Goal: Information Seeking & Learning: Learn about a topic

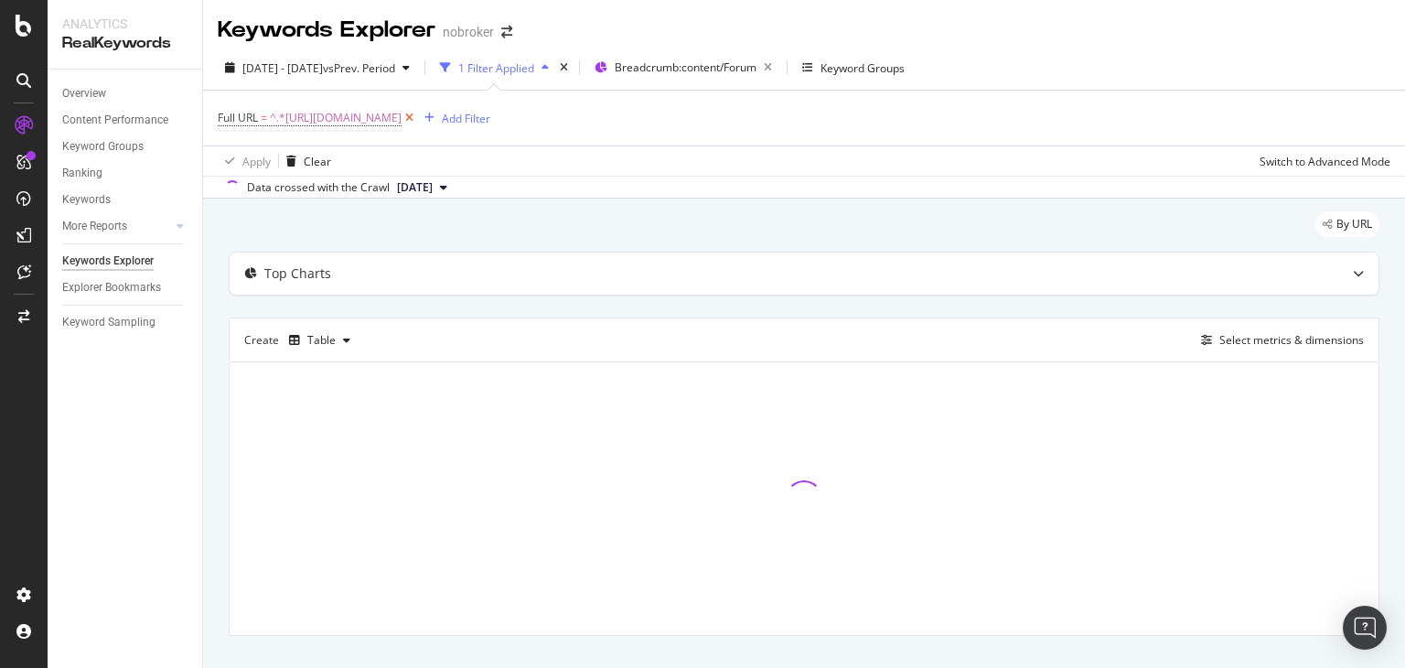
click at [417, 122] on icon at bounding box center [409, 118] width 16 height 18
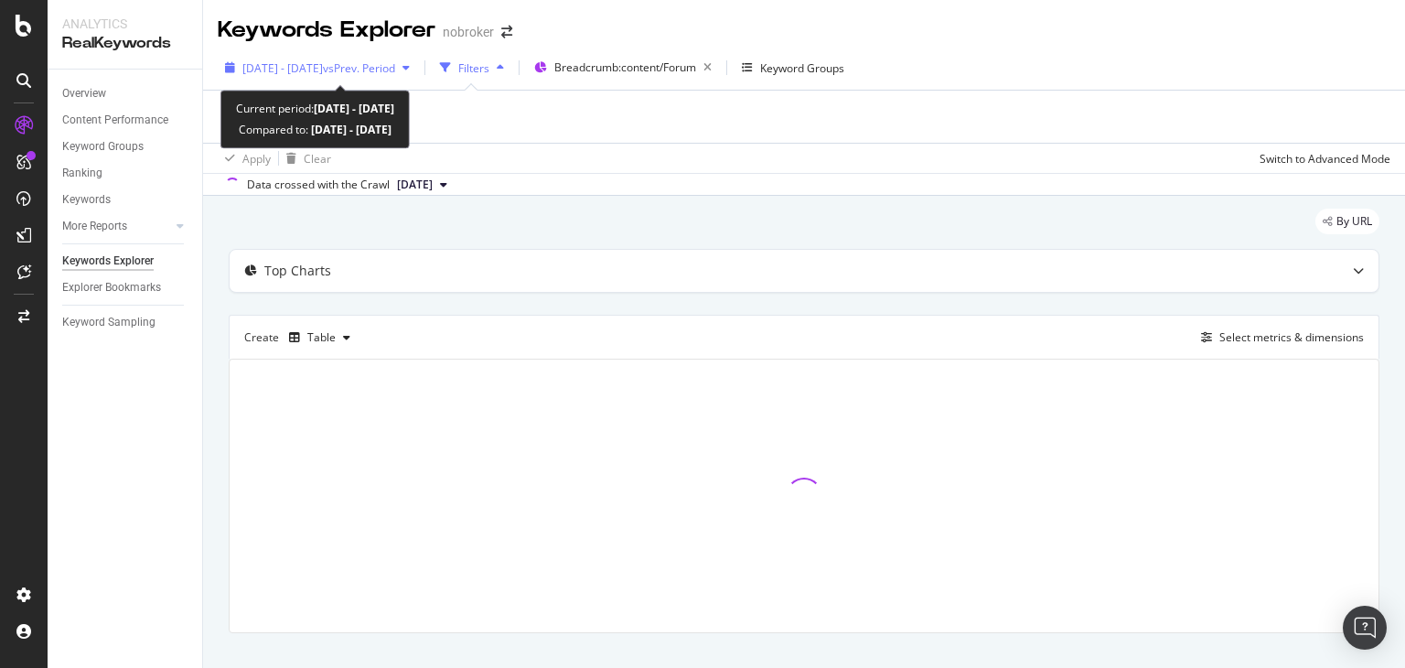
click at [323, 64] on span "[DATE] - [DATE]" at bounding box center [282, 68] width 80 height 16
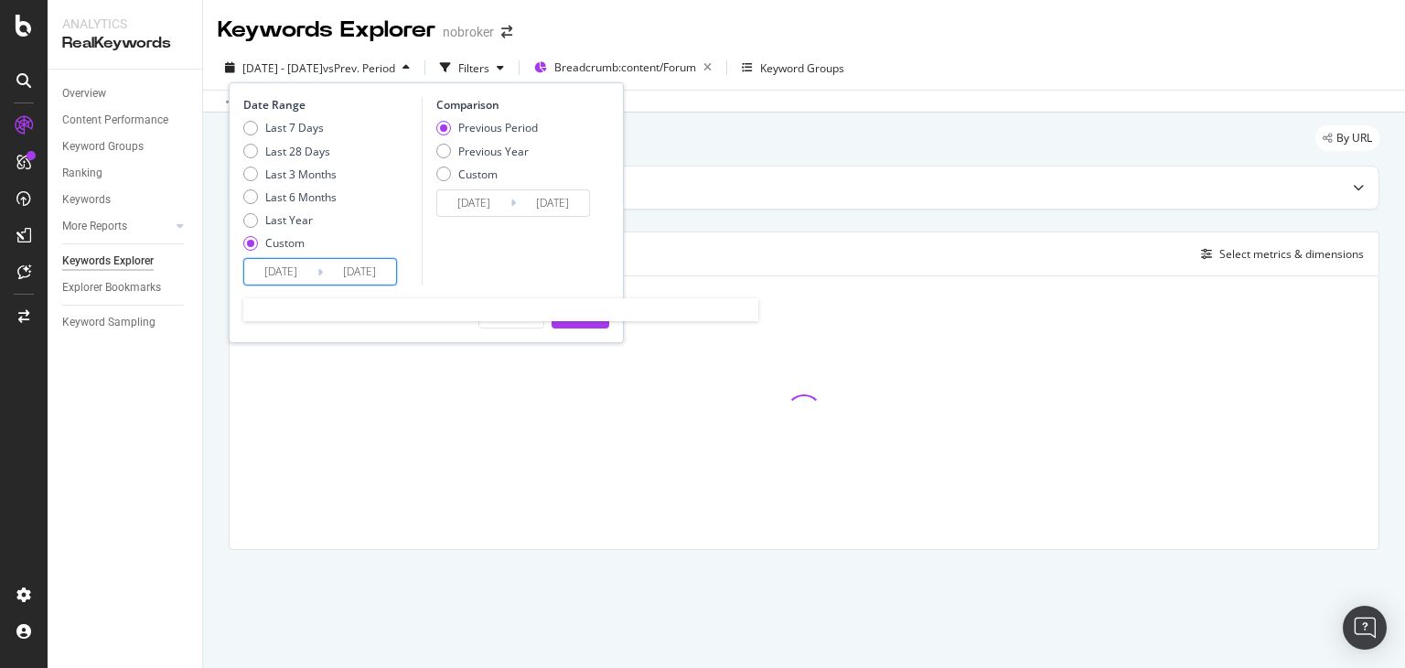
click at [285, 271] on input "[DATE]" at bounding box center [280, 272] width 73 height 26
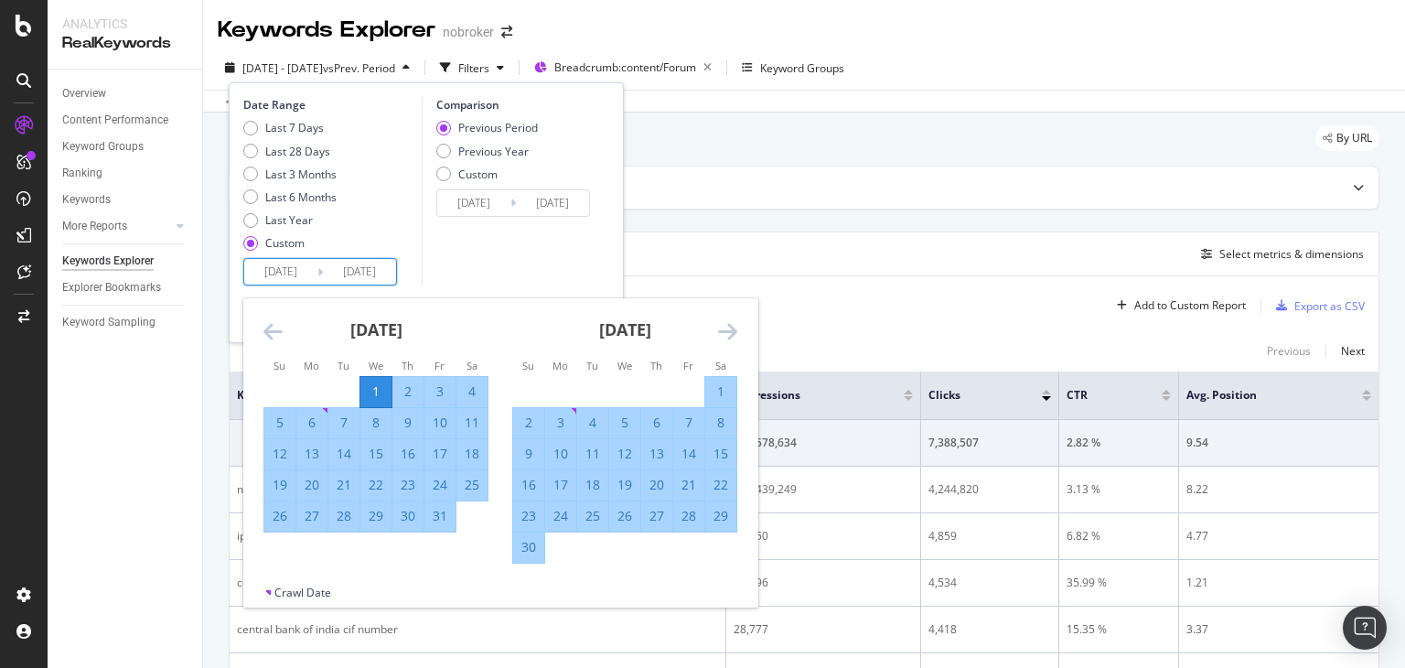
click at [376, 283] on input "[DATE]" at bounding box center [359, 272] width 73 height 26
click at [726, 336] on icon "Move forward to switch to the next month." at bounding box center [727, 331] width 19 height 22
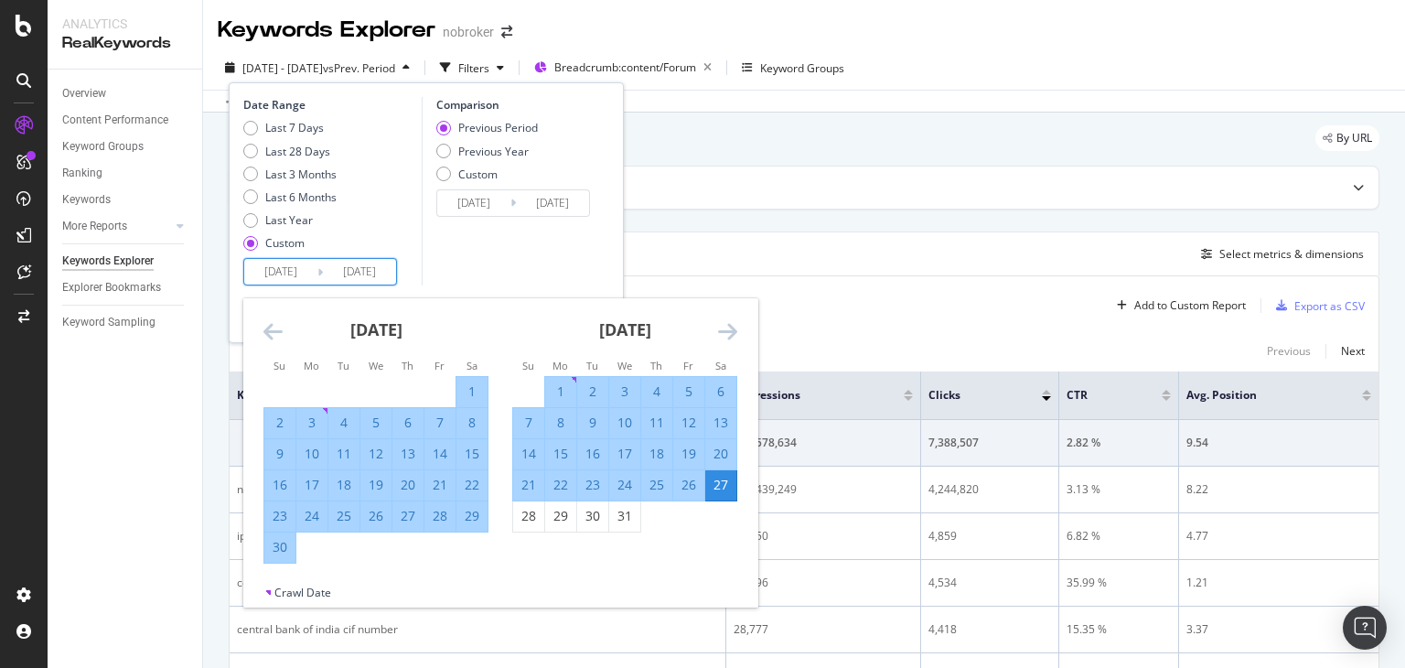
click at [726, 336] on icon "Move forward to switch to the next month." at bounding box center [727, 331] width 19 height 22
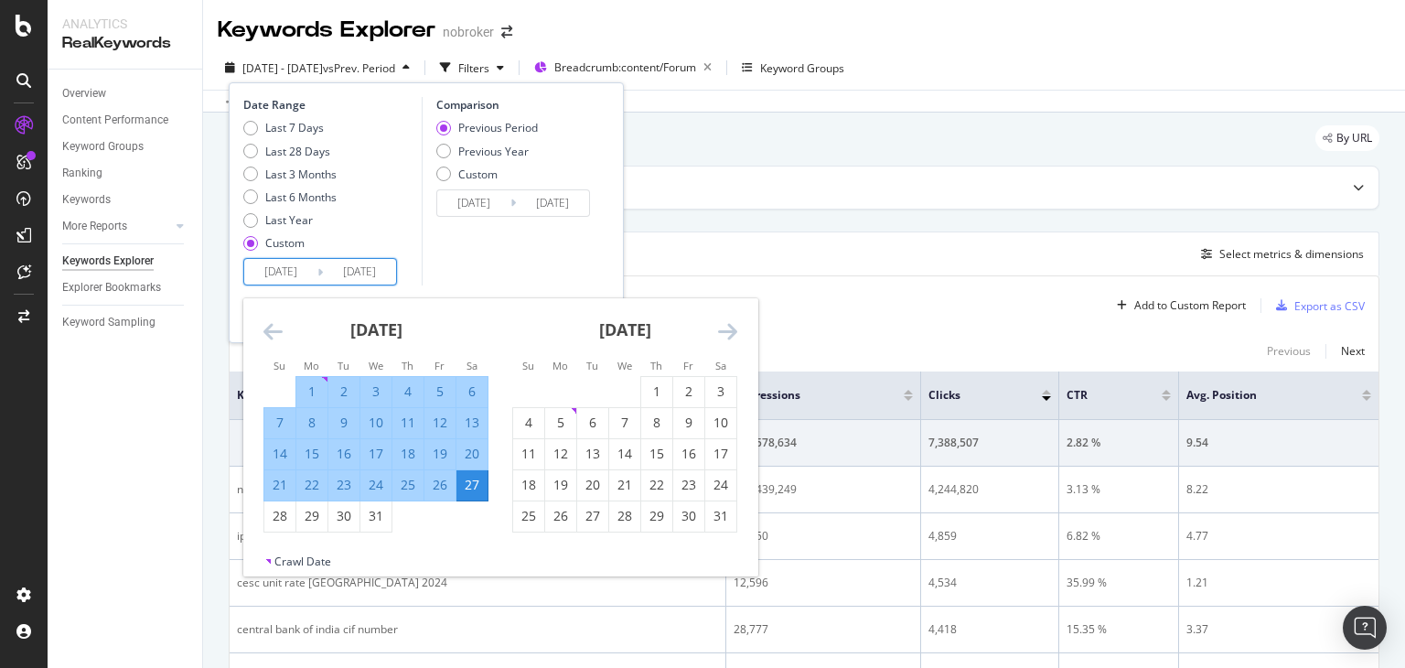
click at [726, 336] on icon "Move forward to switch to the next month." at bounding box center [727, 331] width 19 height 22
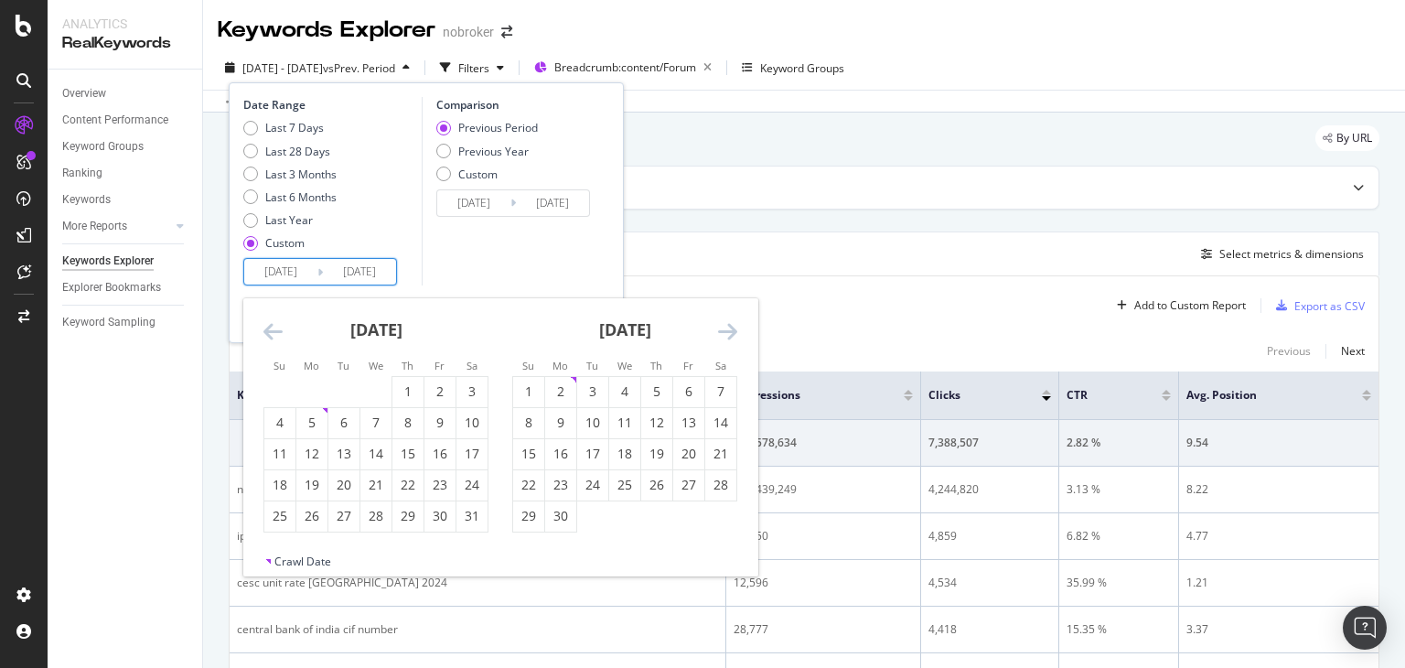
click at [726, 336] on icon "Move forward to switch to the next month." at bounding box center [727, 331] width 19 height 22
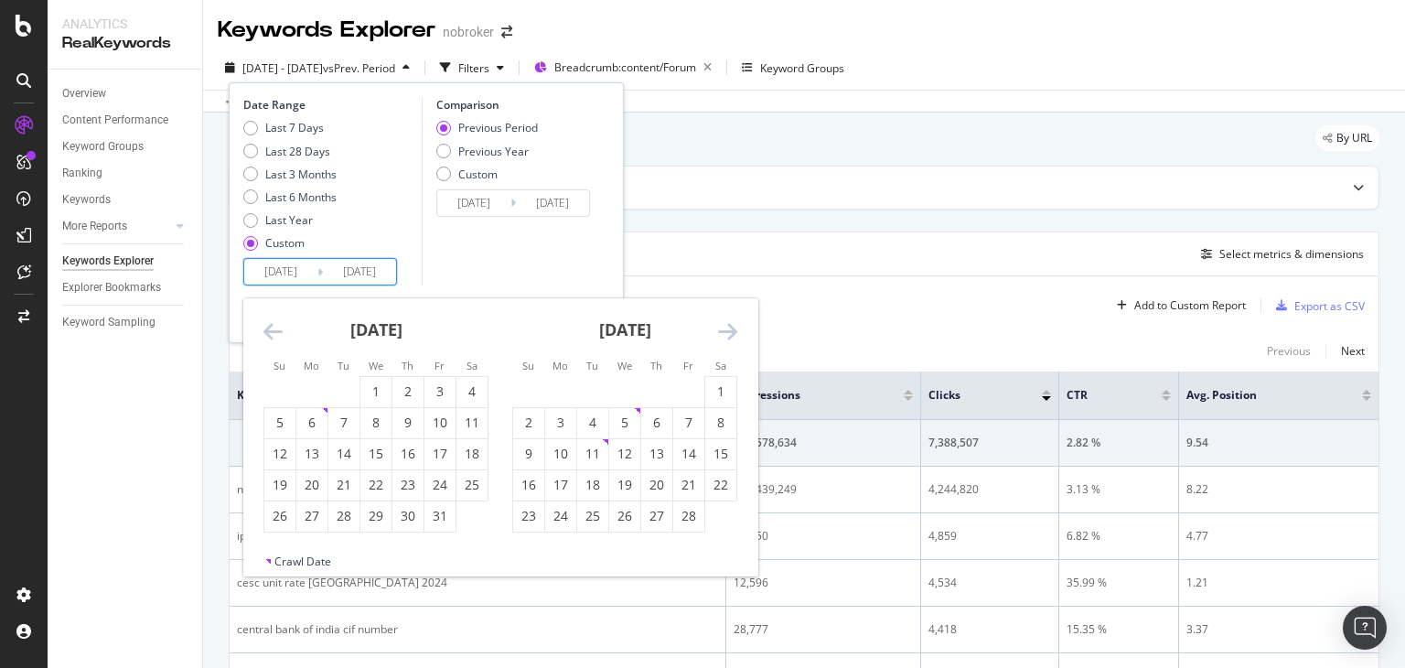
click at [726, 336] on icon "Move forward to switch to the next month." at bounding box center [727, 331] width 19 height 22
click at [291, 277] on input "[DATE]" at bounding box center [280, 272] width 73 height 26
click at [464, 391] on div "1" at bounding box center [471, 391] width 31 height 18
type input "[DATE]"
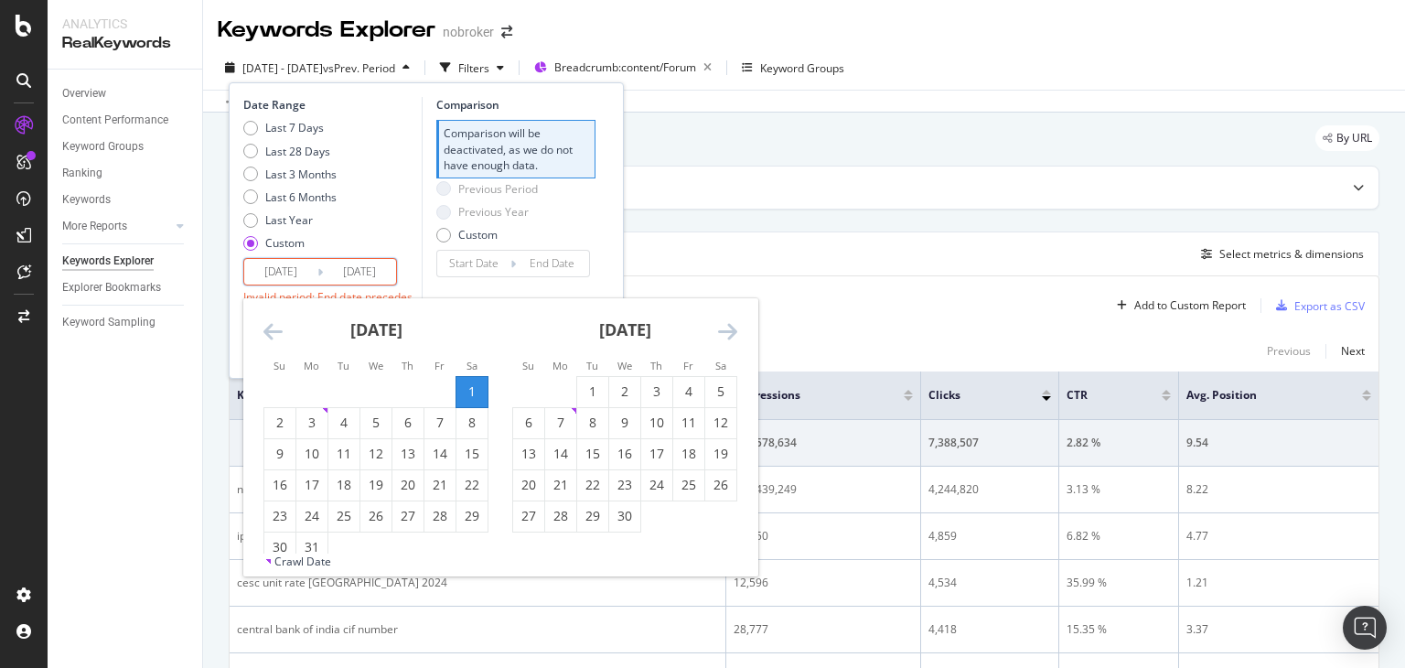
click at [347, 272] on input "[DATE]" at bounding box center [359, 272] width 73 height 26
click at [307, 541] on div "31" at bounding box center [311, 547] width 31 height 18
type input "[DATE]"
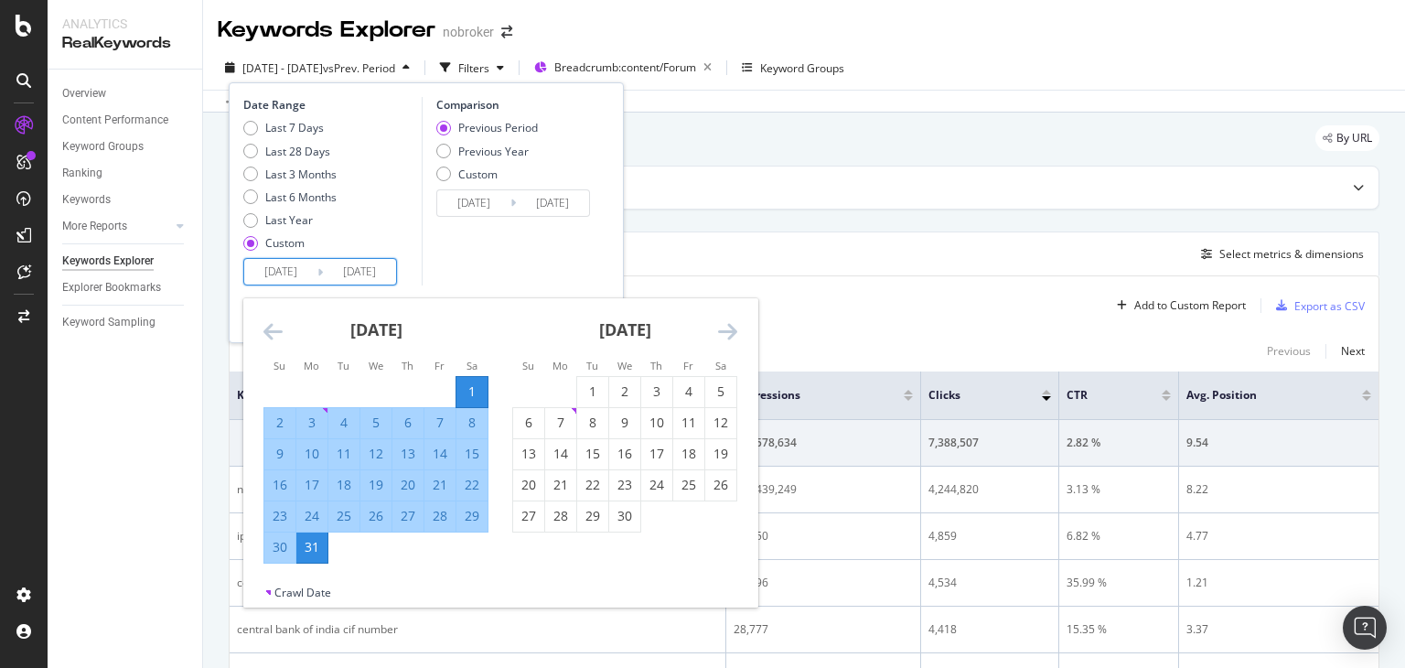
click at [359, 268] on input "[DATE]" at bounding box center [359, 272] width 73 height 26
click at [509, 274] on div "Comparison Previous Period Previous Year Custom [DATE] Navigate forward to inte…" at bounding box center [509, 191] width 174 height 188
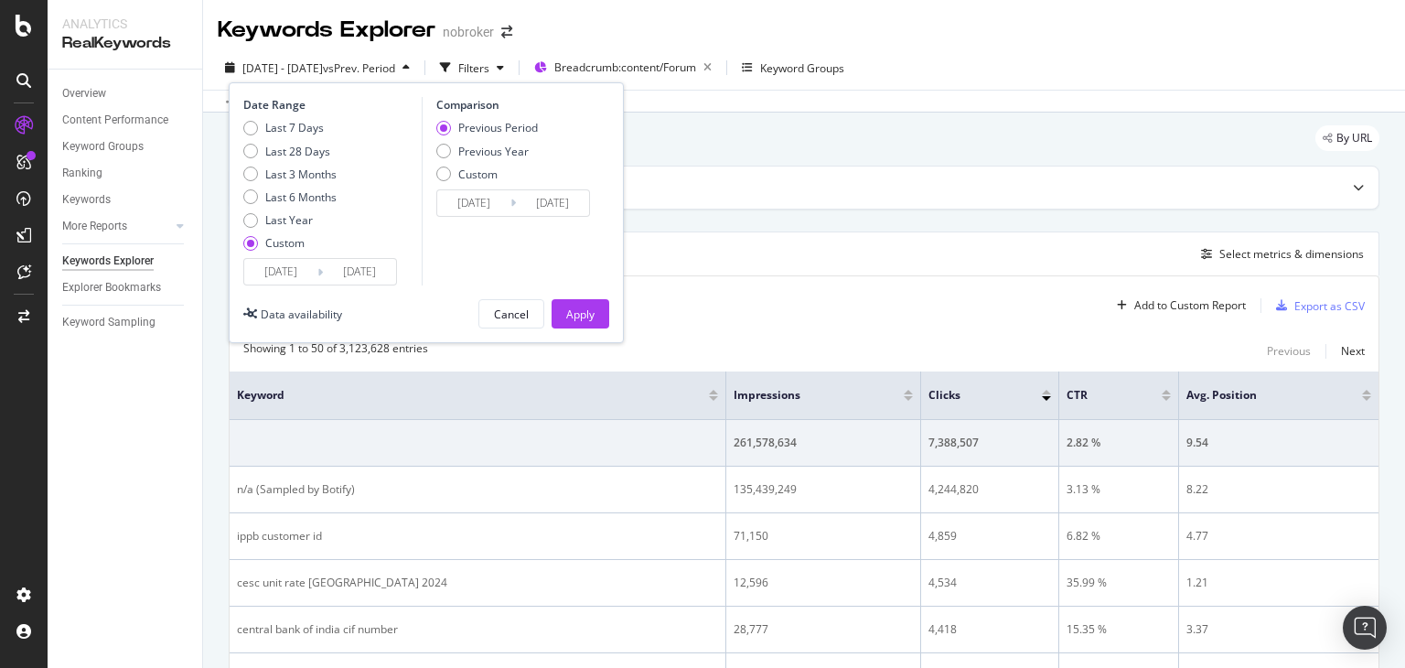
click at [361, 282] on input "[DATE]" at bounding box center [359, 272] width 73 height 26
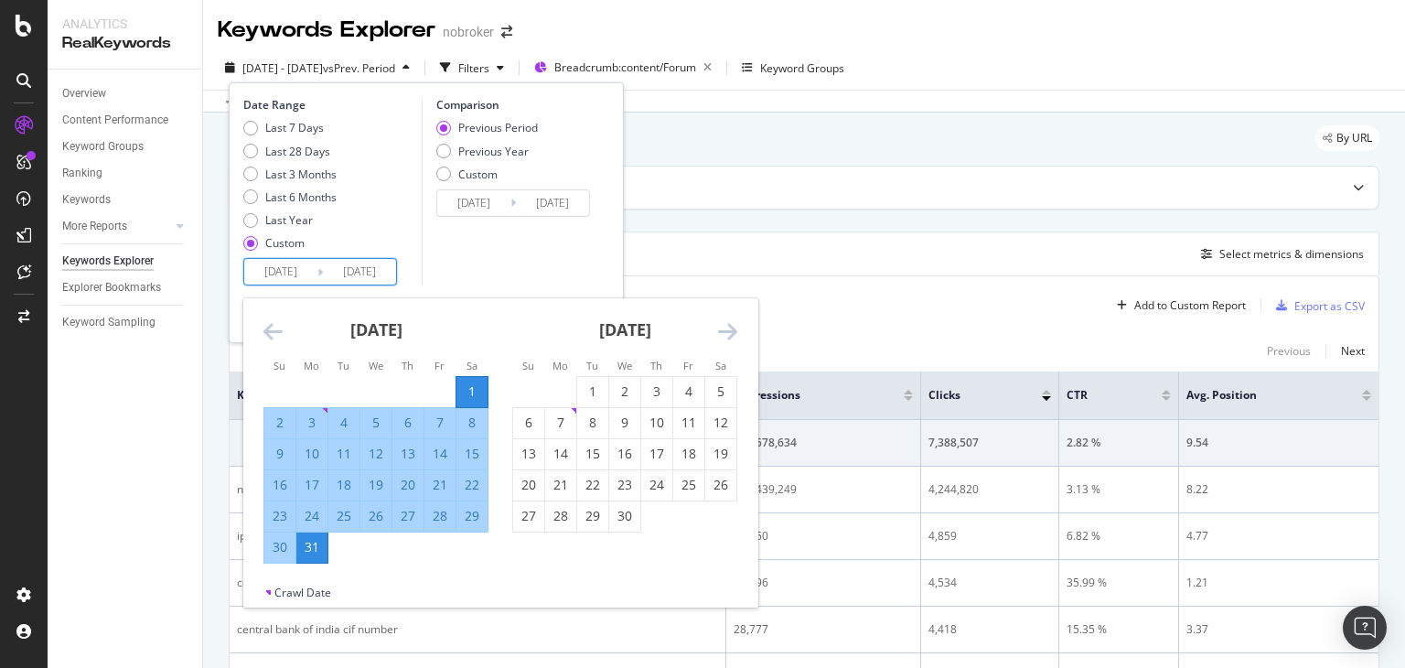
click at [454, 269] on div "Comparison Previous Period Previous Year Custom [DATE] Navigate forward to inte…" at bounding box center [509, 191] width 174 height 188
click at [361, 274] on input "[DATE]" at bounding box center [359, 272] width 73 height 26
click at [443, 273] on div "Comparison Previous Period Previous Year Custom [DATE] Navigate forward to inte…" at bounding box center [509, 191] width 174 height 188
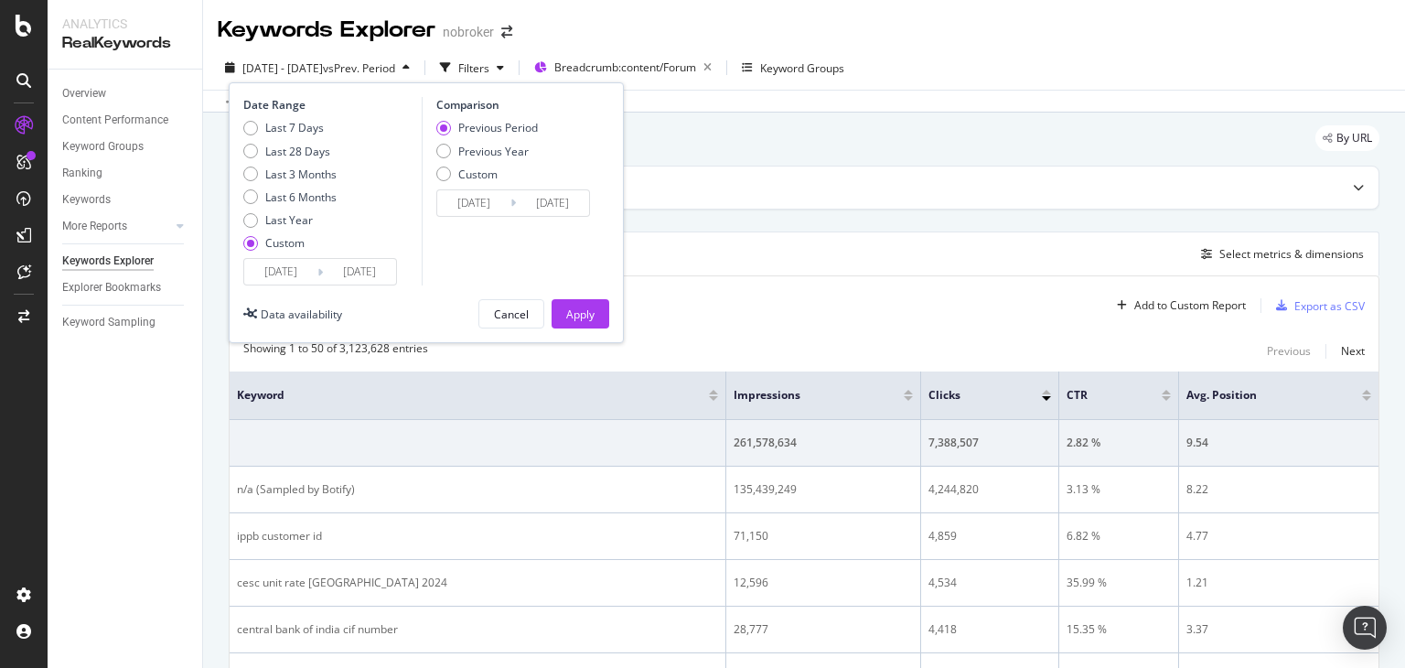
click at [351, 277] on input "[DATE]" at bounding box center [359, 272] width 73 height 26
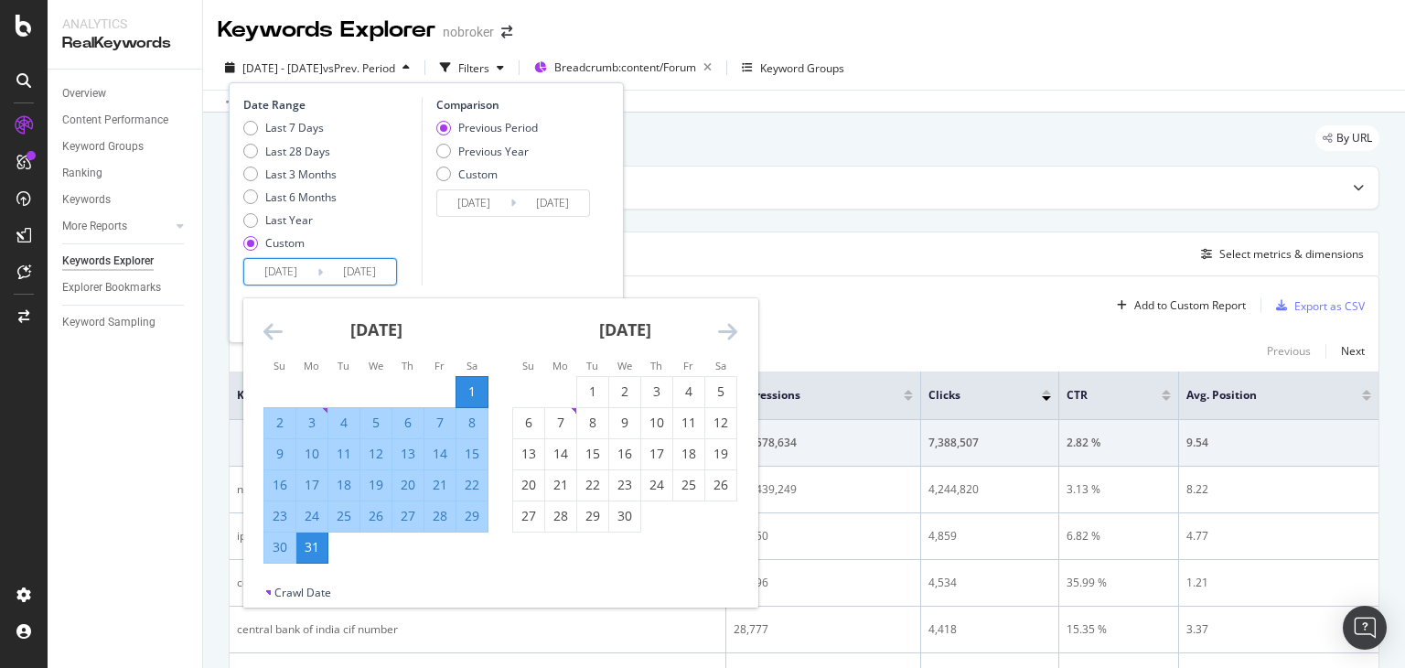
click at [508, 256] on div "Comparison Previous Period Previous Year Custom [DATE] Navigate forward to inte…" at bounding box center [509, 191] width 174 height 188
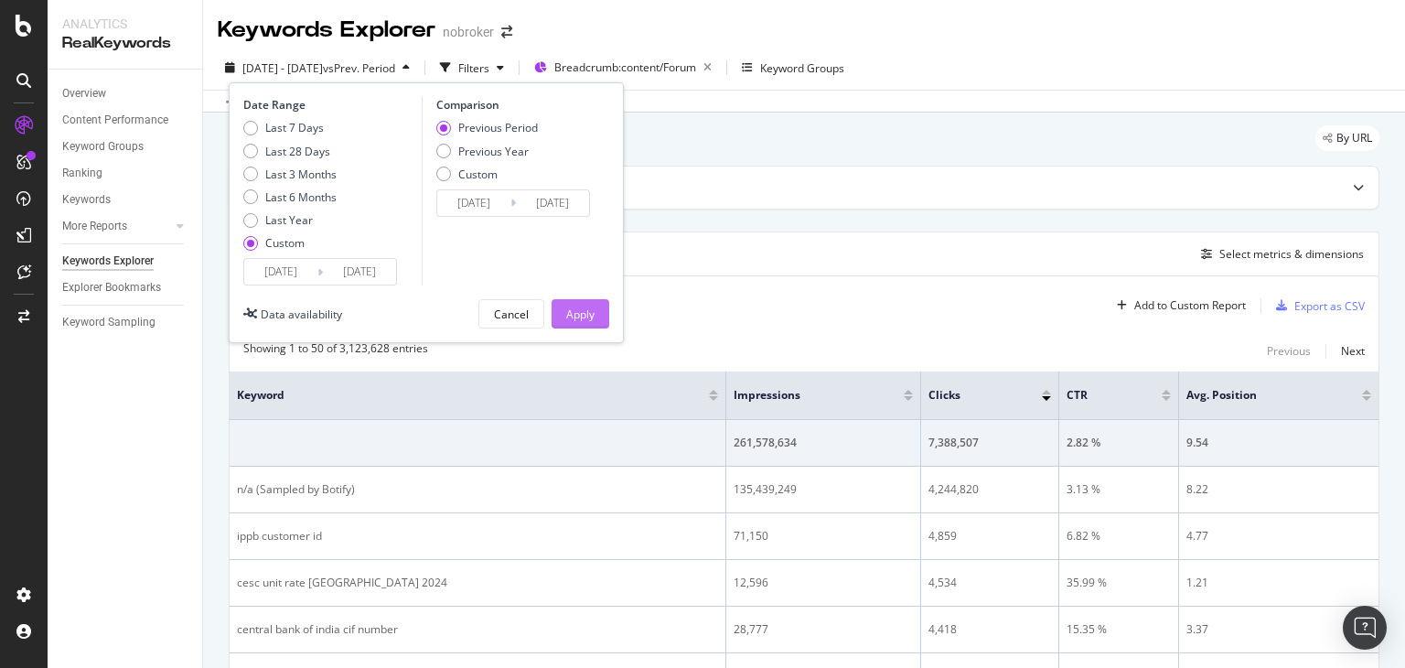
click at [590, 305] on div "Apply" at bounding box center [580, 313] width 28 height 27
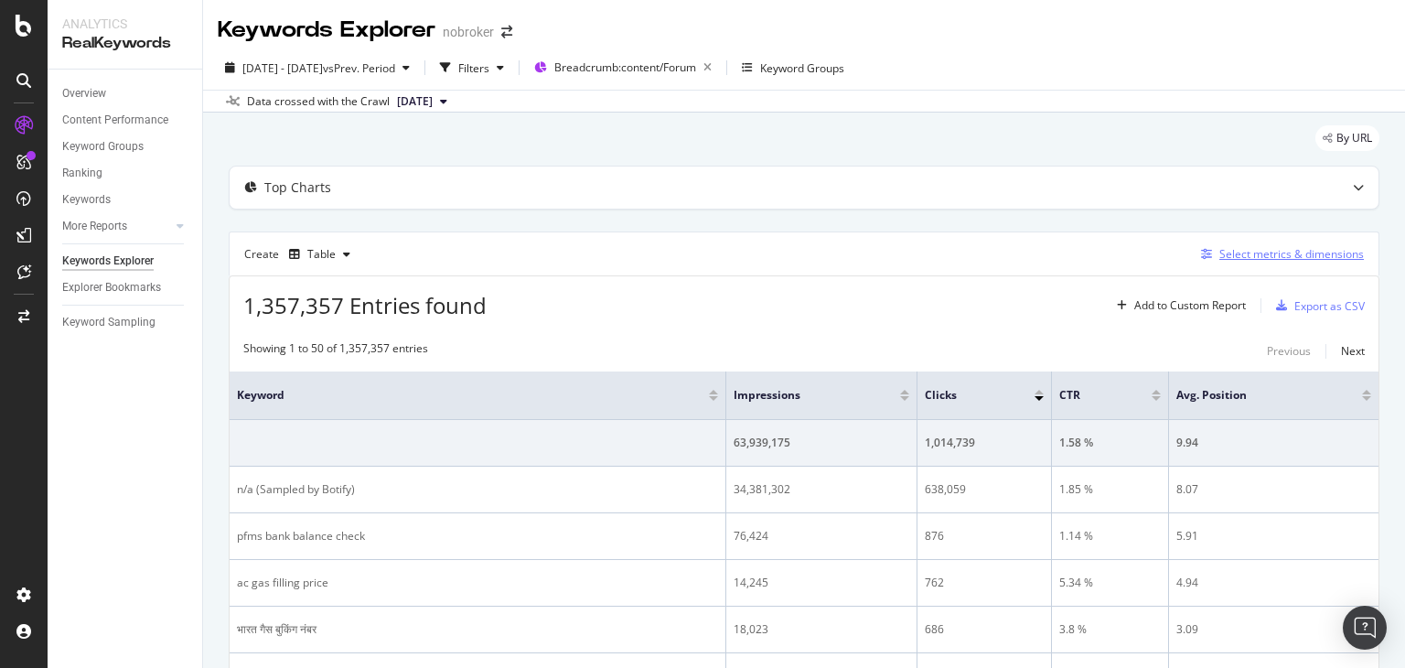
click at [1213, 263] on button "Select metrics & dimensions" at bounding box center [1278, 254] width 170 height 22
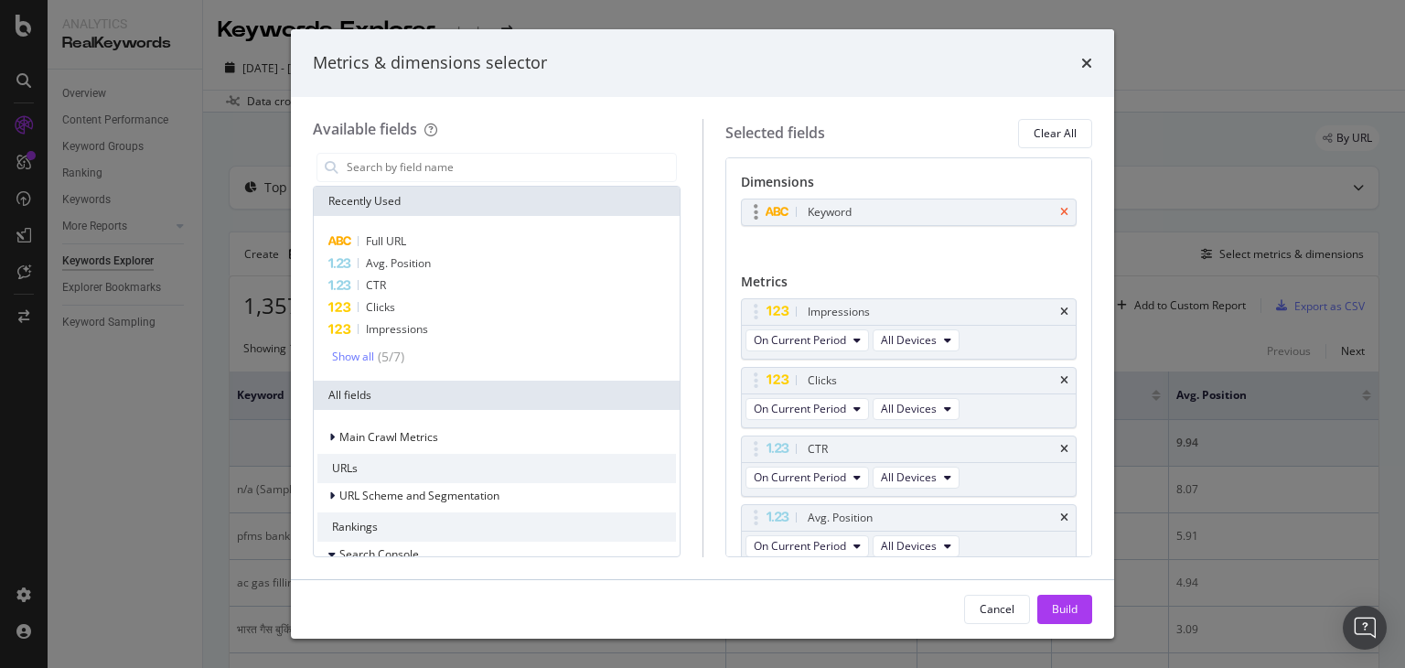
click at [1060, 209] on icon "times" at bounding box center [1064, 212] width 8 height 11
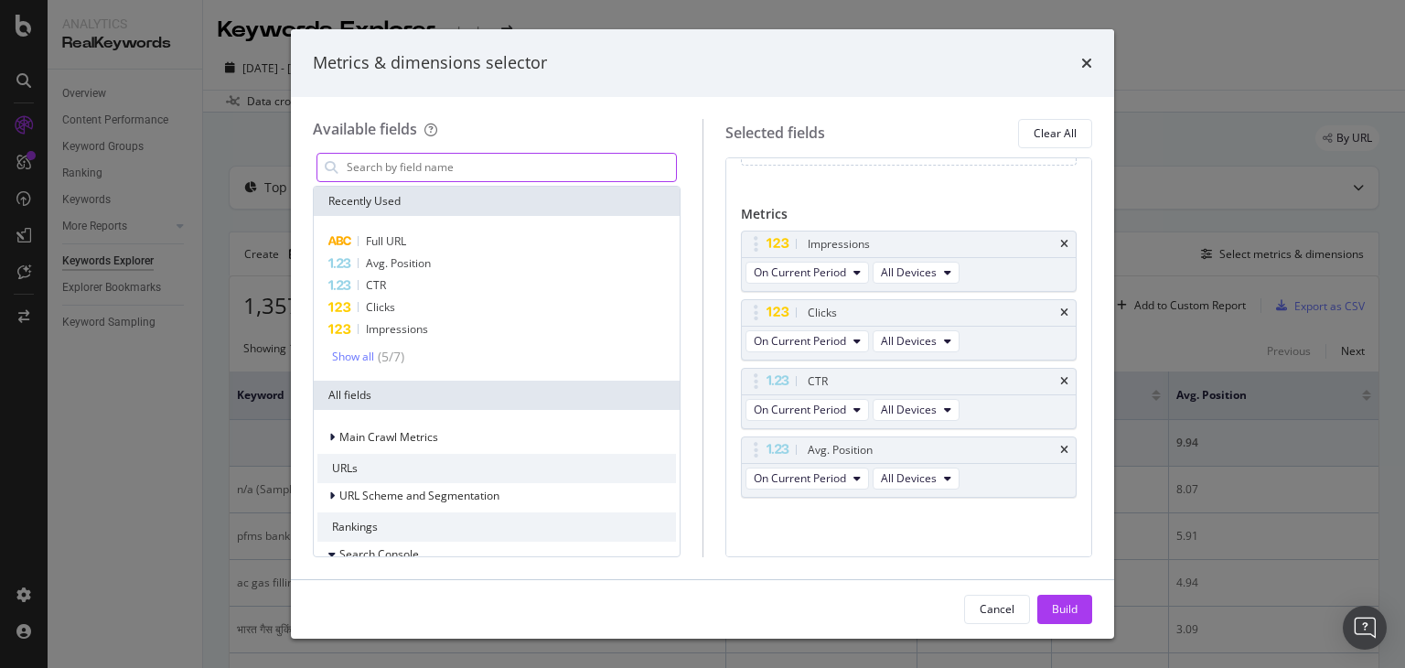
click at [421, 165] on input "modal" at bounding box center [510, 167] width 331 height 27
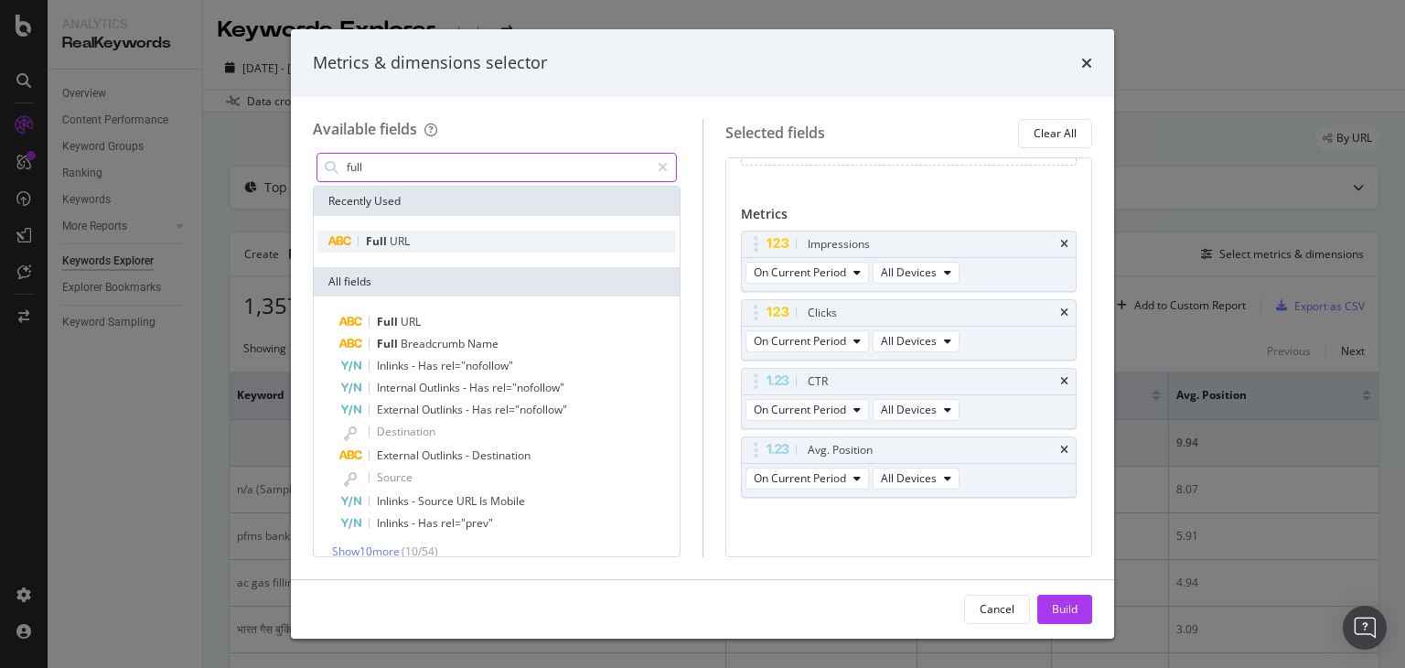
type input "full"
click at [358, 242] on div "Full URL" at bounding box center [496, 241] width 358 height 22
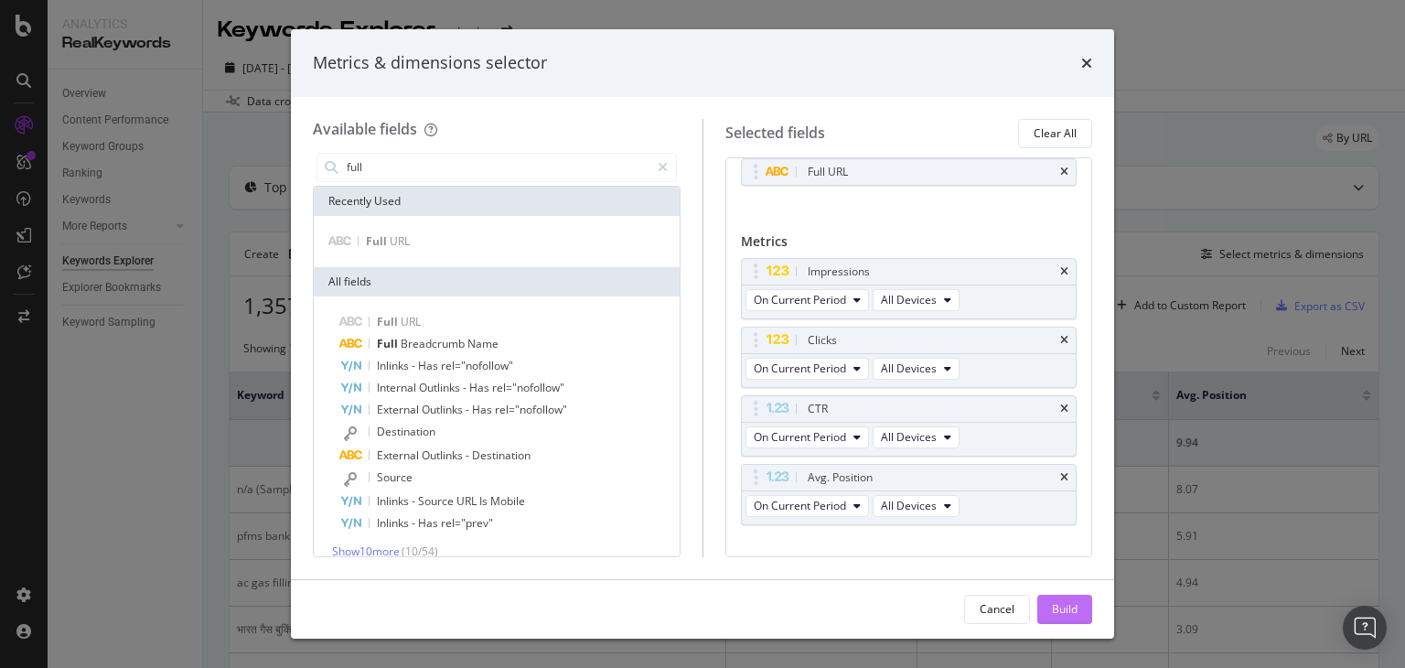
click at [1072, 609] on div "Build" at bounding box center [1065, 609] width 26 height 16
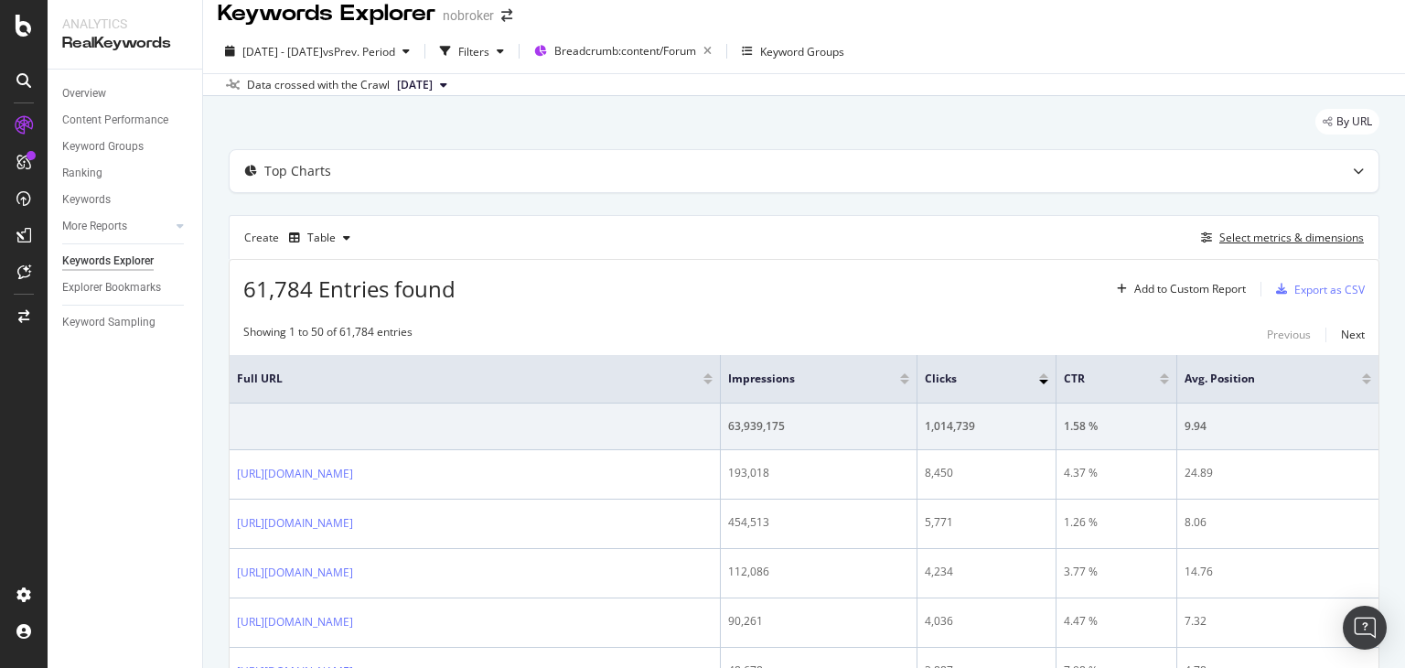
scroll to position [30, 0]
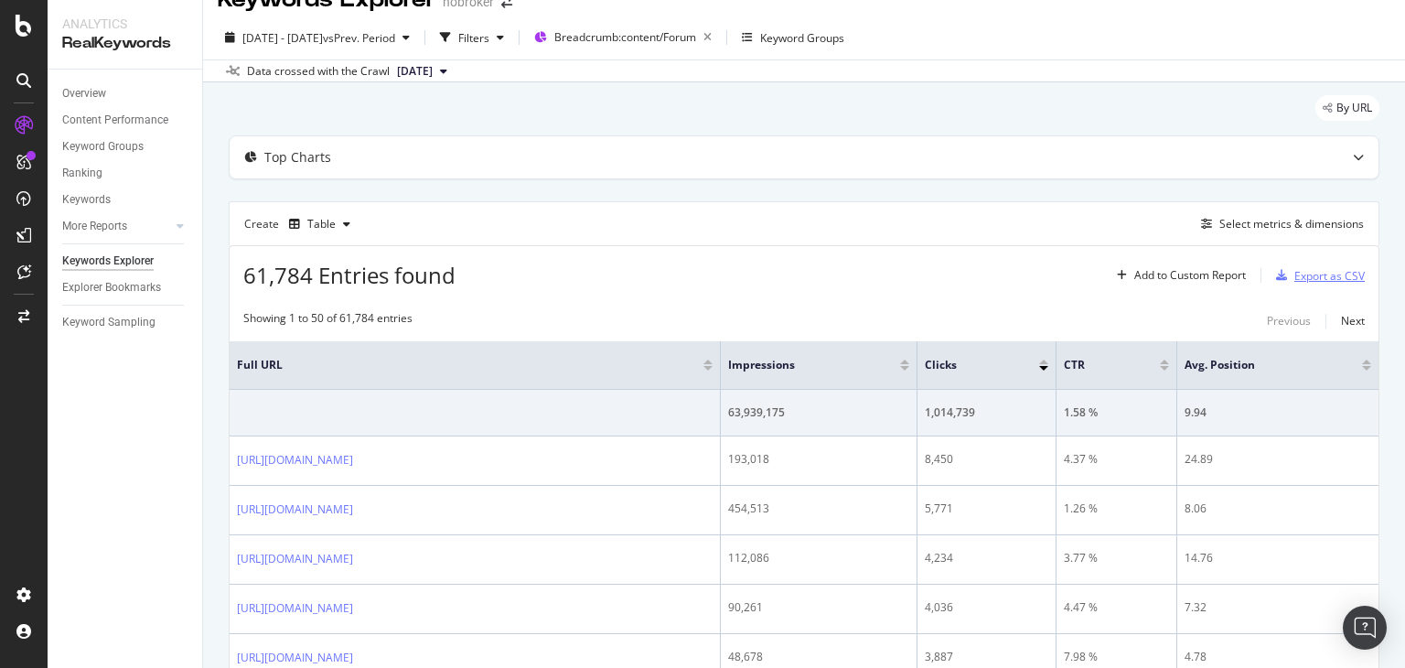
click at [1273, 272] on div "button" at bounding box center [1281, 275] width 26 height 11
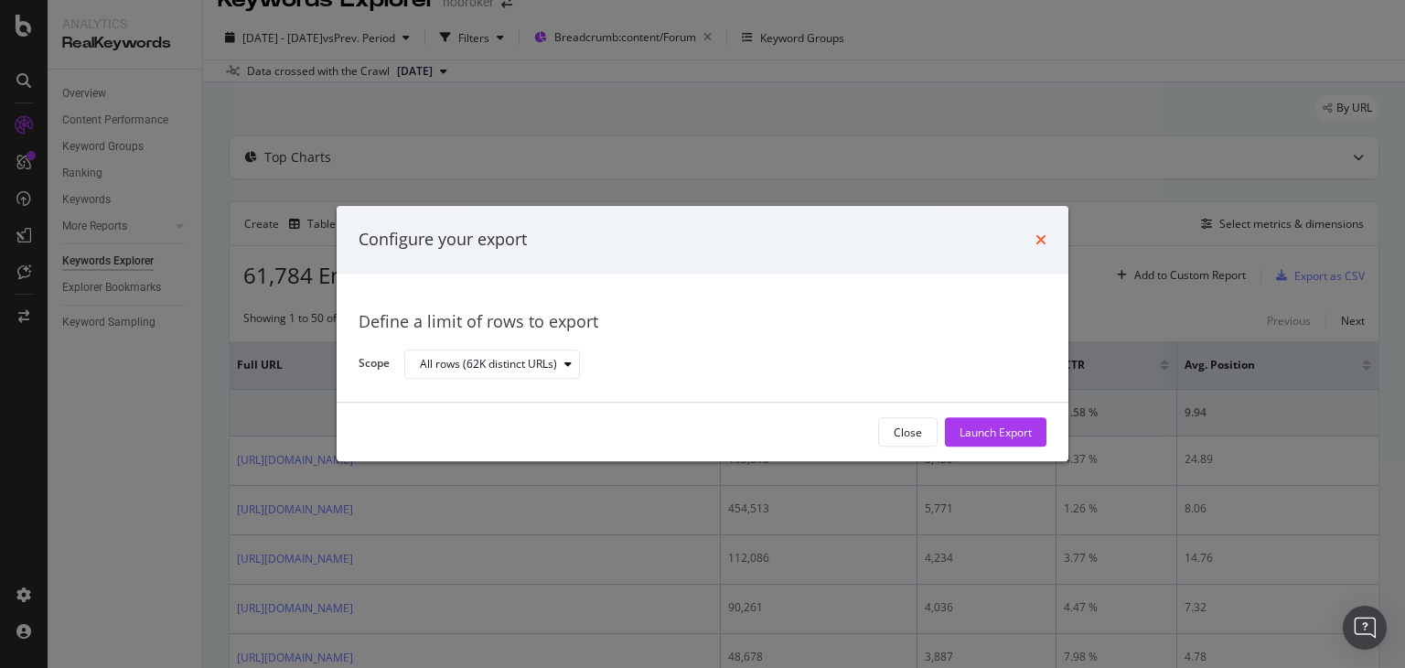
click at [1039, 240] on icon "times" at bounding box center [1040, 239] width 11 height 15
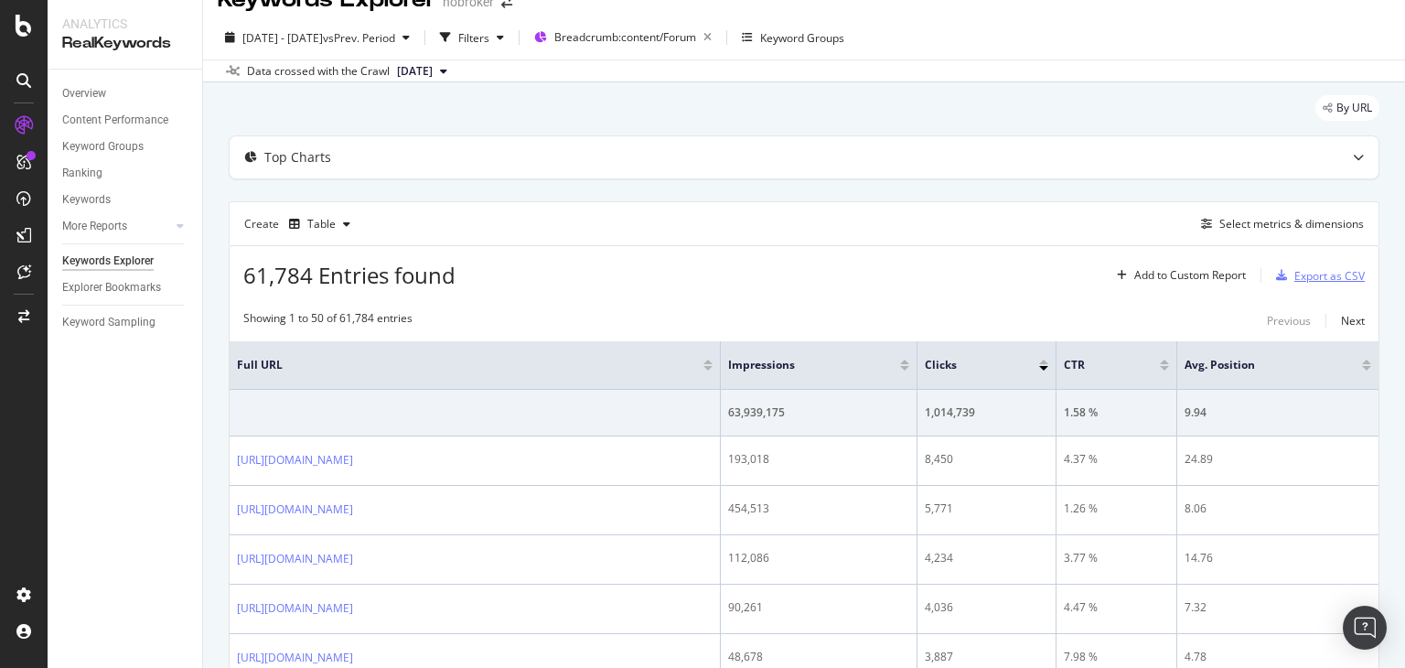
click at [1294, 279] on div "Export as CSV" at bounding box center [1329, 276] width 70 height 16
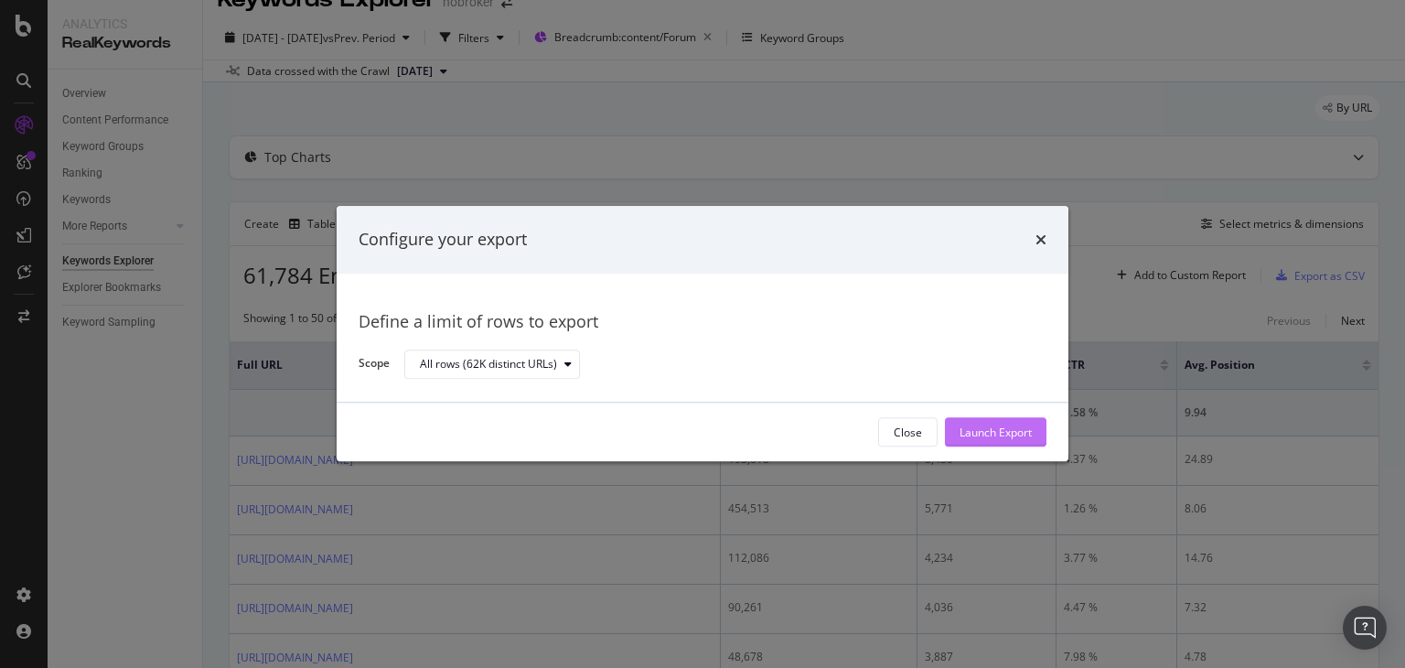
click at [983, 430] on div "Launch Export" at bounding box center [995, 432] width 72 height 16
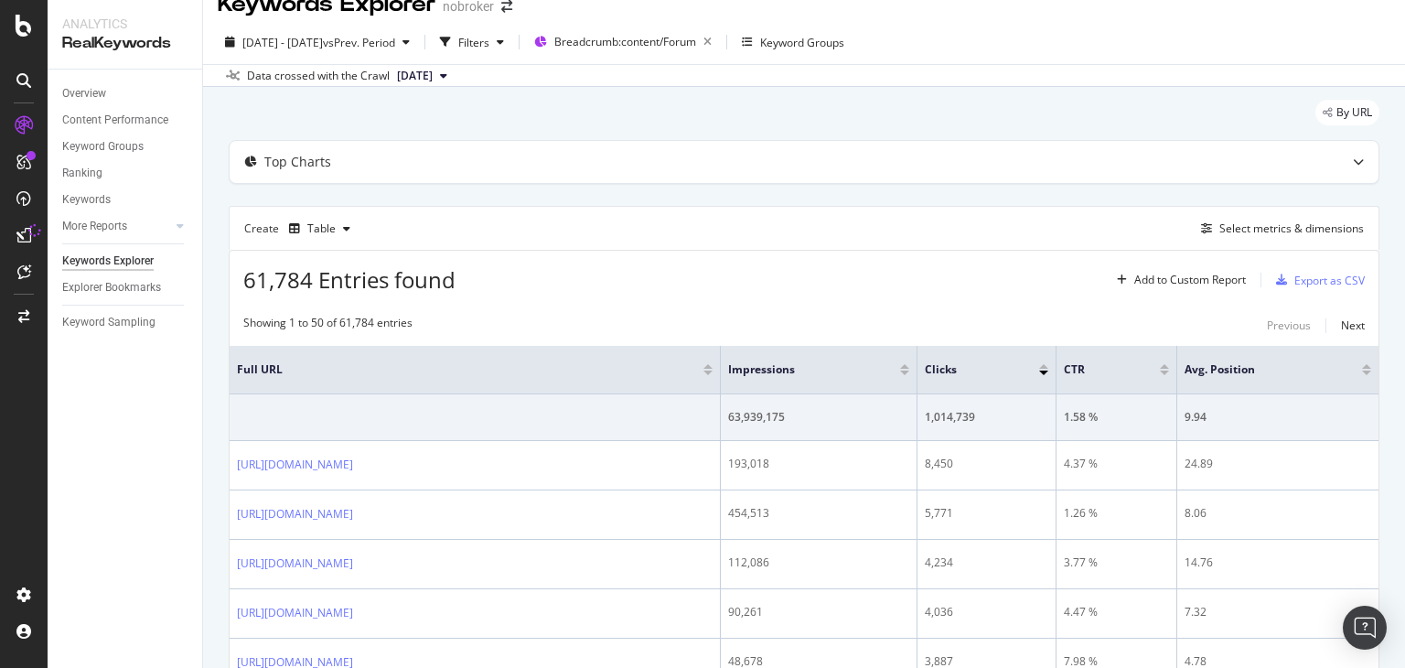
click at [1401, 118] on div "Keywords Explorer nobroker [DATE] - [DATE] vs Prev. Period Filters Breadcrumb: …" at bounding box center [804, 334] width 1202 height 668
click at [1211, 123] on div "By URL" at bounding box center [804, 123] width 1150 height 40
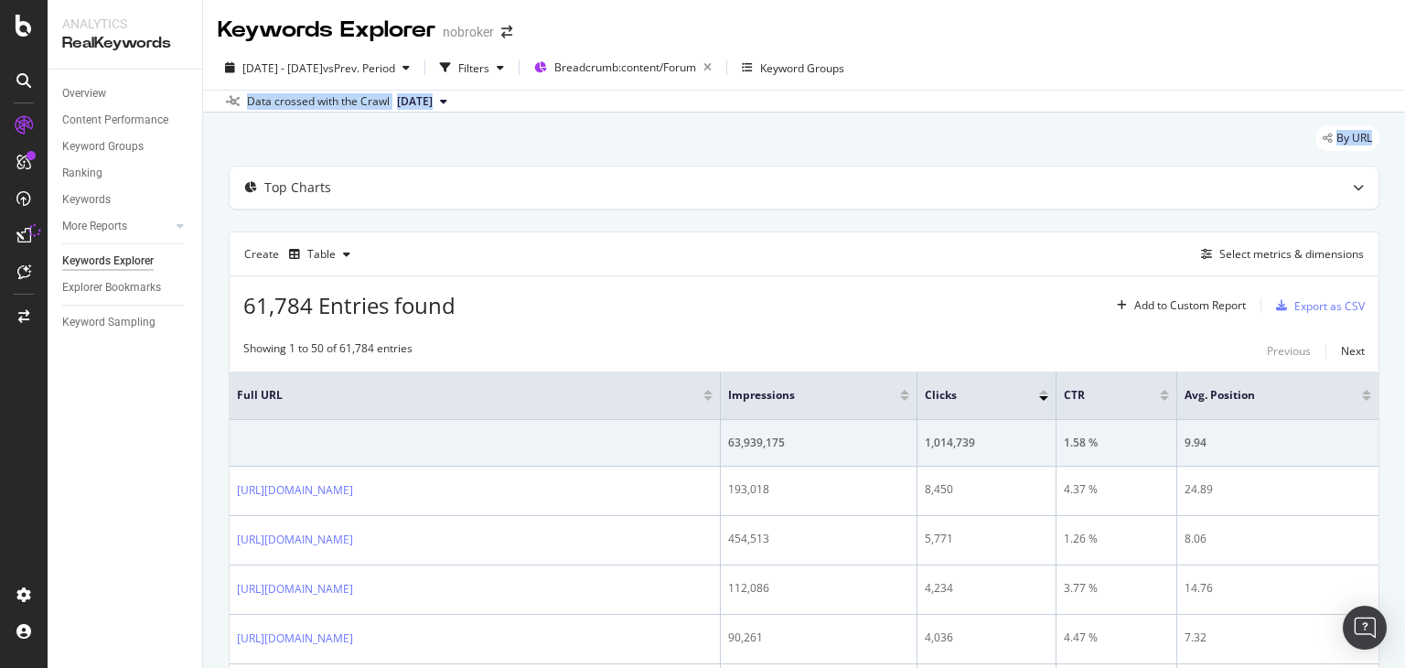
drag, startPoint x: 1404, startPoint y: 107, endPoint x: 1404, endPoint y: 61, distance: 45.7
click at [1404, 61] on div "Keywords Explorer nobroker [DATE] - [DATE] vs Prev. Period Filters Breadcrumb: …" at bounding box center [804, 334] width 1202 height 668
click at [1086, 102] on div "Data crossed with the Crawl [DATE]" at bounding box center [804, 101] width 1202 height 22
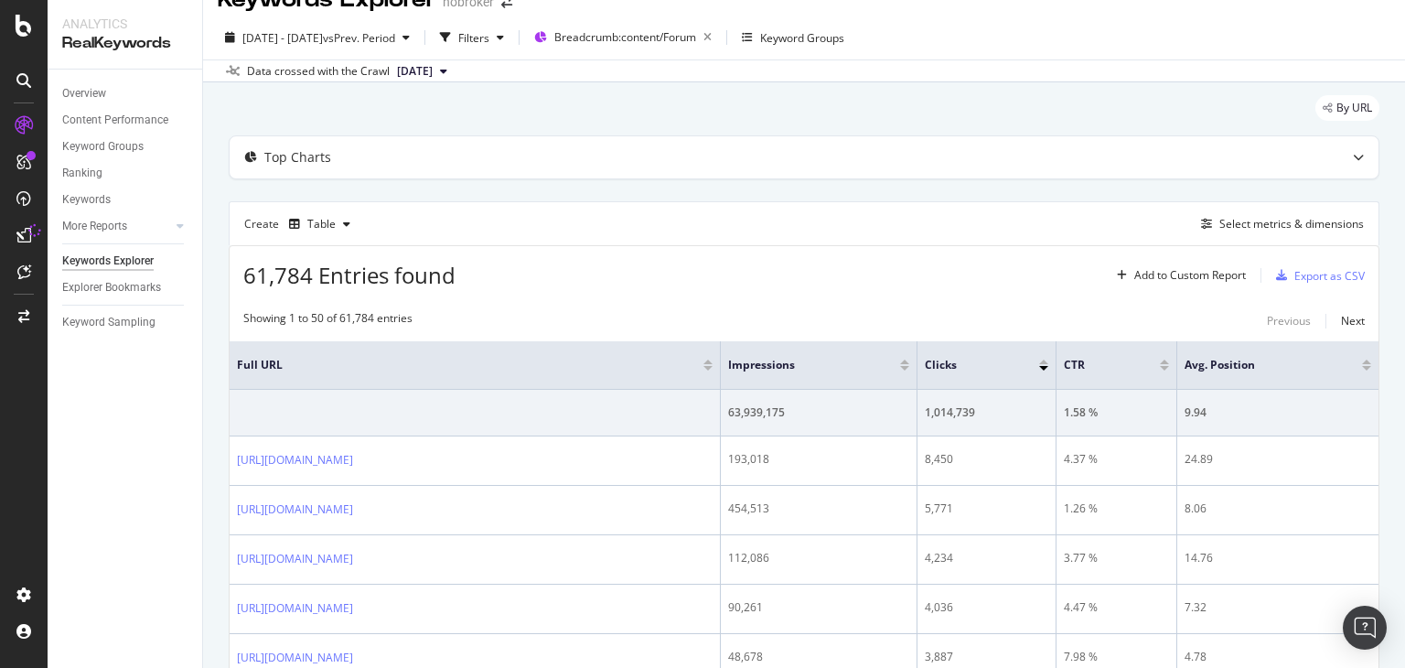
click at [1402, 61] on div "Keywords Explorer nobroker [DATE] - [DATE] vs Prev. Period Filters Breadcrumb: …" at bounding box center [804, 334] width 1202 height 668
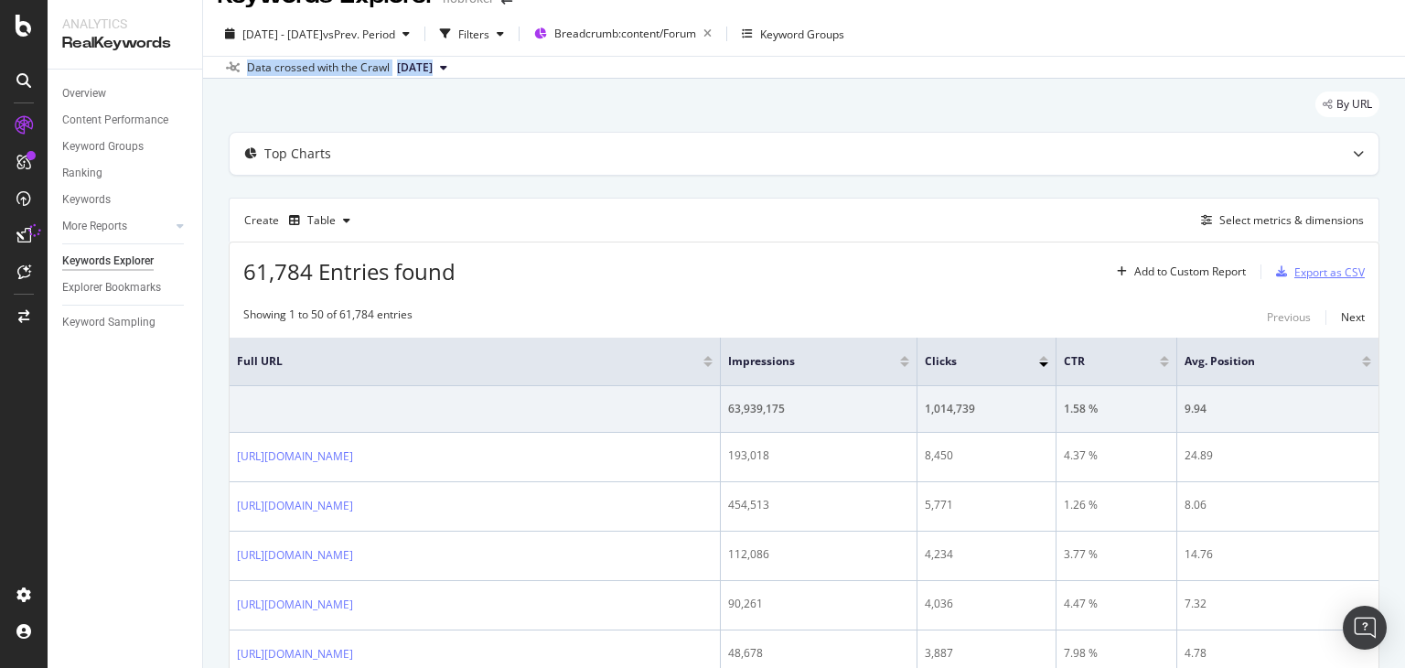
click at [1308, 268] on div "Export as CSV" at bounding box center [1329, 272] width 70 height 16
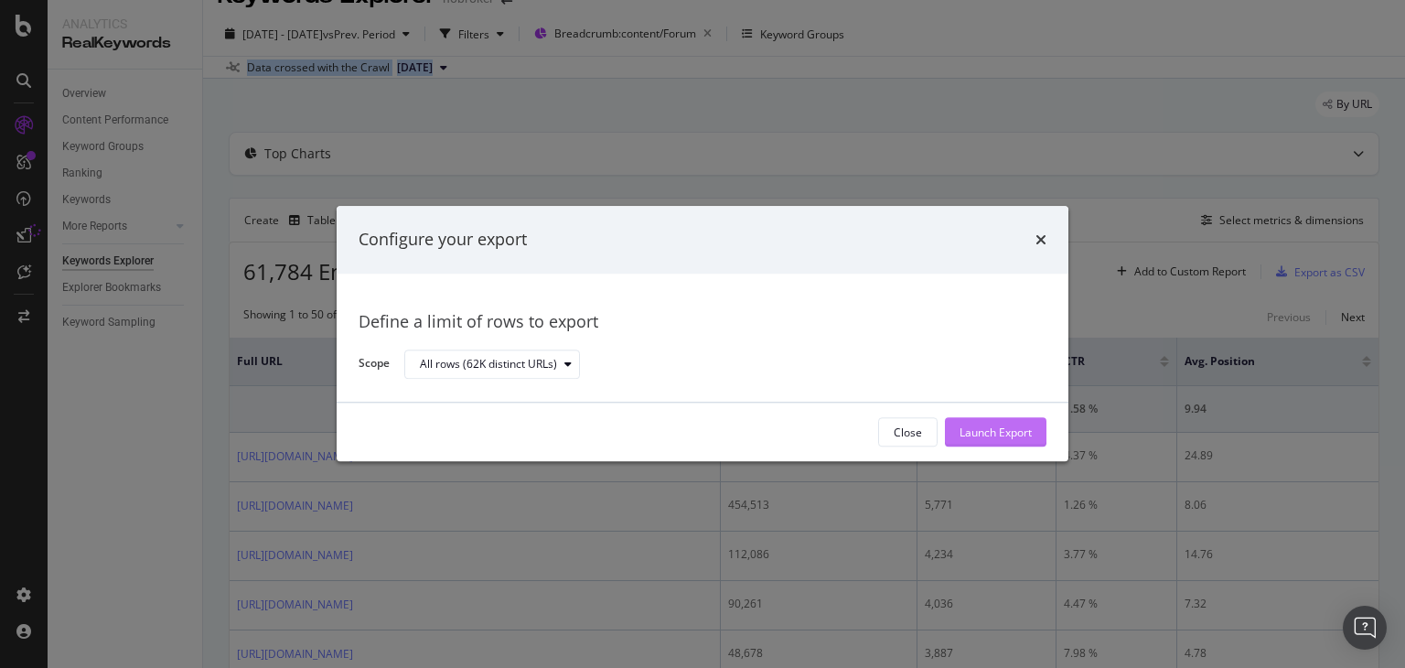
click at [993, 430] on div "Launch Export" at bounding box center [995, 432] width 72 height 16
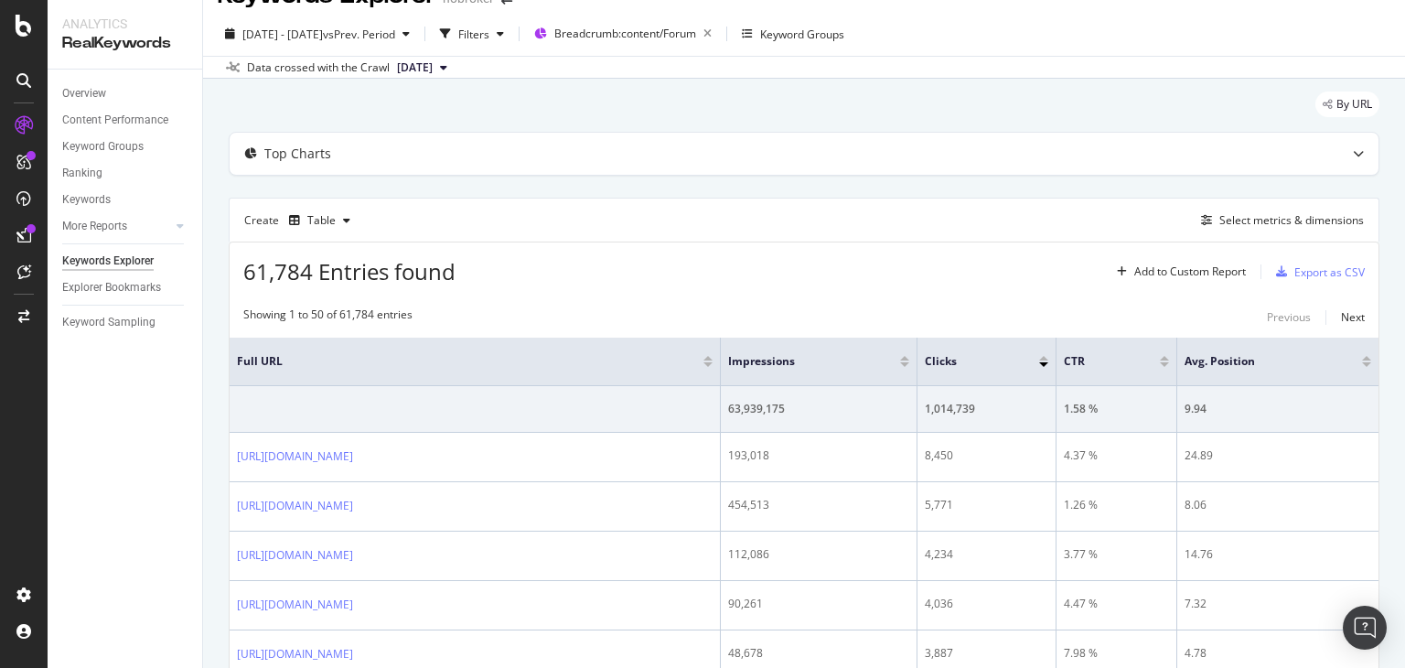
click at [797, 272] on div "61,784 Entries found Add to Custom Report Export as CSV" at bounding box center [804, 264] width 1149 height 45
click at [1320, 266] on div "Export as CSV" at bounding box center [1329, 272] width 70 height 16
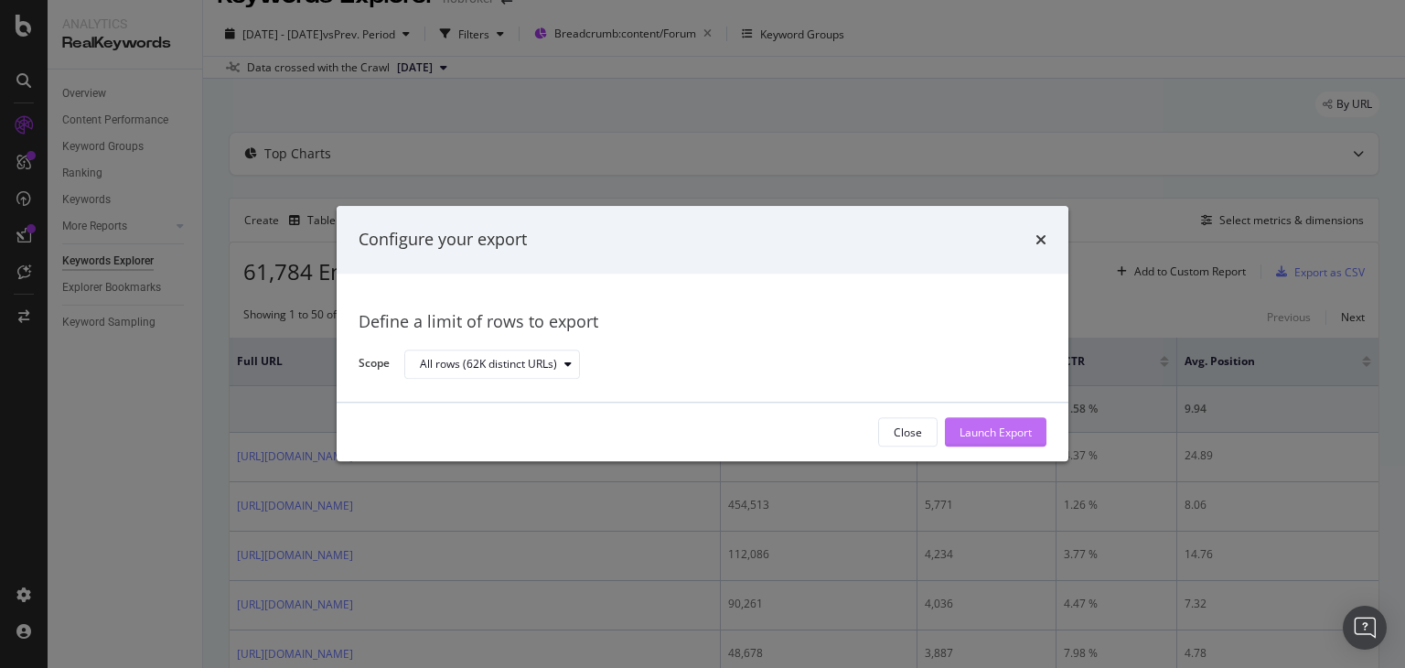
click at [988, 432] on div "Launch Export" at bounding box center [995, 432] width 72 height 16
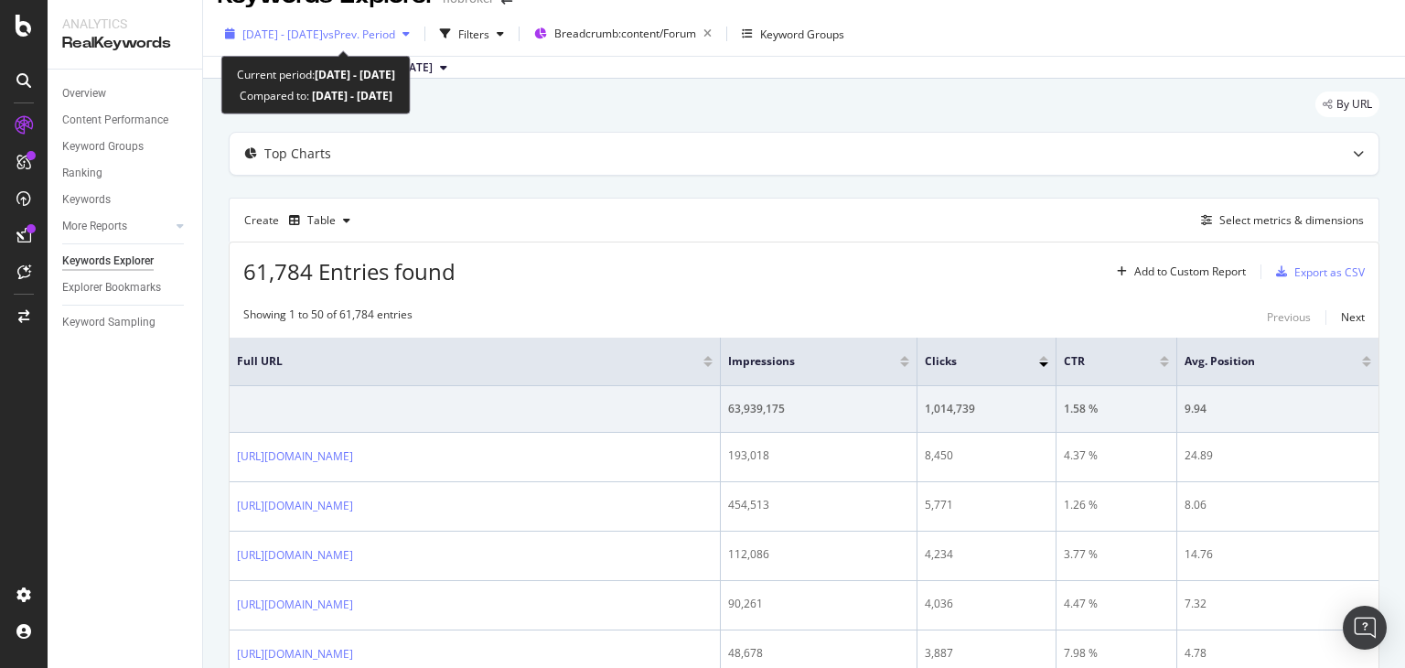
click at [372, 40] on div "[DATE] - [DATE] vs Prev. Period" at bounding box center [318, 35] width 153 height 16
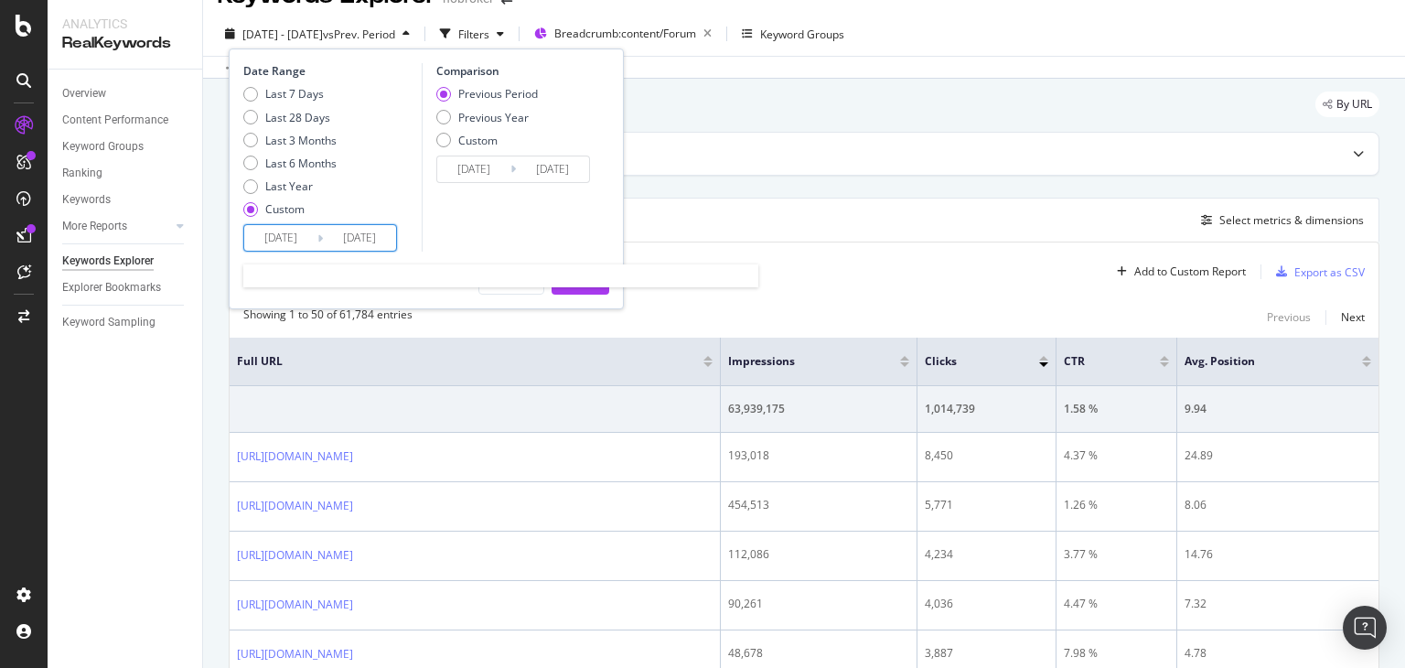
click at [263, 242] on input "[DATE]" at bounding box center [280, 238] width 73 height 26
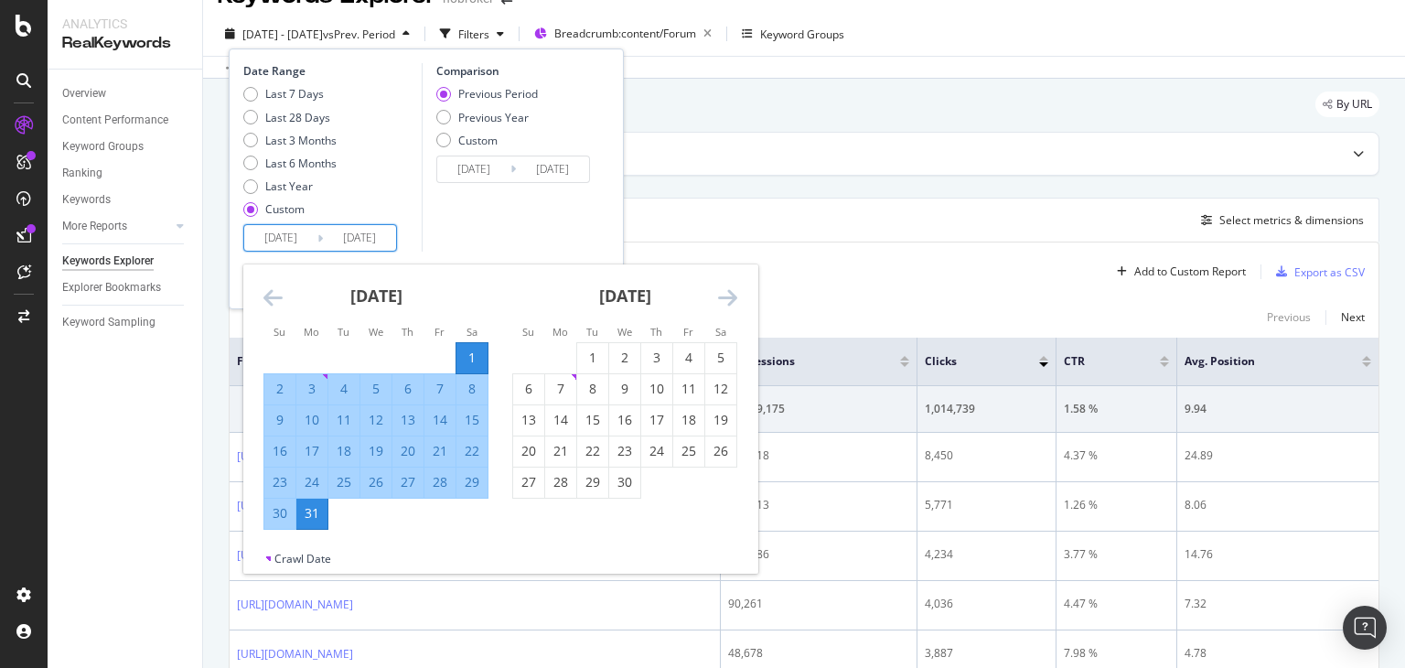
click at [298, 244] on input "[DATE]" at bounding box center [280, 238] width 73 height 26
click at [580, 363] on div "1" at bounding box center [592, 357] width 31 height 18
type input "[DATE]"
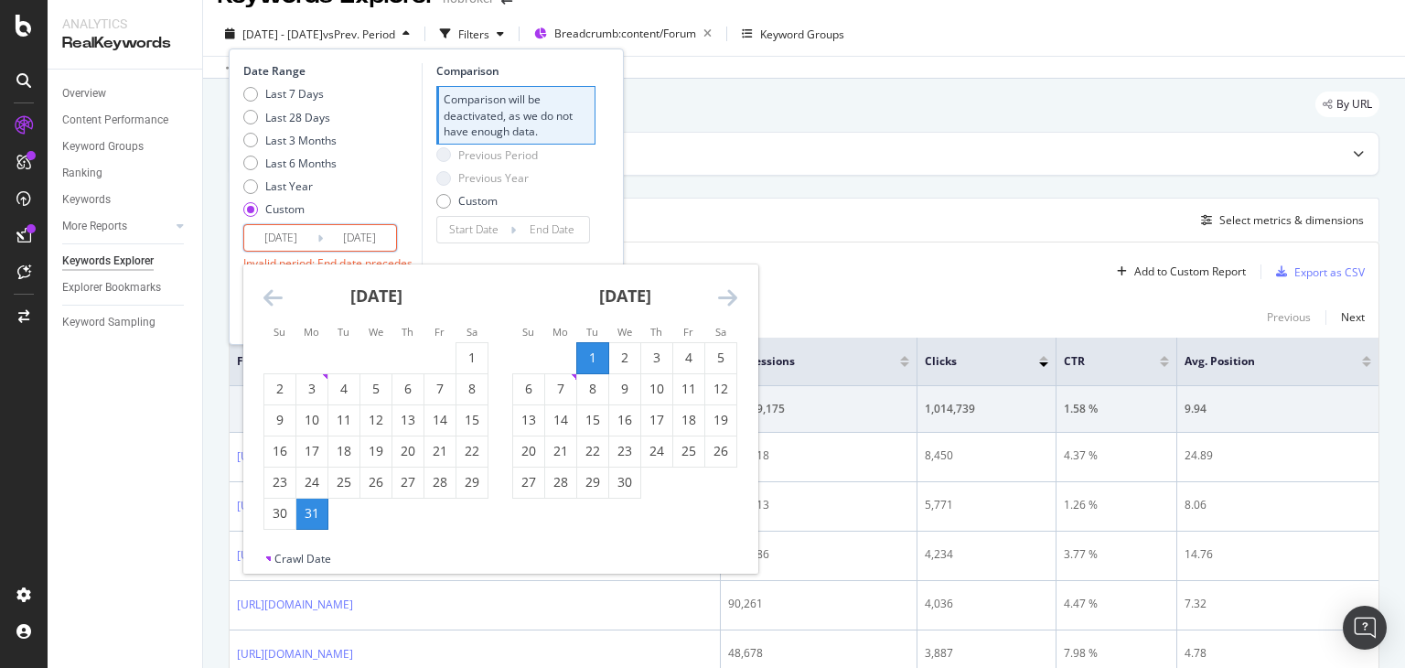
click at [348, 233] on input "[DATE]" at bounding box center [359, 238] width 73 height 26
click at [614, 484] on div "30" at bounding box center [624, 482] width 31 height 18
type input "[DATE]"
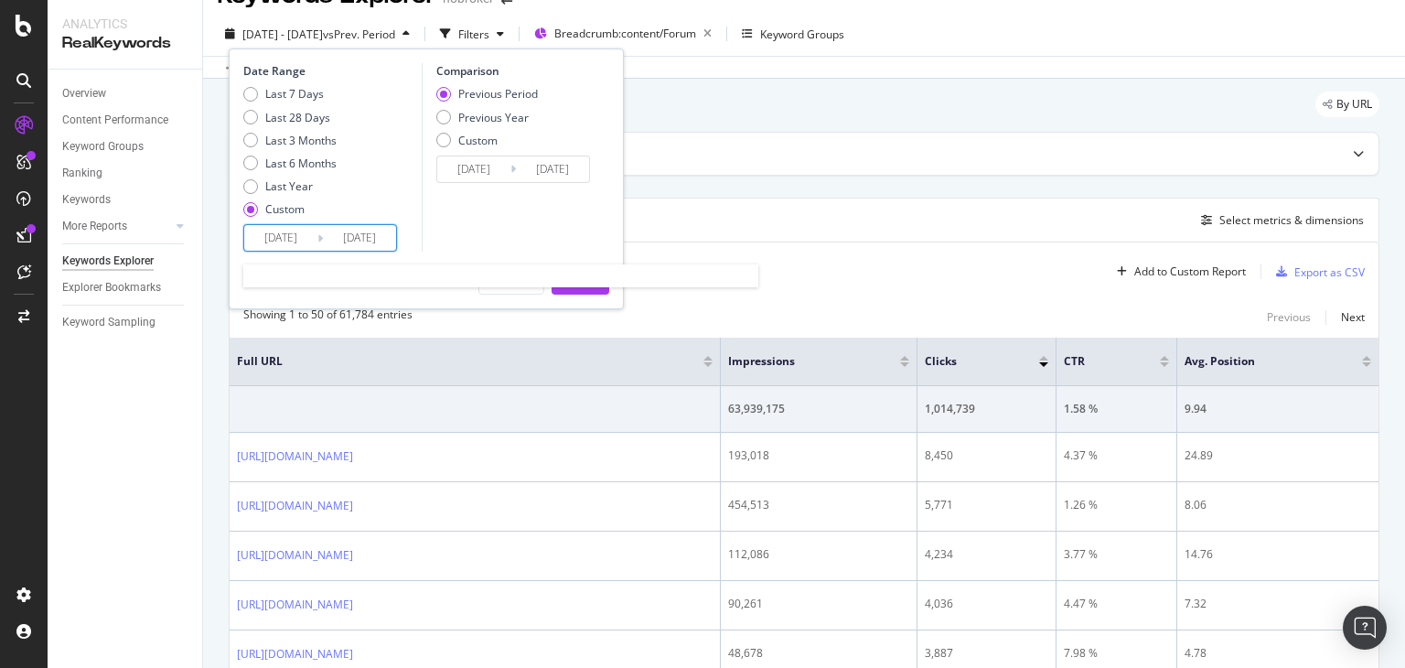
click at [360, 246] on input "[DATE]" at bounding box center [359, 238] width 73 height 26
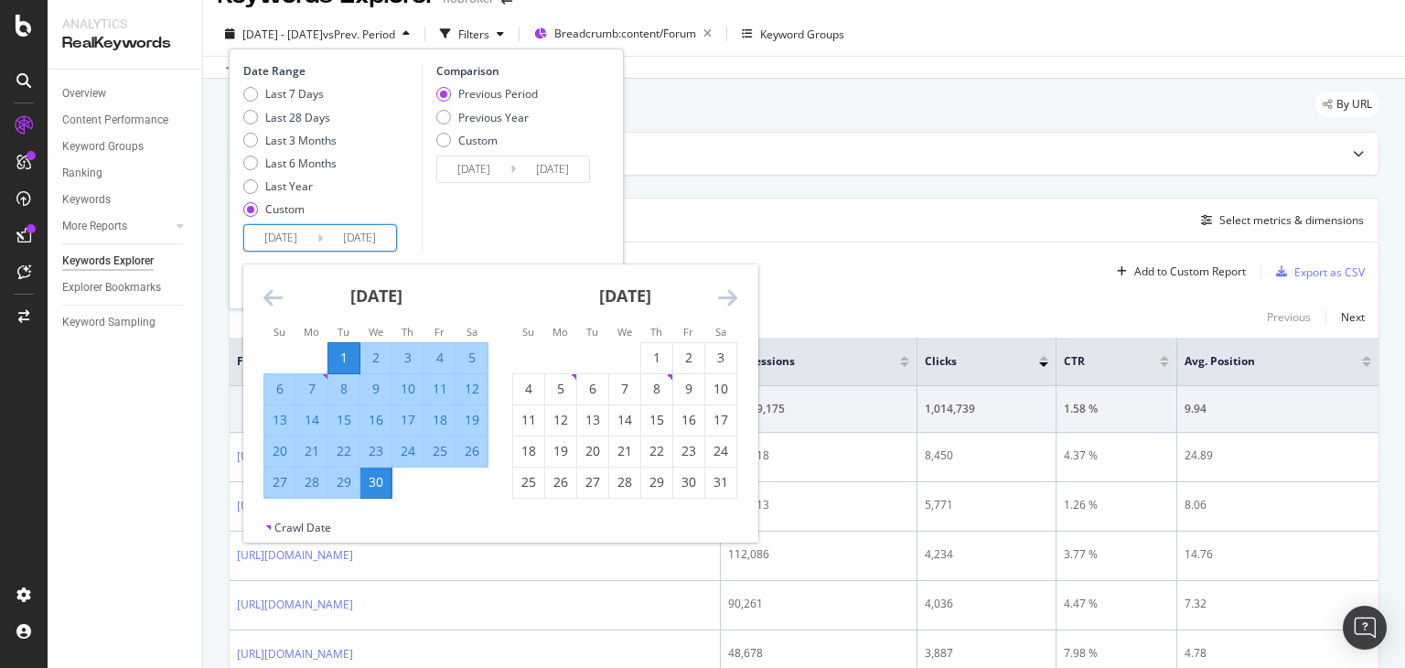
click at [456, 232] on div "Comparison Previous Period Previous Year Custom [DATE] Navigate forward to inte…" at bounding box center [509, 157] width 174 height 188
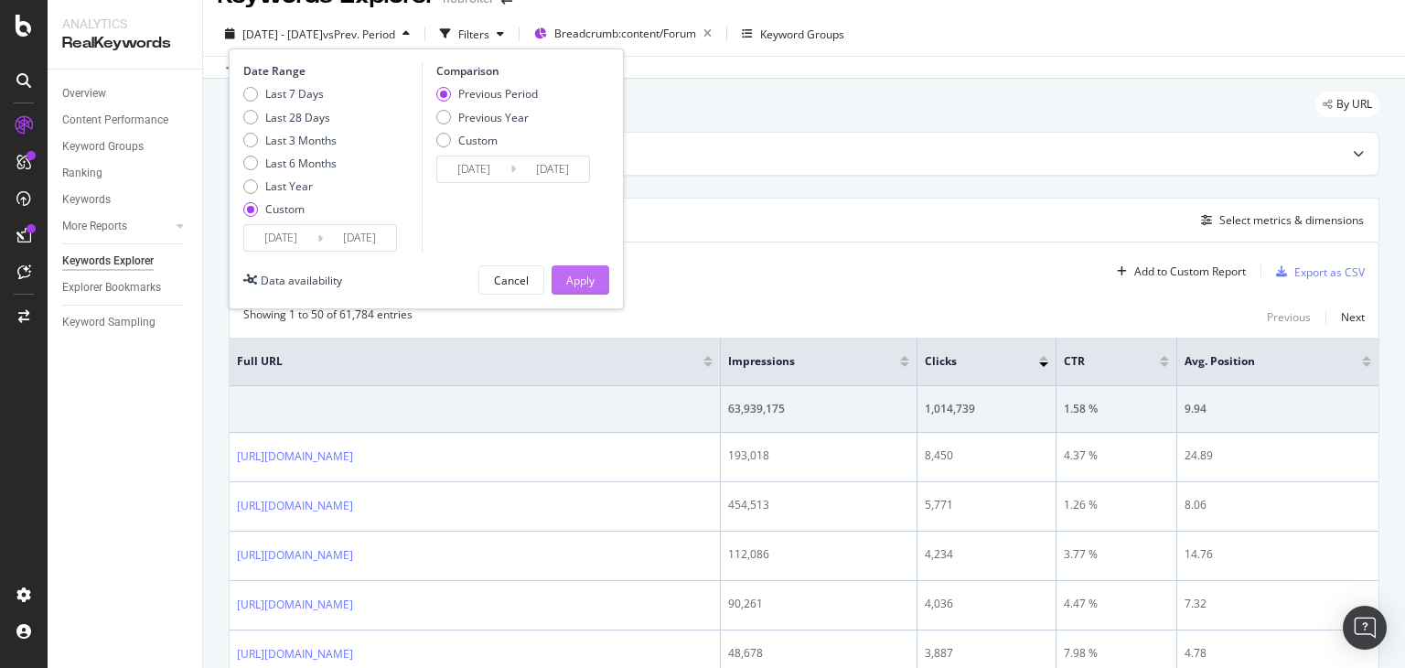
click at [582, 287] on div "Apply" at bounding box center [580, 279] width 28 height 27
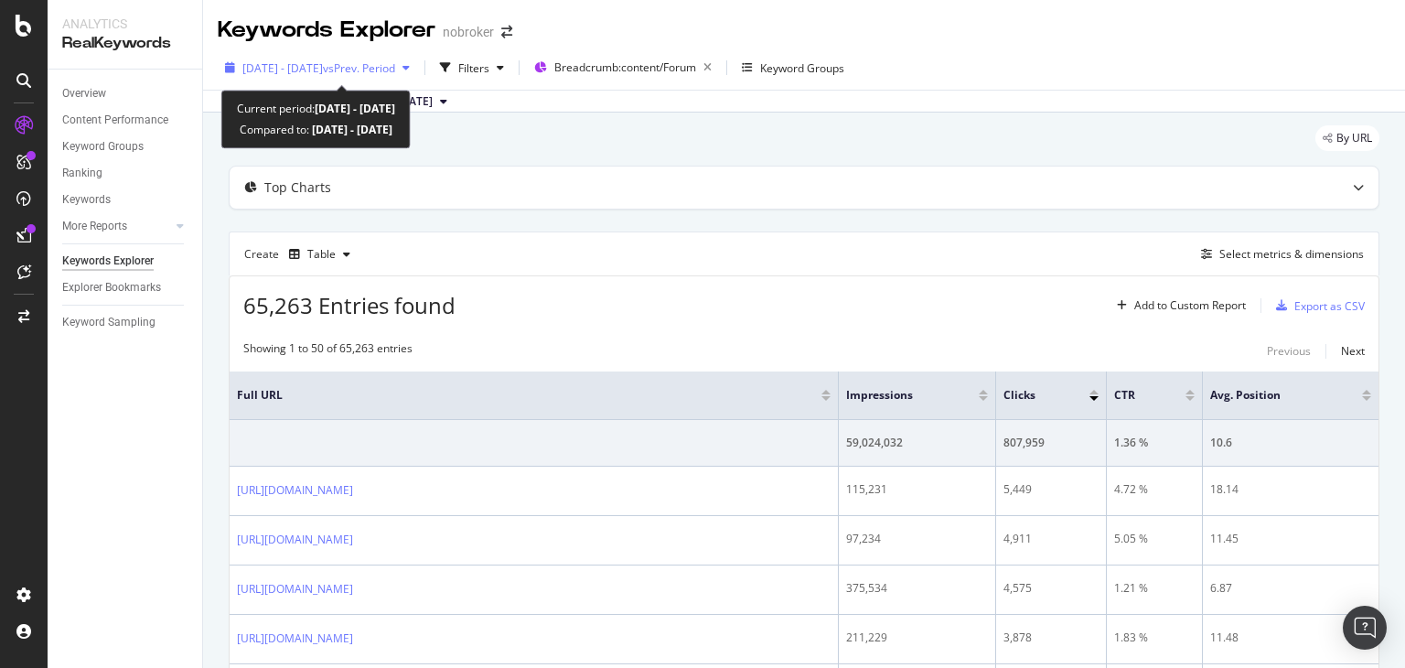
click at [287, 57] on div "[DATE] - [DATE] vs Prev. Period" at bounding box center [317, 67] width 199 height 27
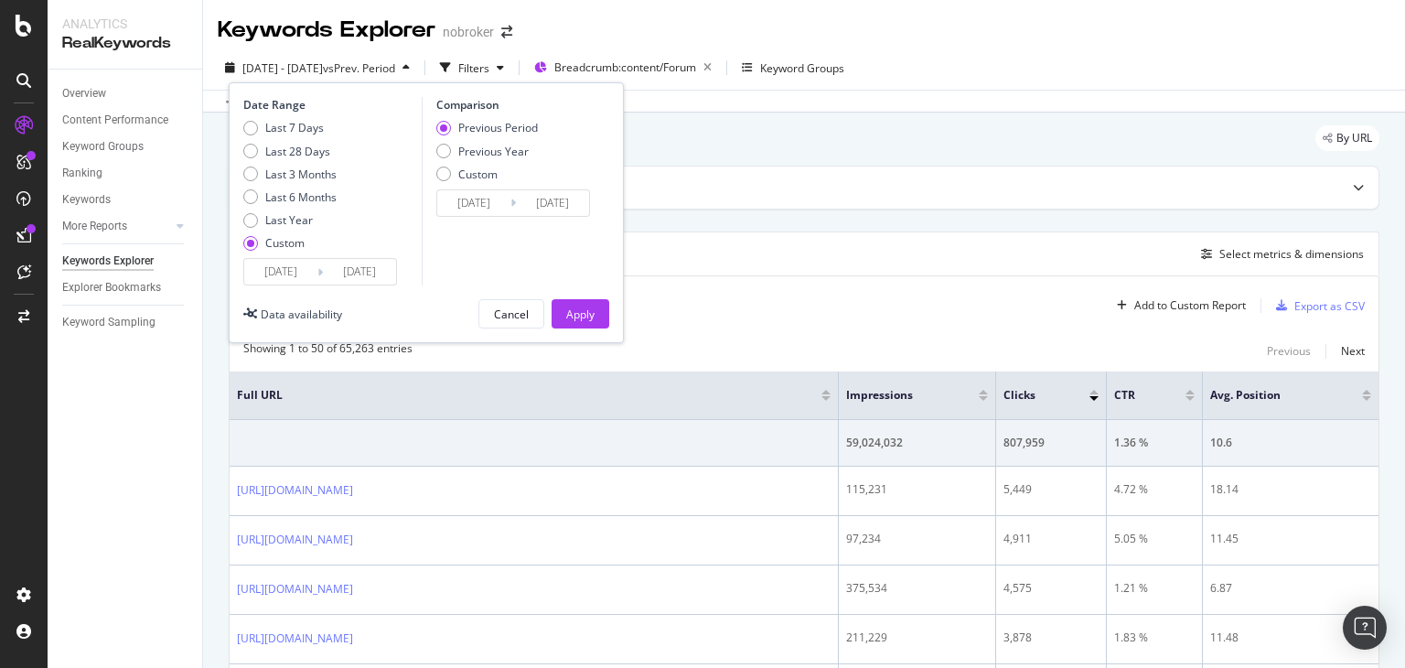
click at [278, 281] on input "[DATE]" at bounding box center [280, 272] width 73 height 26
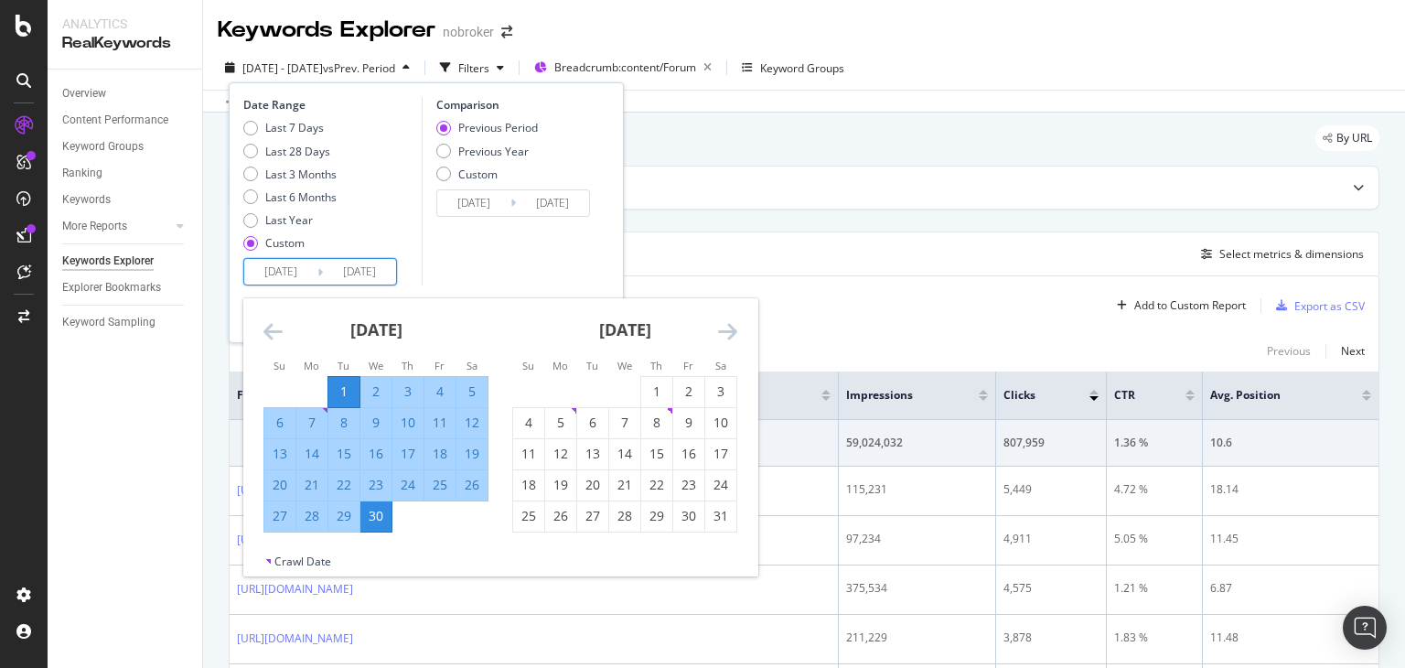
click at [281, 331] on icon "Move backward to switch to the previous month." at bounding box center [272, 331] width 19 height 22
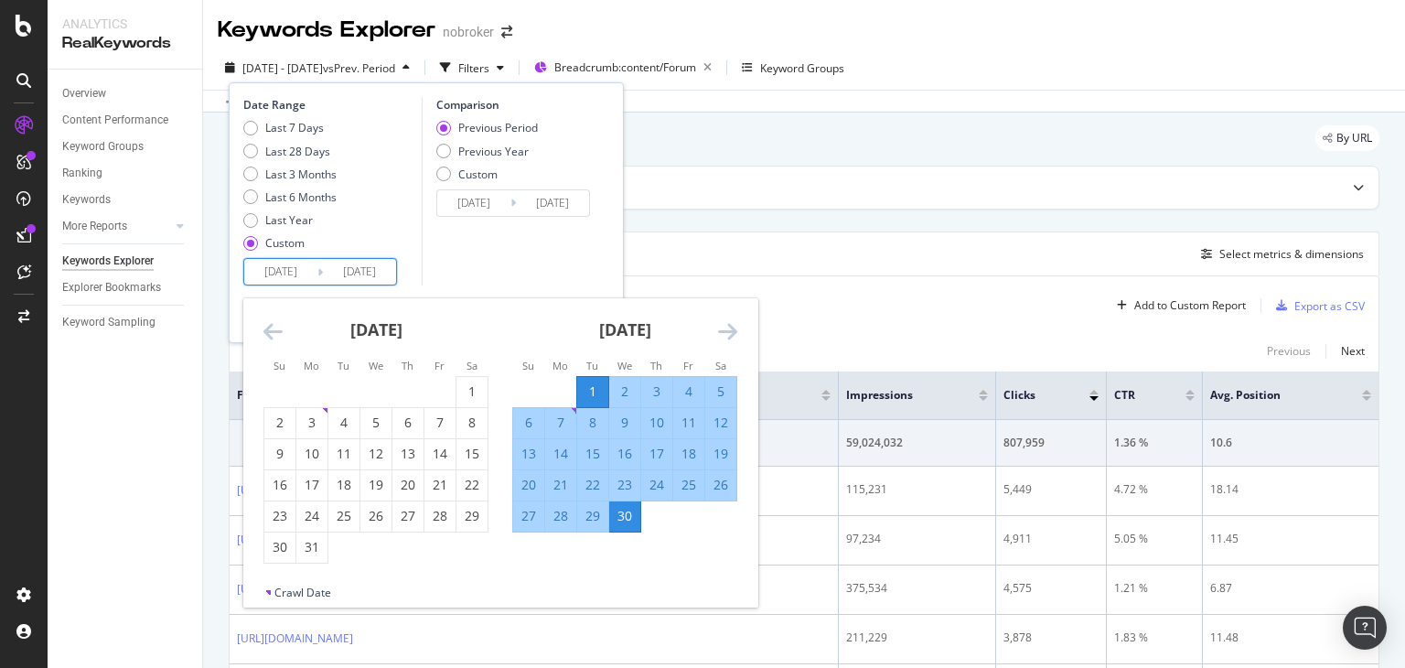
click at [267, 264] on input "[DATE]" at bounding box center [280, 272] width 73 height 26
click at [472, 397] on div "1" at bounding box center [471, 391] width 31 height 18
type input "[DATE]"
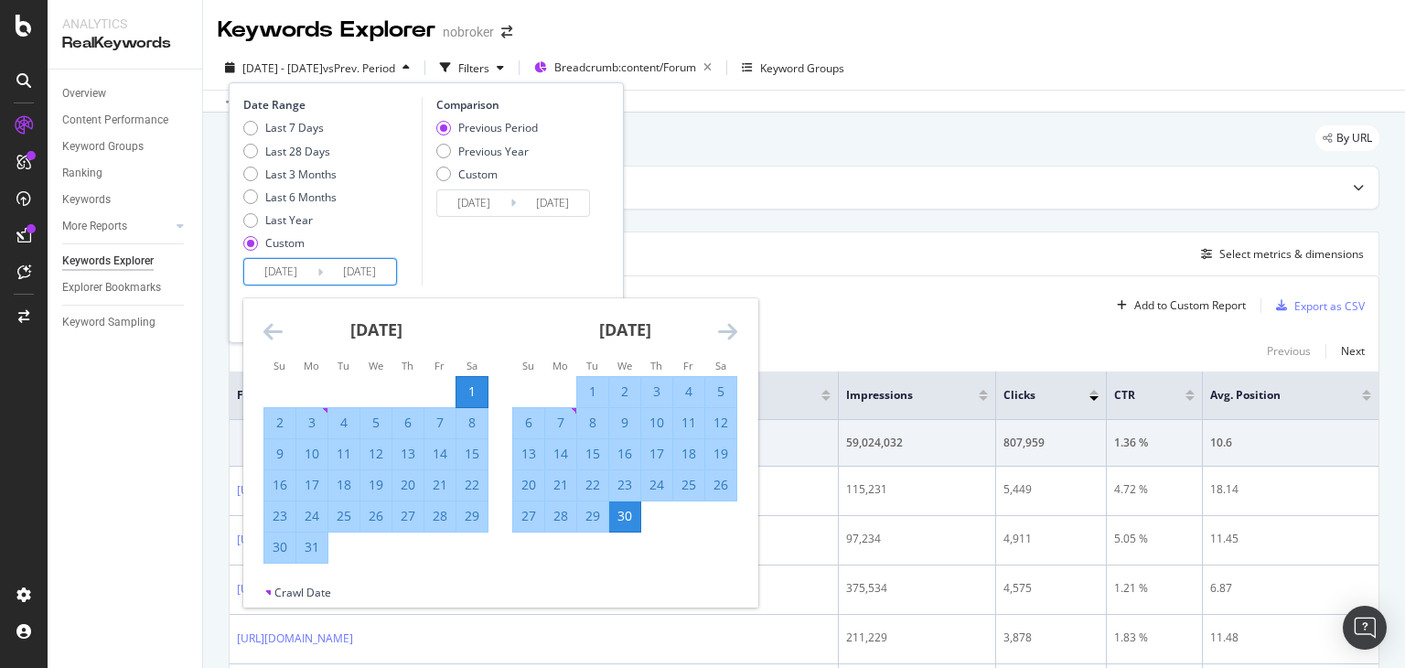
click at [355, 272] on input "[DATE]" at bounding box center [359, 272] width 73 height 26
click at [315, 545] on div "31" at bounding box center [311, 547] width 31 height 18
type input "[DATE]"
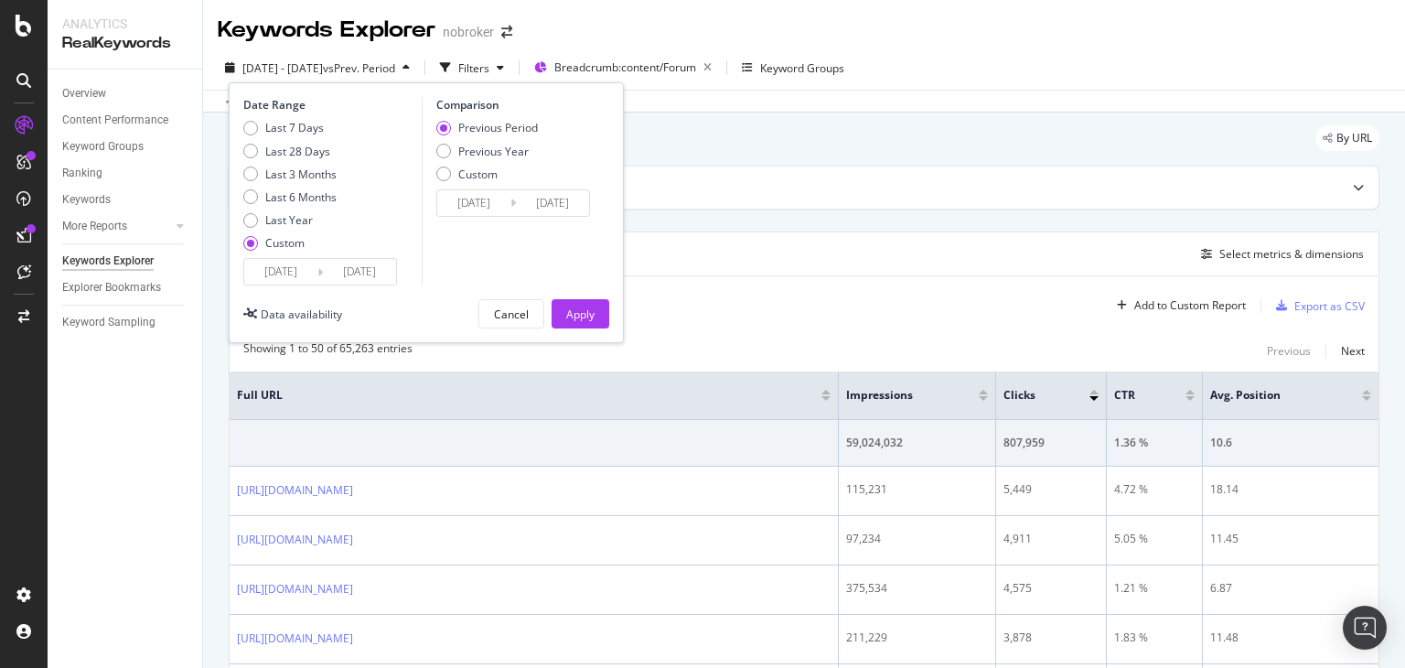
click at [366, 281] on input "[DATE]" at bounding box center [359, 272] width 73 height 26
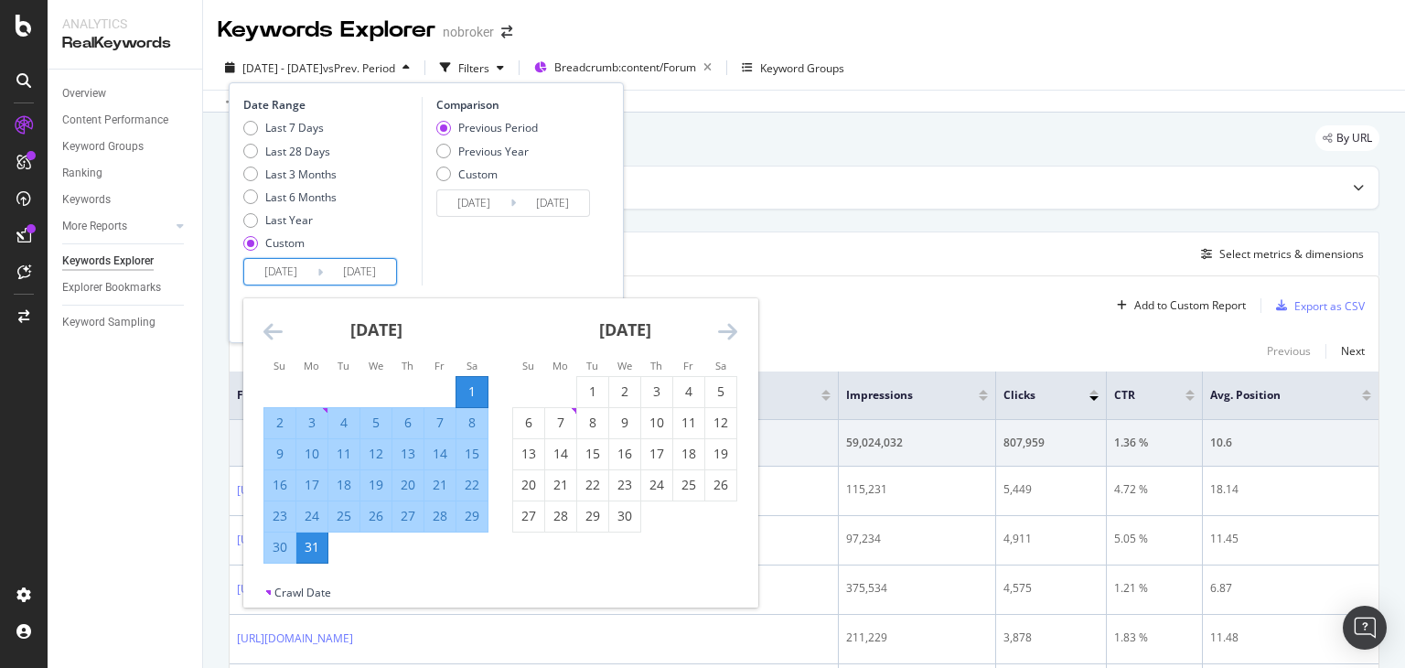
click at [483, 257] on div "Comparison Previous Period Previous Year Custom [DATE] Navigate forward to inte…" at bounding box center [509, 191] width 174 height 188
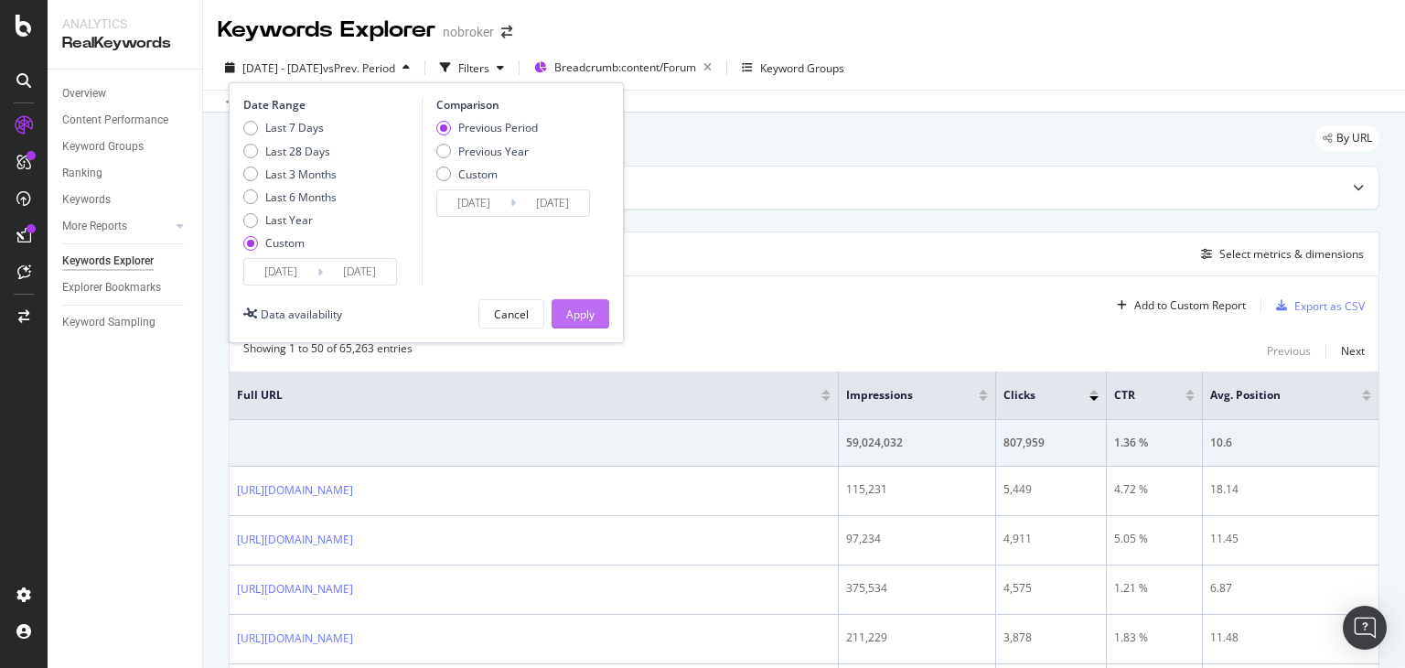
click at [577, 306] on div "Apply" at bounding box center [580, 314] width 28 height 16
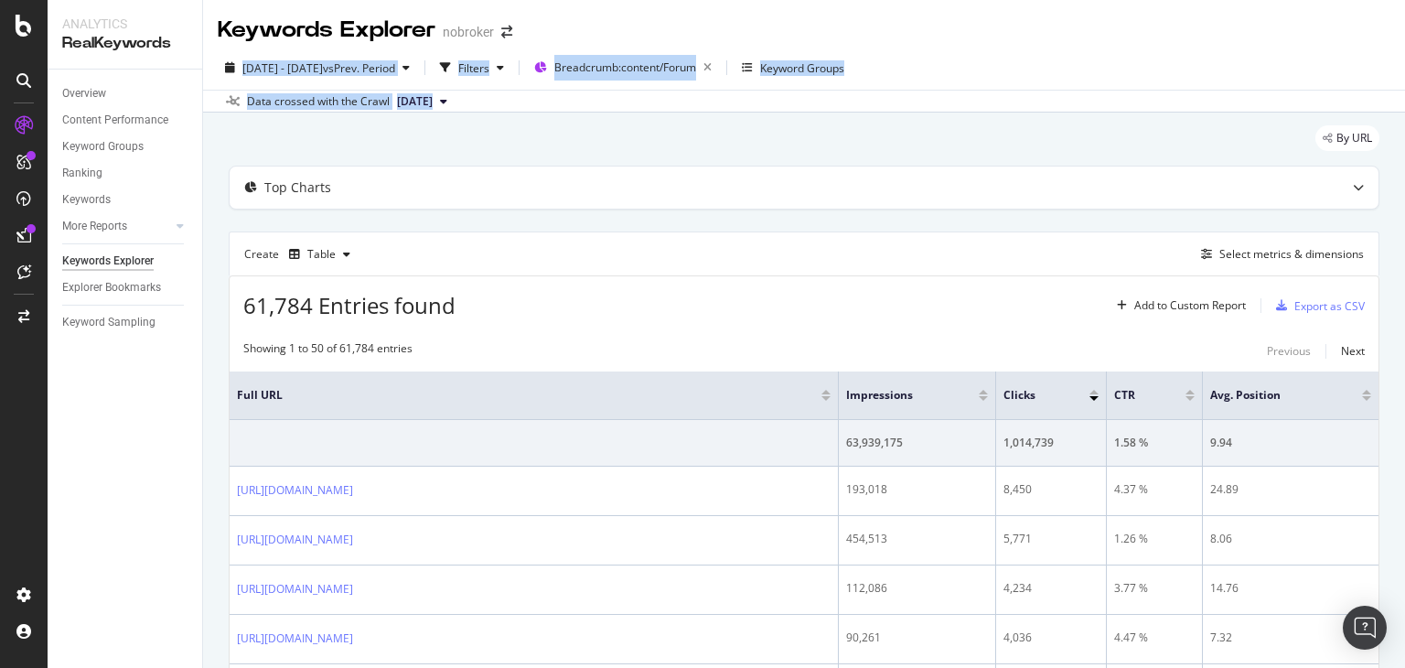
drag, startPoint x: 1404, startPoint y: 96, endPoint x: 1396, endPoint y: 11, distance: 85.4
click at [1396, 11] on div "Keywords Explorer nobroker [DATE] - [DATE] vs Prev. Period Filters Breadcrumb: …" at bounding box center [804, 334] width 1202 height 668
click at [988, 91] on div "Data crossed with the Crawl [DATE]" at bounding box center [804, 101] width 1202 height 22
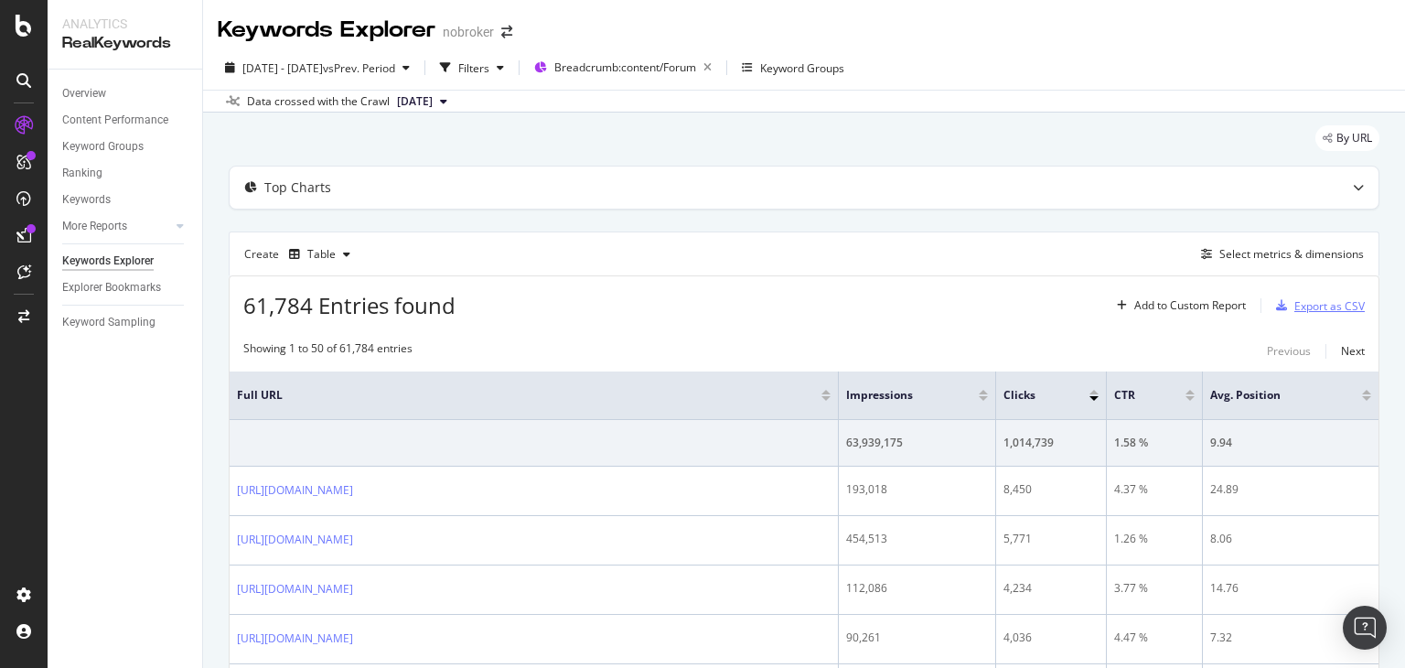
click at [1294, 305] on div "Export as CSV" at bounding box center [1329, 306] width 70 height 16
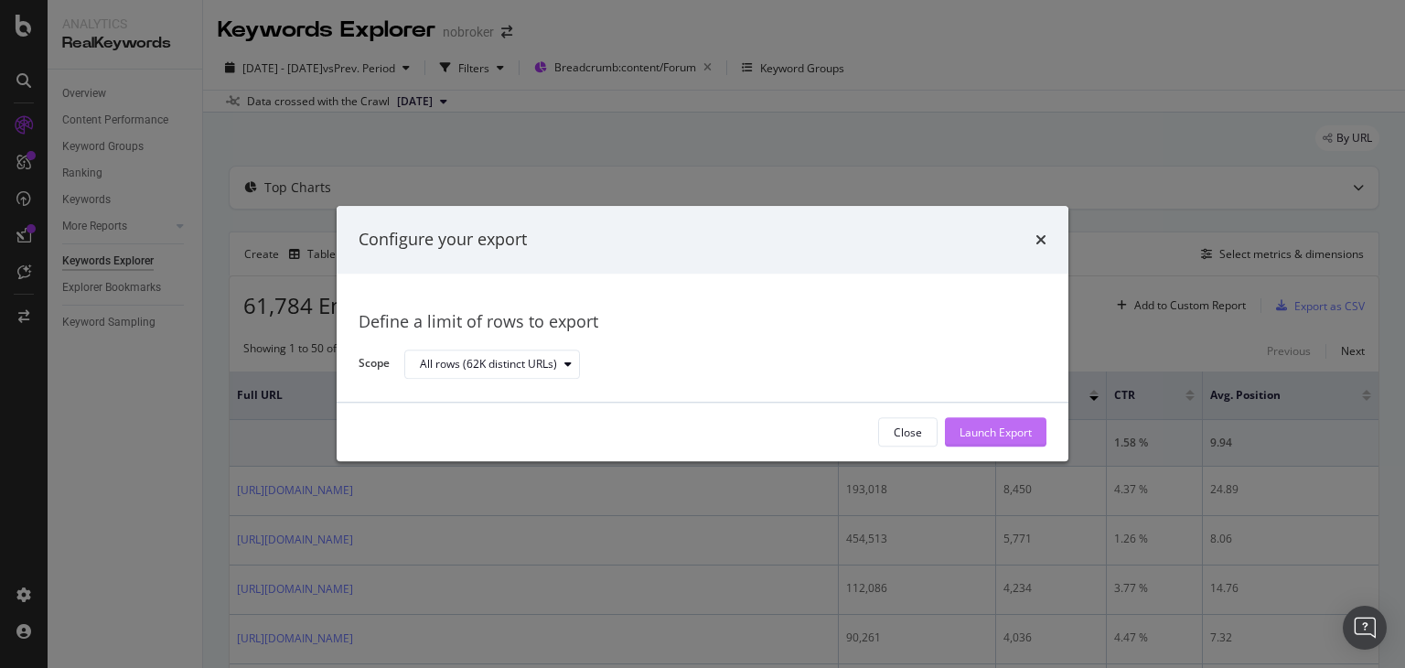
click at [967, 433] on div "Launch Export" at bounding box center [995, 432] width 72 height 16
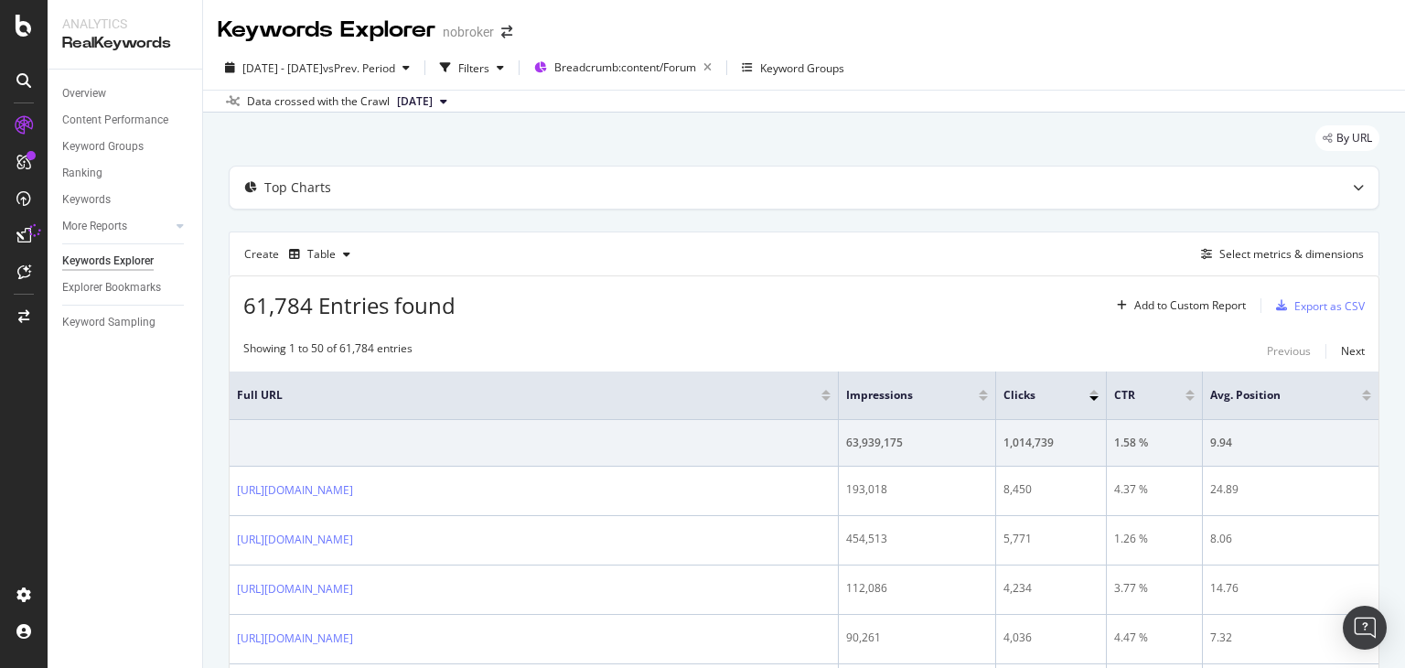
click at [775, 158] on div "By URL" at bounding box center [804, 145] width 1150 height 40
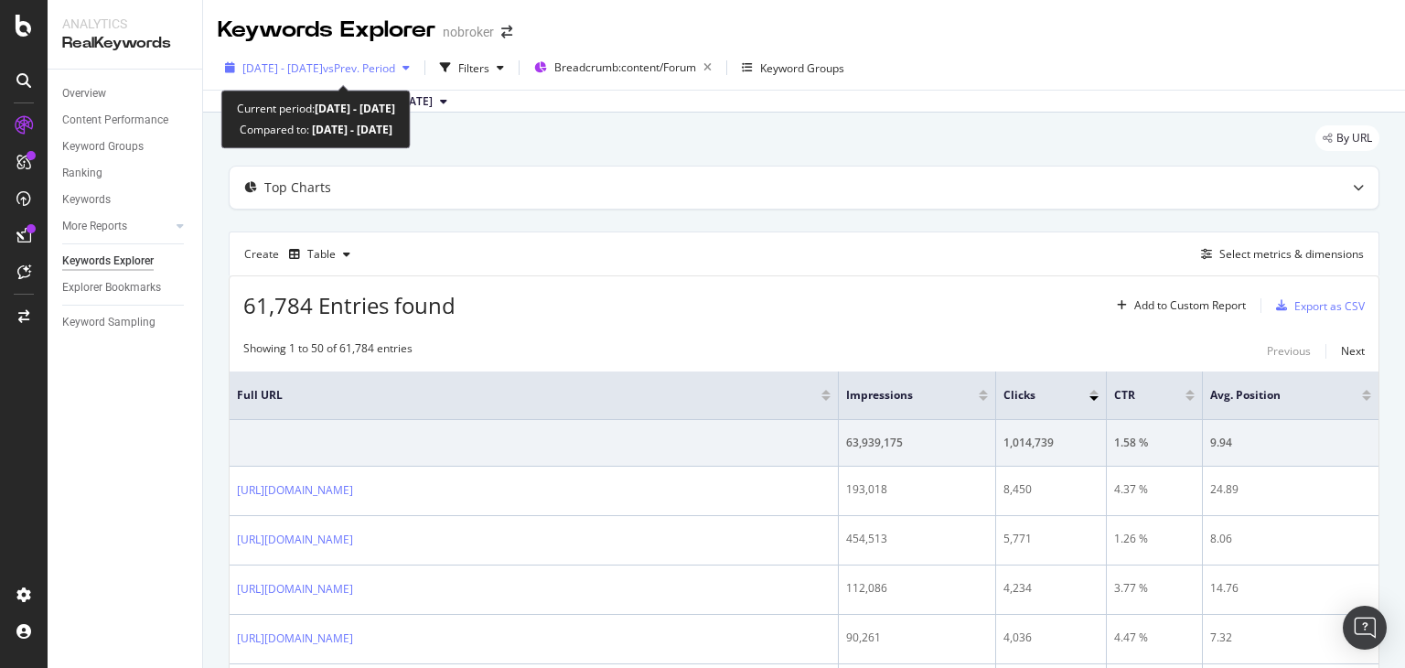
click at [395, 65] on span "vs Prev. Period" at bounding box center [359, 68] width 72 height 16
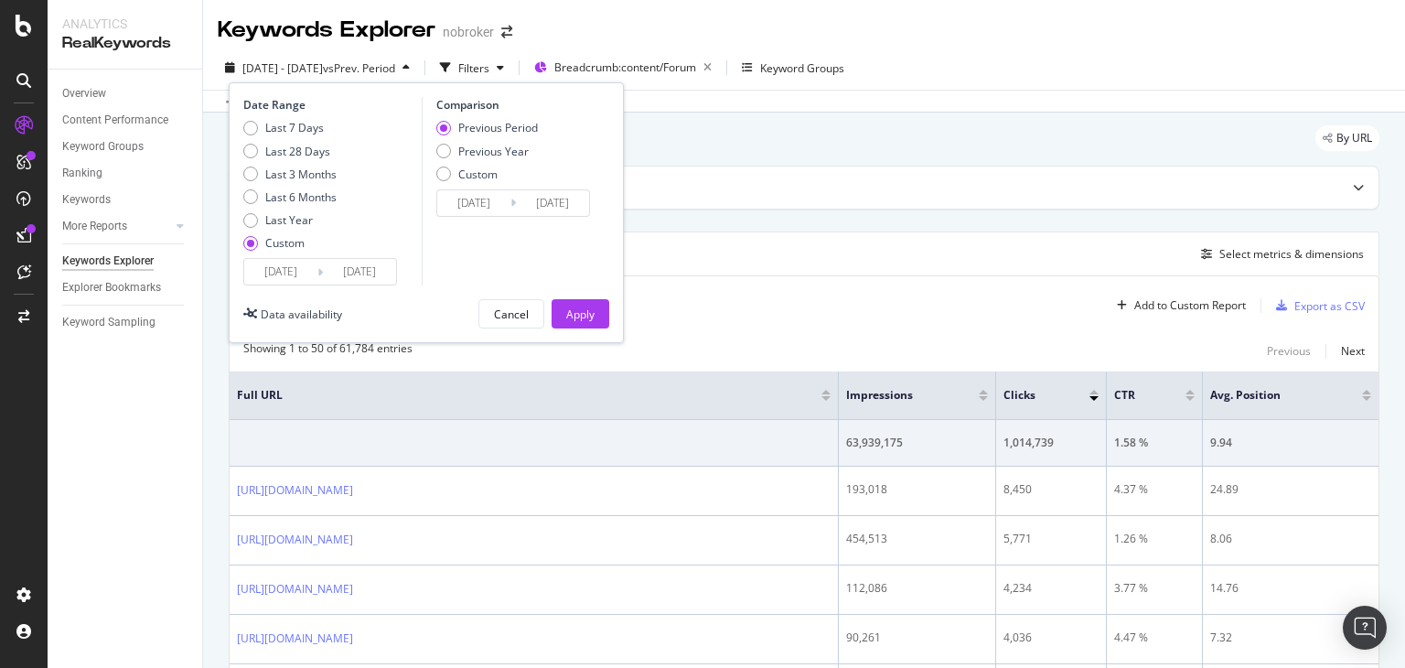
click at [350, 268] on input "[DATE]" at bounding box center [359, 272] width 73 height 26
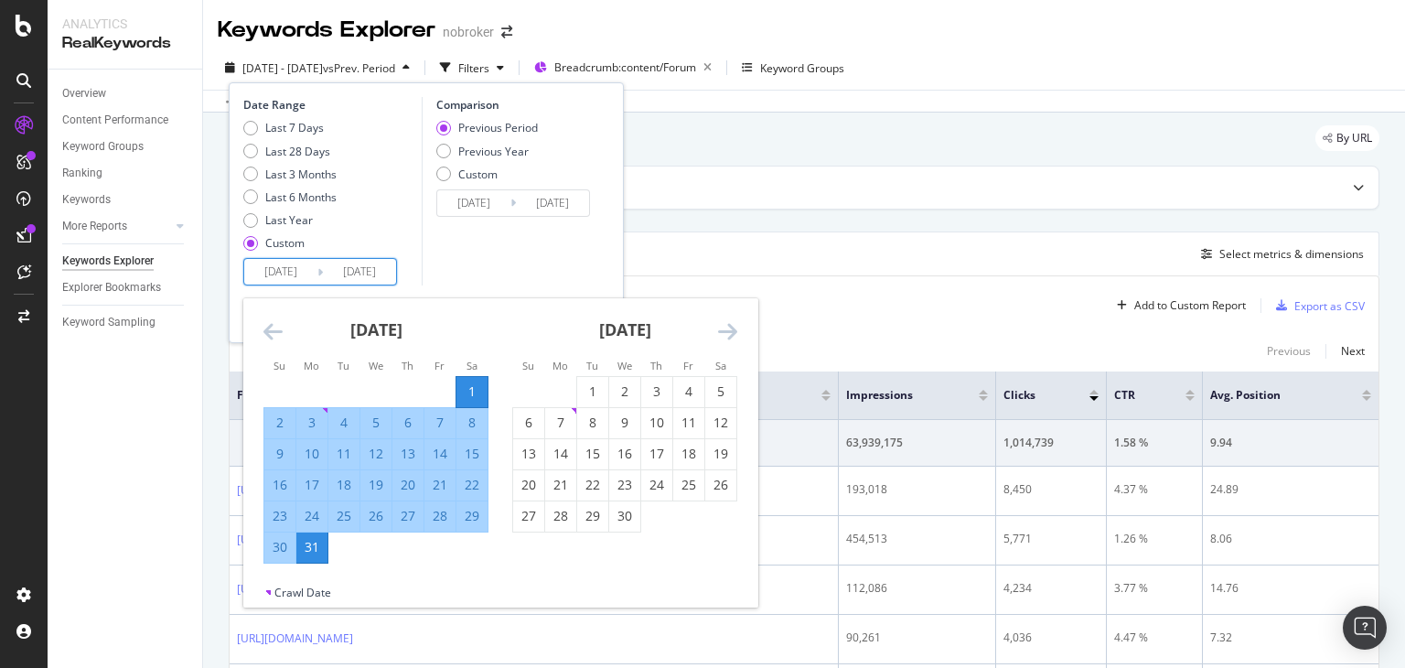
click at [283, 268] on input "[DATE]" at bounding box center [280, 272] width 73 height 26
click at [587, 388] on div "1" at bounding box center [592, 391] width 31 height 18
type input "[DATE]"
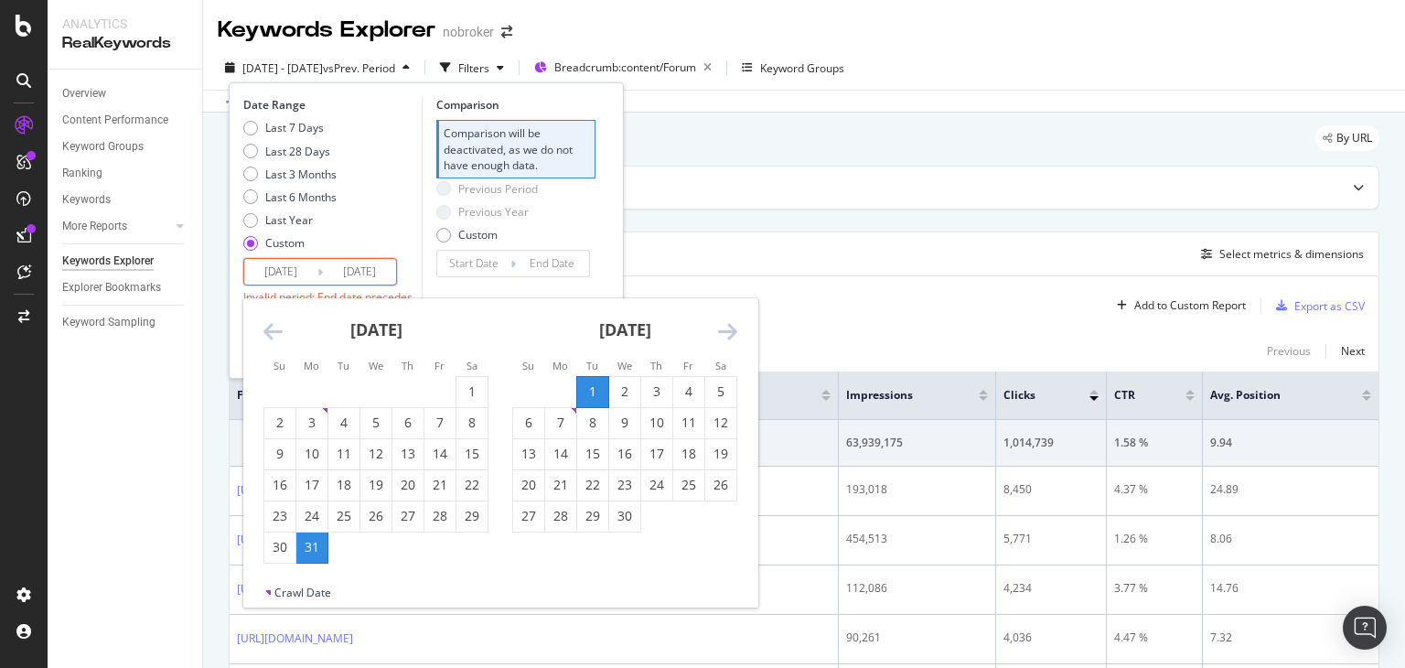
click at [355, 268] on input "[DATE]" at bounding box center [359, 272] width 73 height 26
click at [621, 506] on div "30" at bounding box center [624, 516] width 31 height 30
type input "[DATE]"
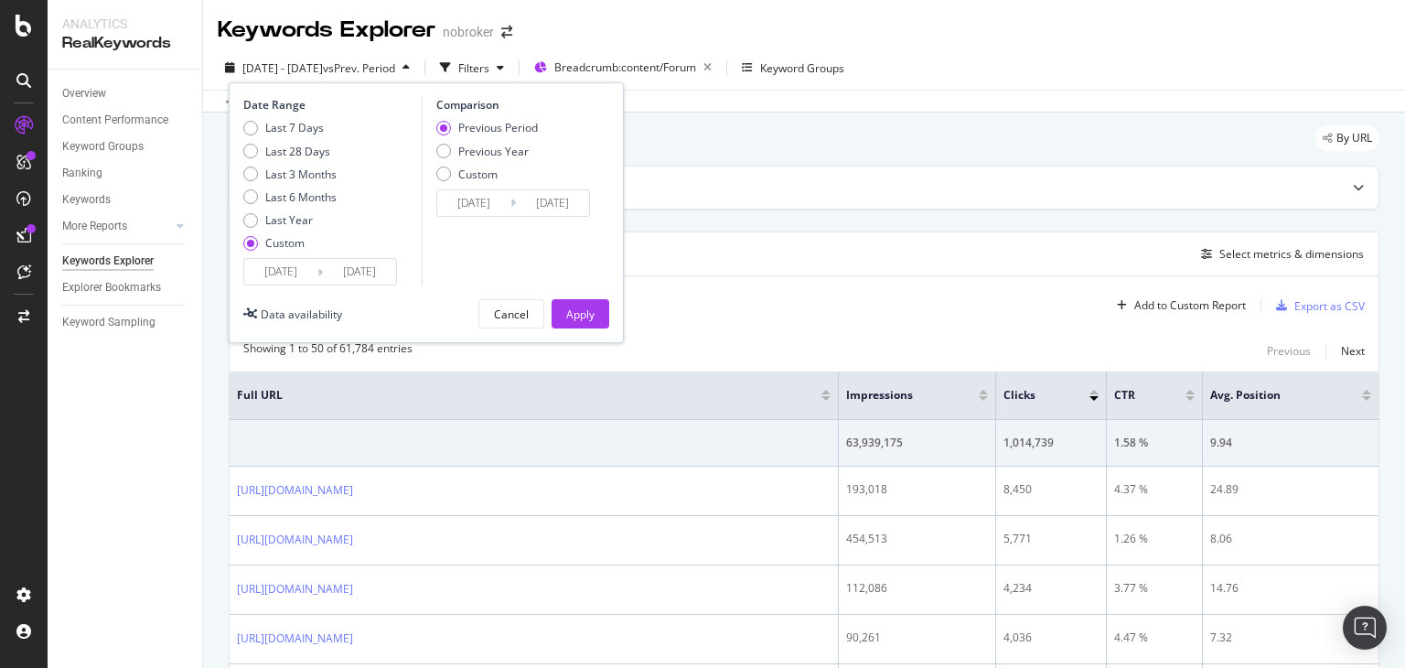
click at [347, 274] on input "[DATE]" at bounding box center [359, 272] width 73 height 26
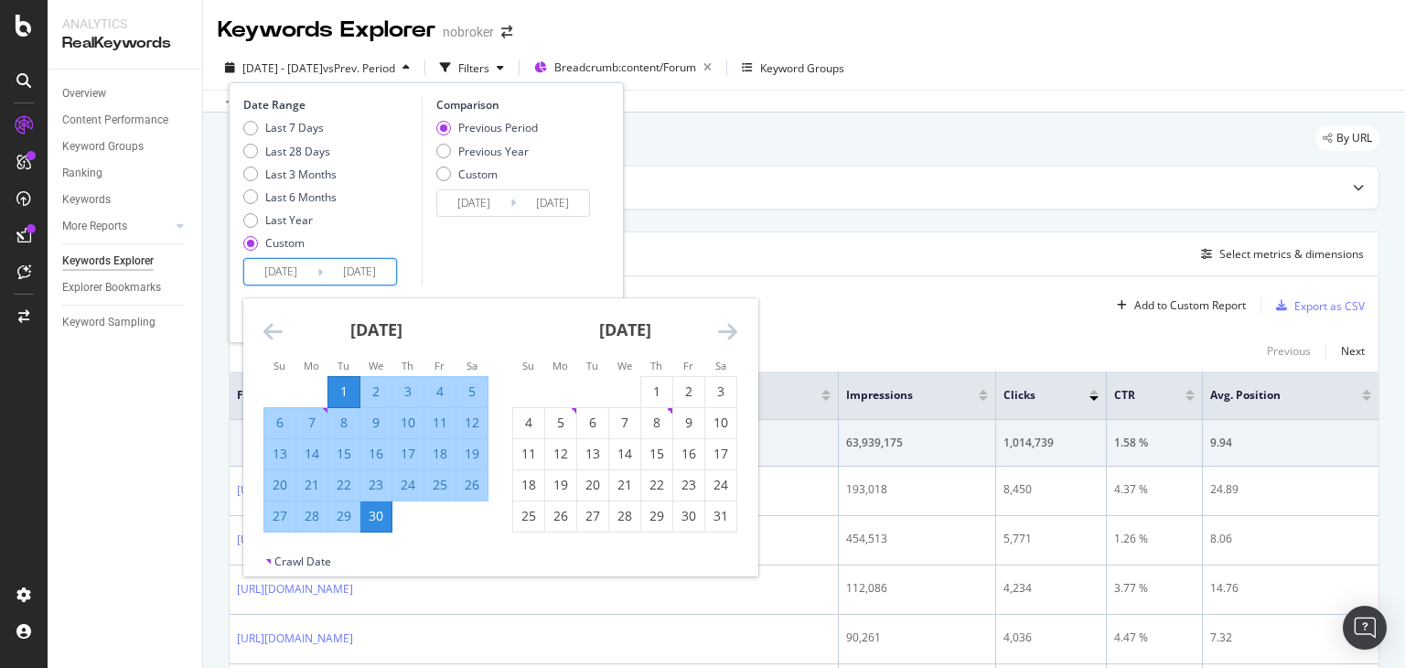
click at [486, 271] on div "Comparison Previous Period Previous Year Custom [DATE] Navigate forward to inte…" at bounding box center [509, 191] width 174 height 188
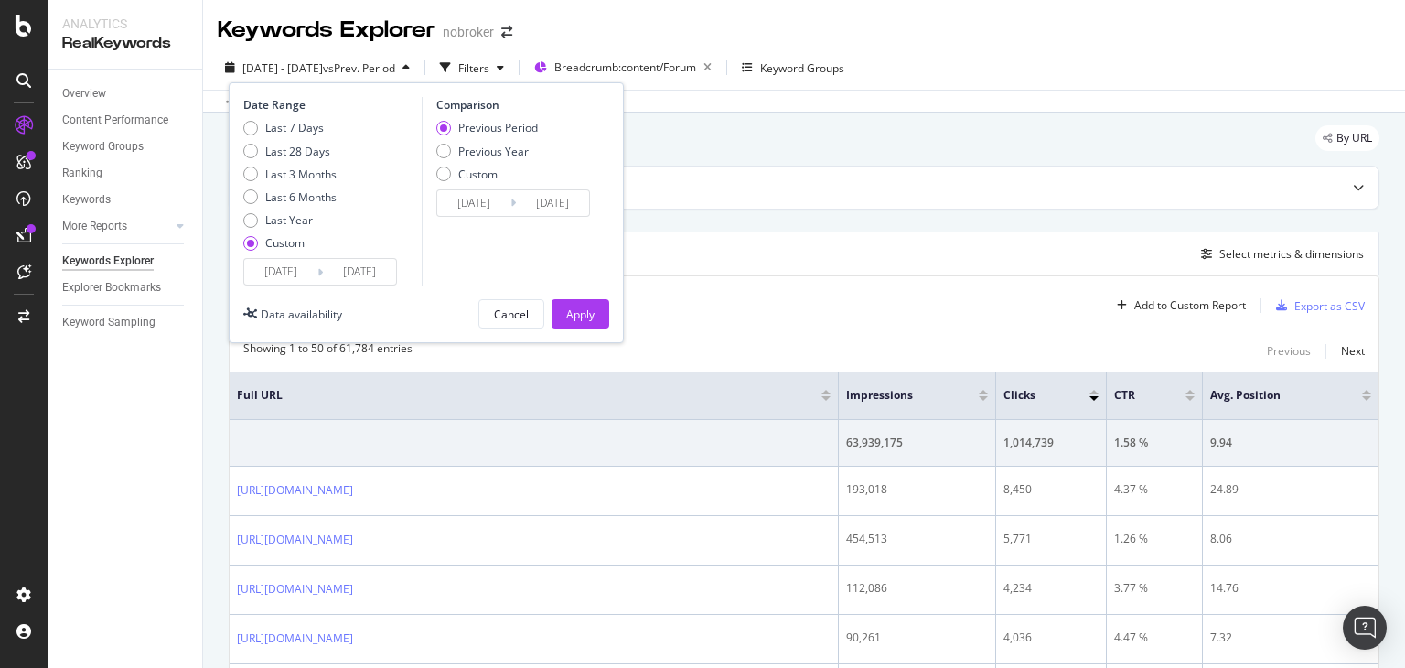
click at [368, 267] on input "[DATE]" at bounding box center [359, 272] width 73 height 26
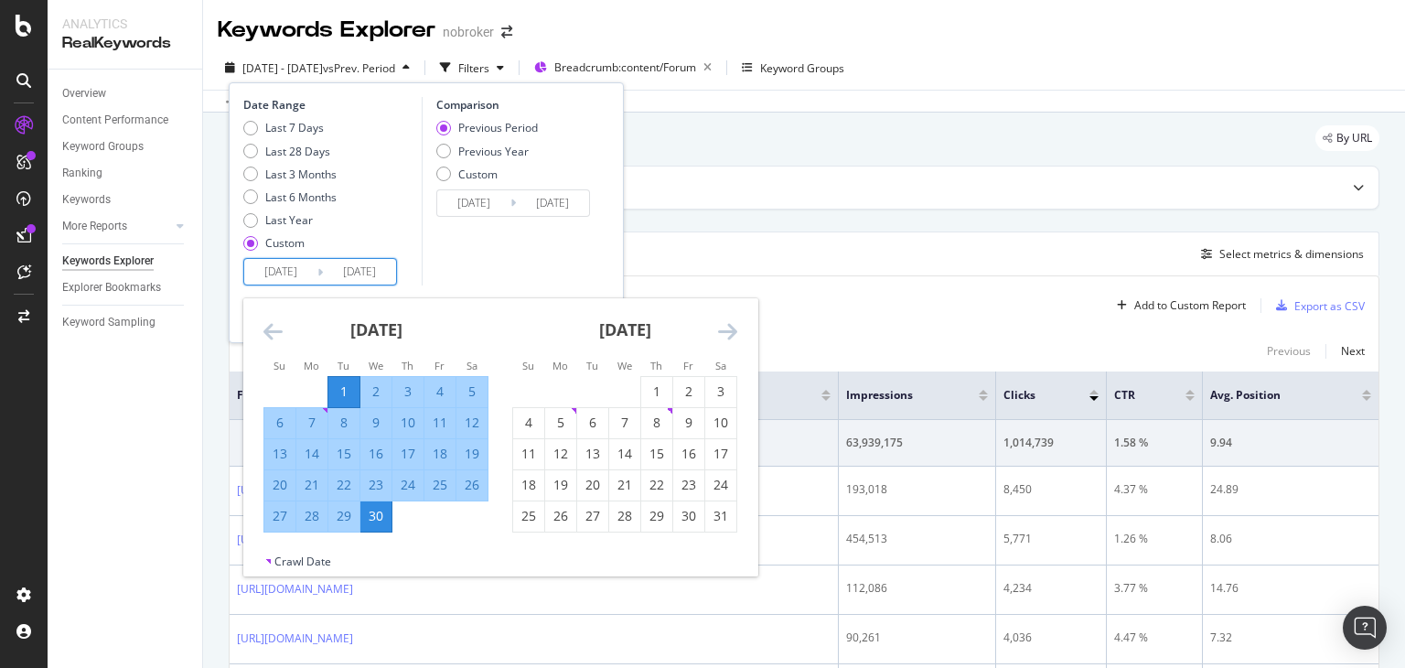
click at [472, 253] on div "Comparison Previous Period Previous Year Custom [DATE] Navigate forward to inte…" at bounding box center [509, 191] width 174 height 188
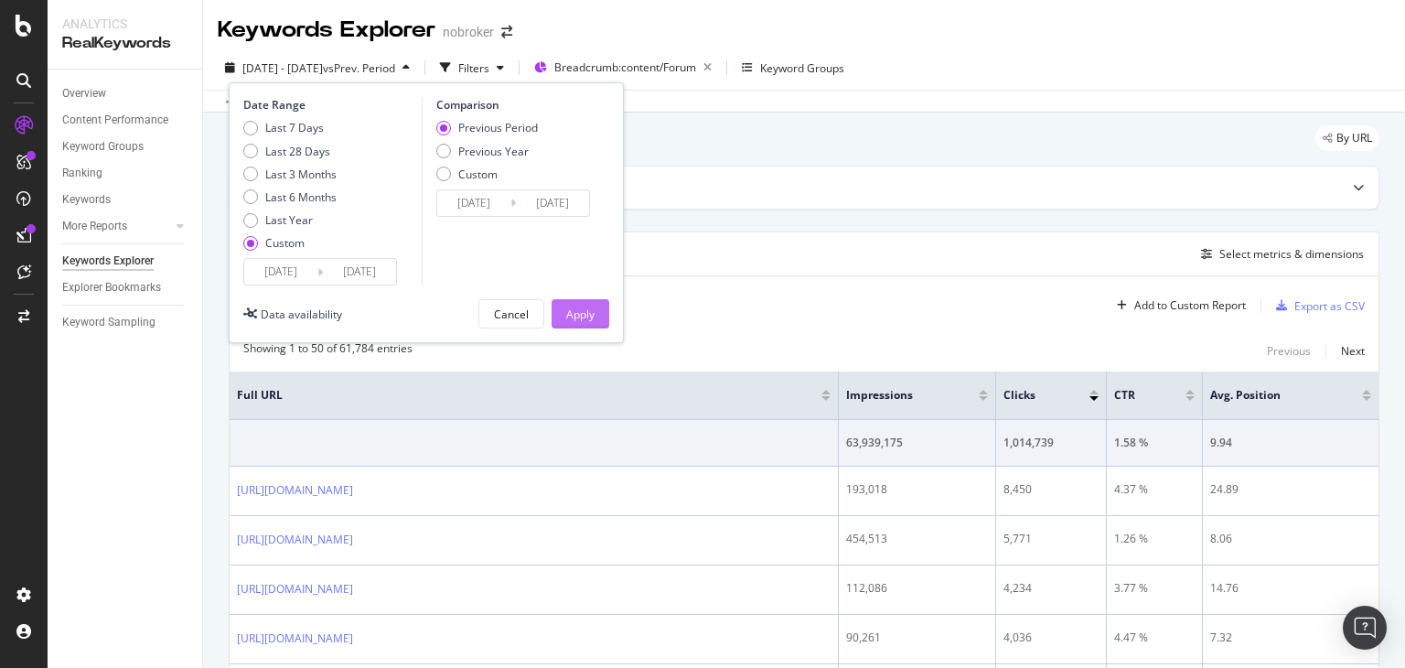
click at [581, 312] on div "Apply" at bounding box center [580, 314] width 28 height 16
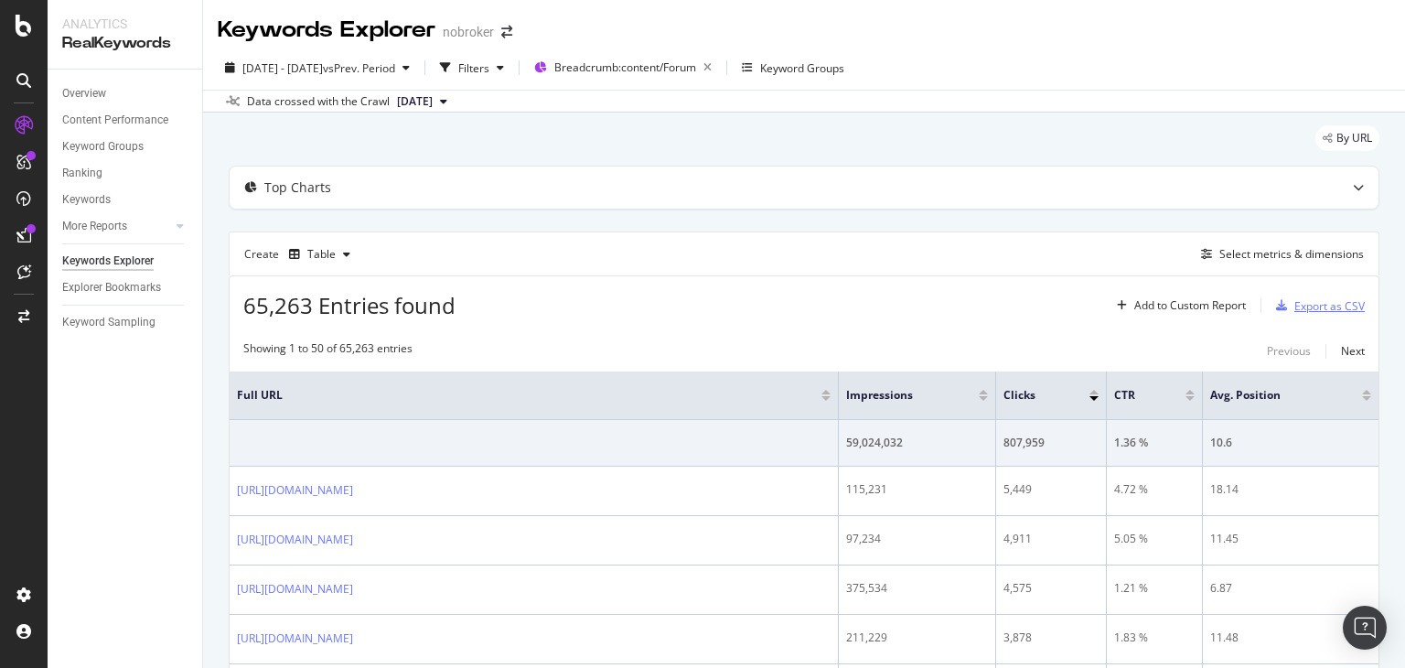
click at [1306, 305] on div "Export as CSV" at bounding box center [1329, 306] width 70 height 16
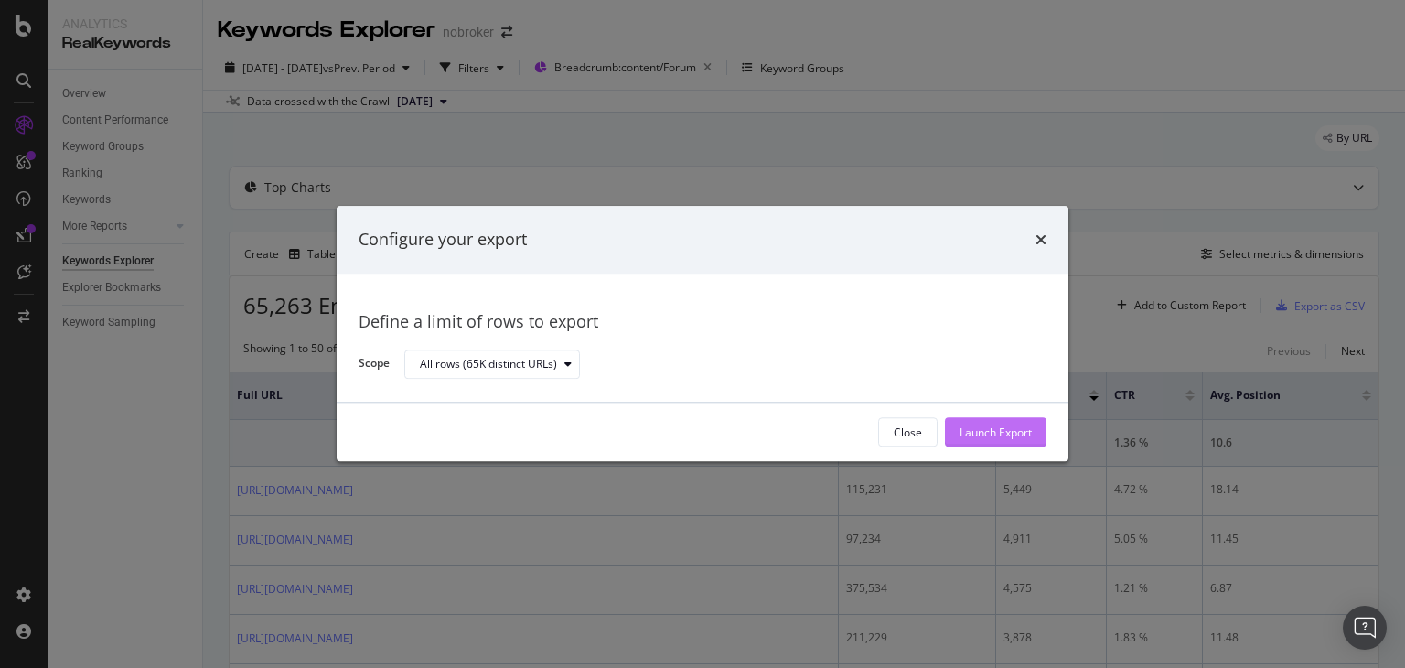
click at [1004, 431] on div "Launch Export" at bounding box center [995, 432] width 72 height 16
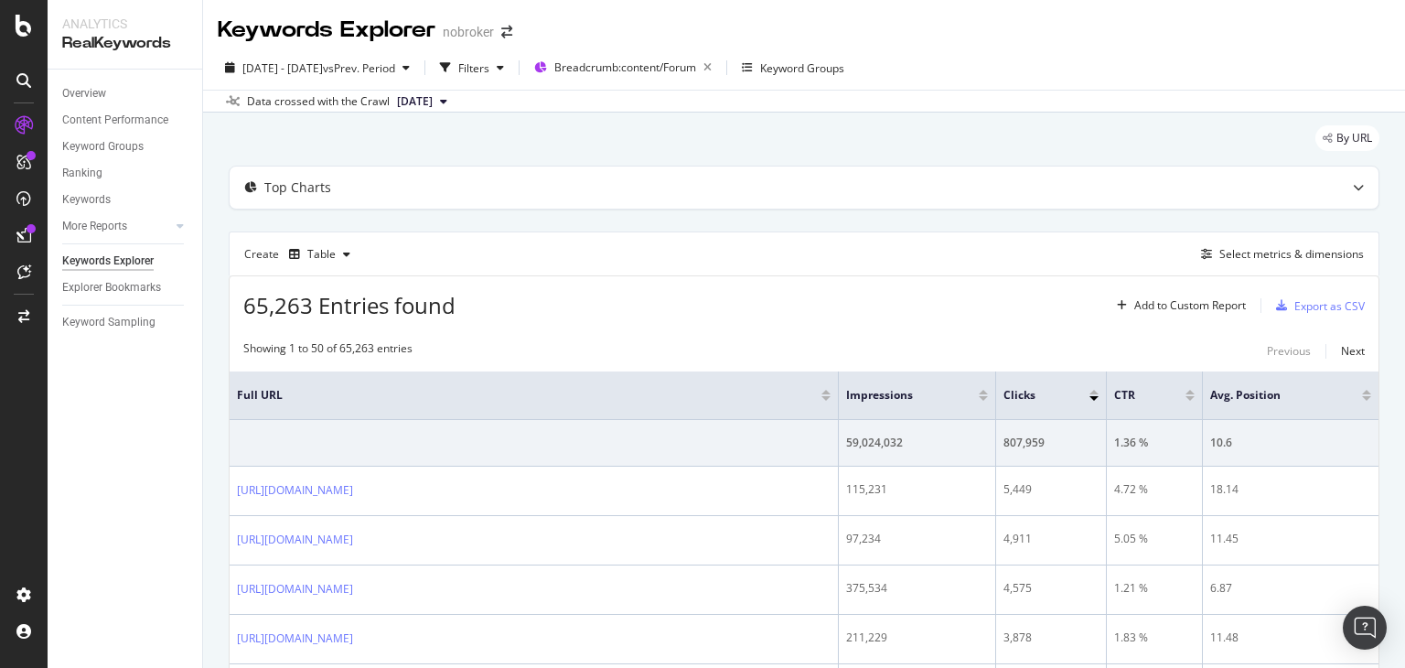
click at [591, 141] on div "By URL" at bounding box center [804, 145] width 1150 height 40
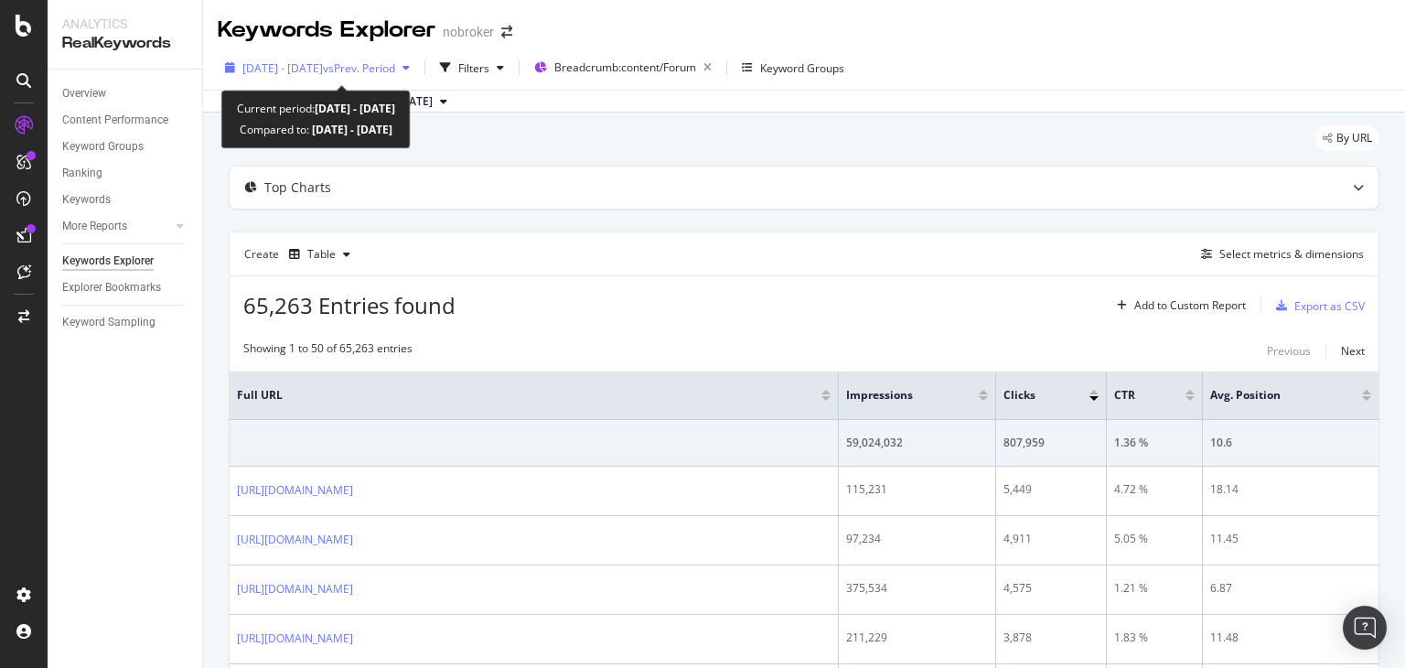
click at [391, 65] on span "vs Prev. Period" at bounding box center [359, 68] width 72 height 16
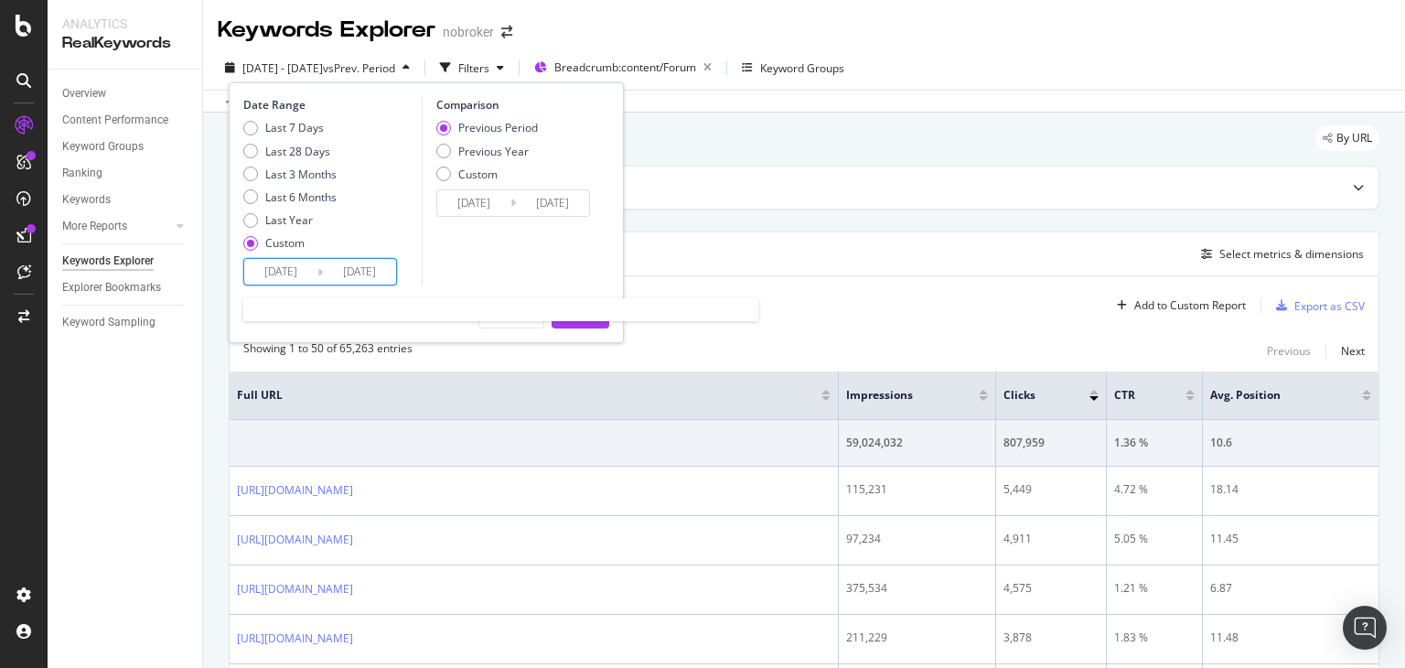
click at [336, 269] on input "[DATE]" at bounding box center [359, 272] width 73 height 26
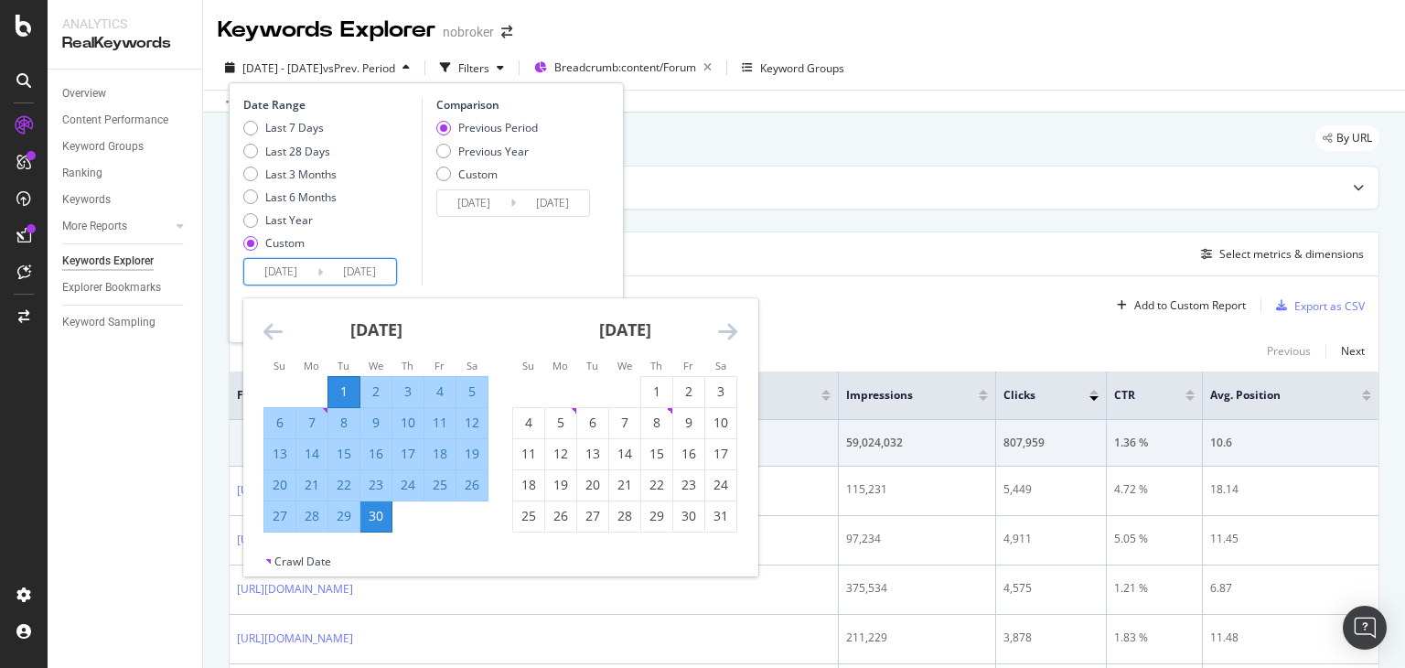
click at [292, 279] on input "[DATE]" at bounding box center [280, 272] width 73 height 26
click at [657, 391] on div "1" at bounding box center [656, 391] width 31 height 18
type input "[DATE]"
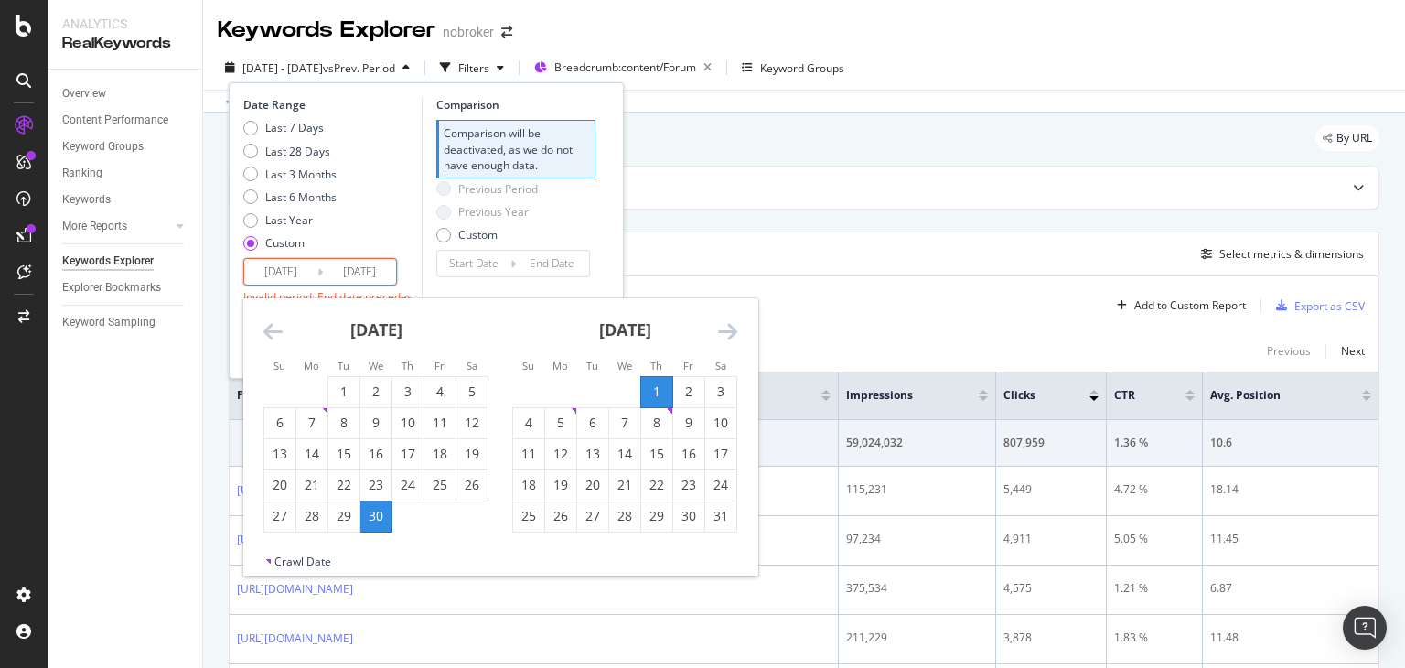
click at [339, 269] on input "[DATE]" at bounding box center [359, 272] width 73 height 26
click at [717, 520] on div "31" at bounding box center [720, 516] width 31 height 18
type input "[DATE]"
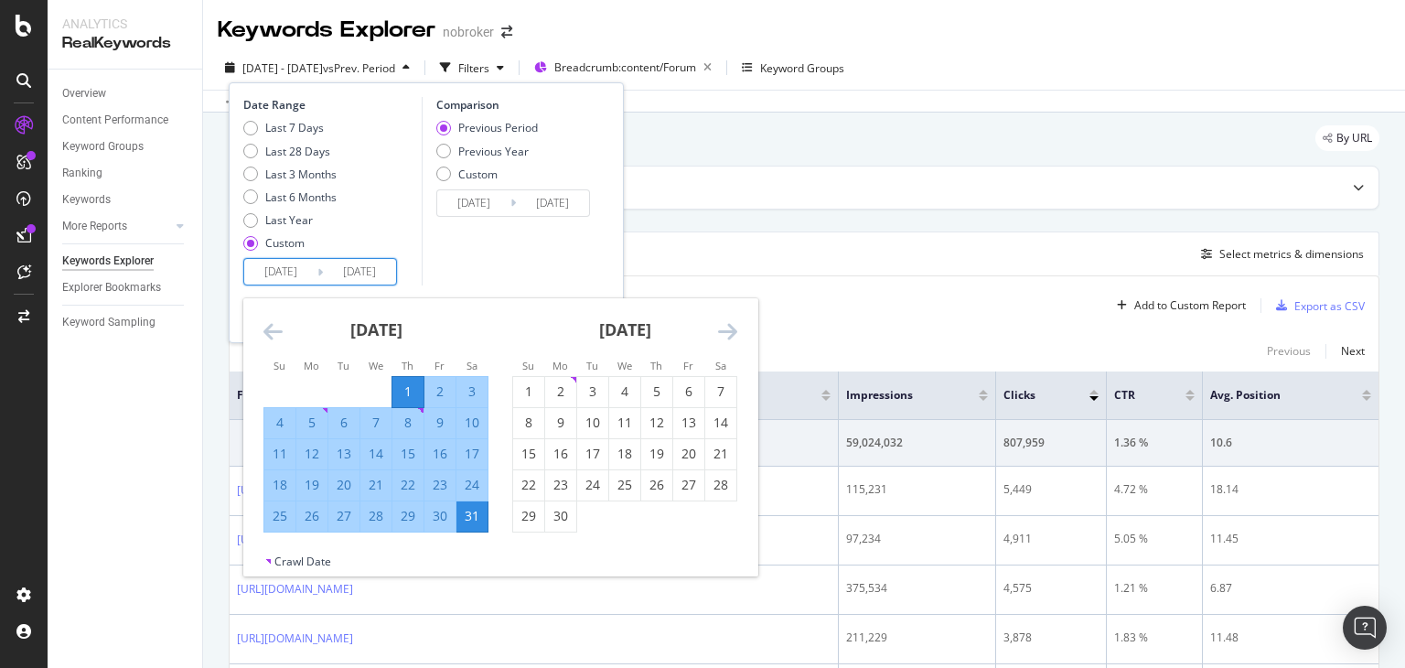
click at [346, 272] on input "[DATE]" at bounding box center [359, 272] width 73 height 26
click at [516, 268] on div "Comparison Previous Period Previous Year Custom [DATE] Navigate forward to inte…" at bounding box center [509, 191] width 174 height 188
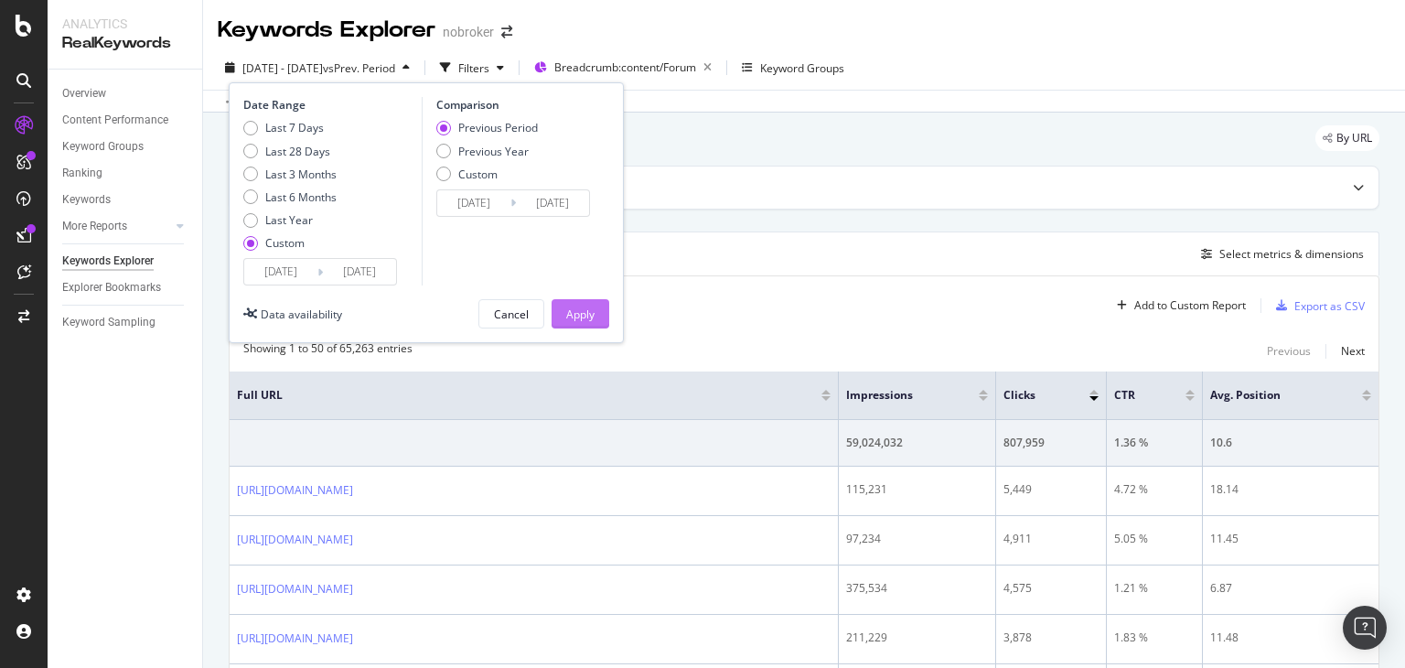
click at [567, 313] on div "Apply" at bounding box center [580, 314] width 28 height 16
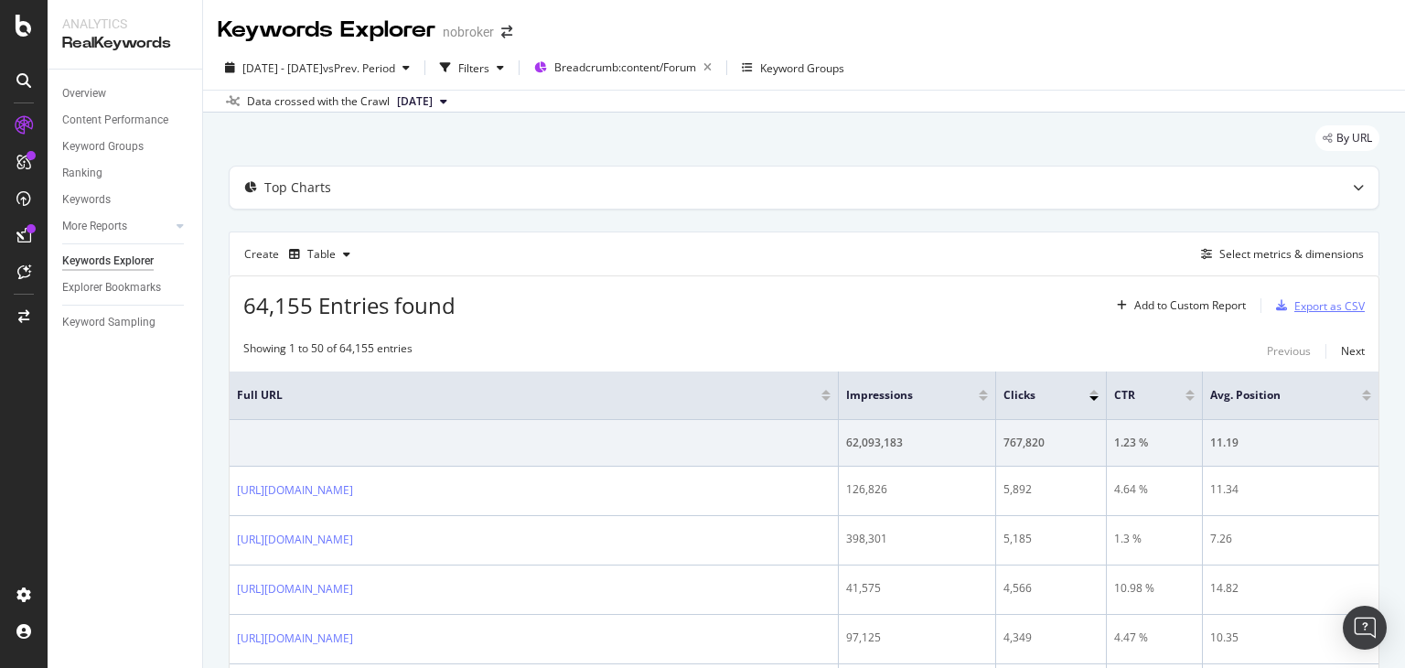
click at [1320, 308] on div "Export as CSV" at bounding box center [1329, 306] width 70 height 16
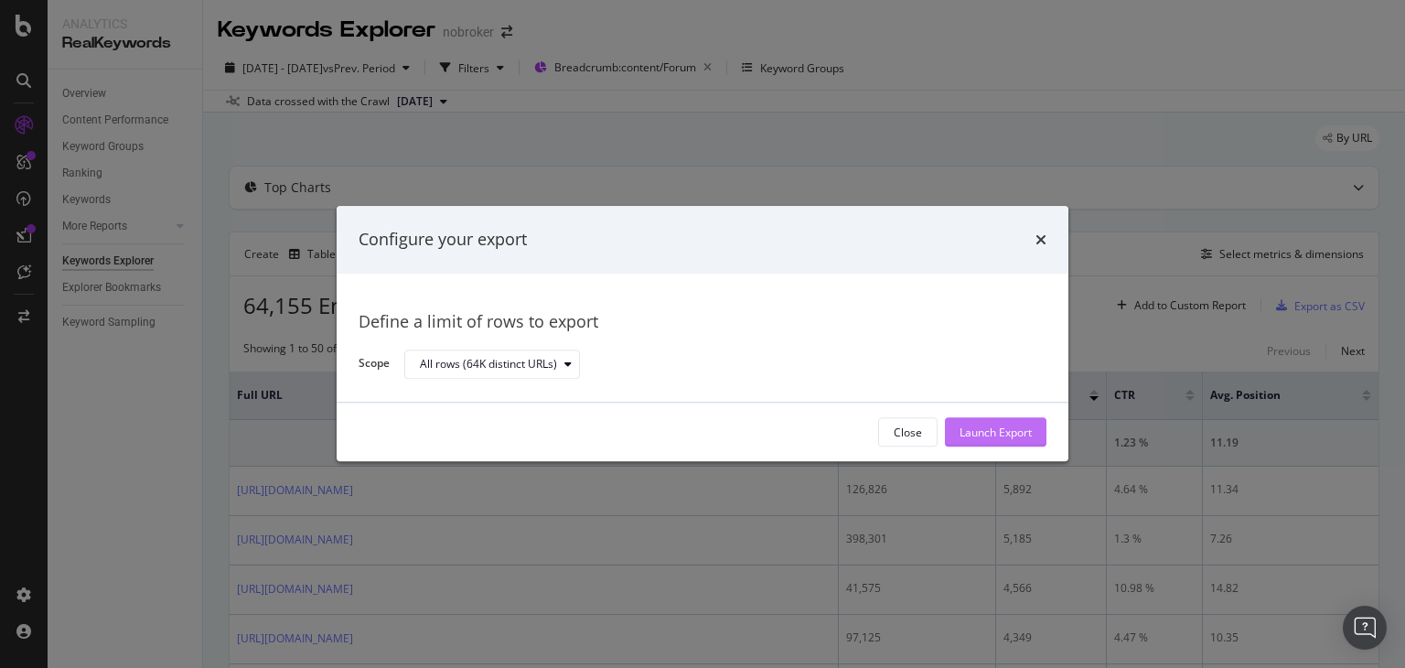
click at [995, 434] on div "Launch Export" at bounding box center [995, 432] width 72 height 16
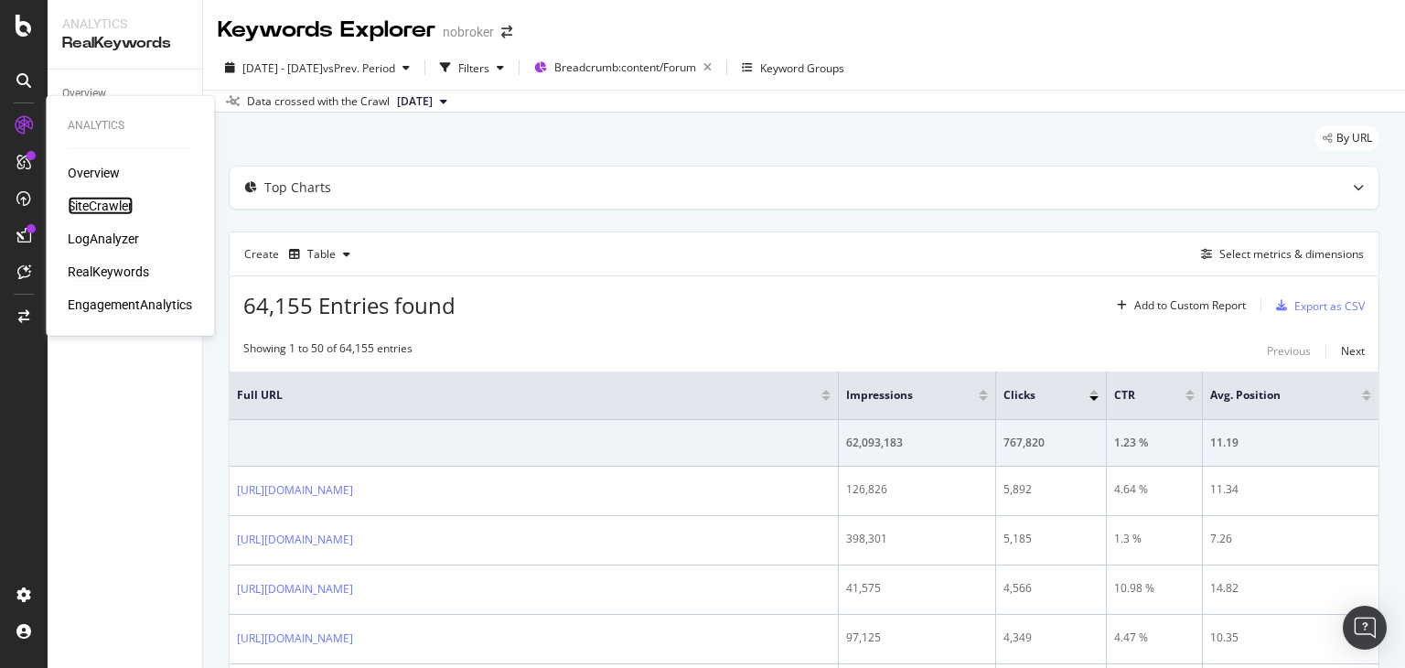
click at [92, 205] on div "SiteCrawler" at bounding box center [100, 206] width 65 height 18
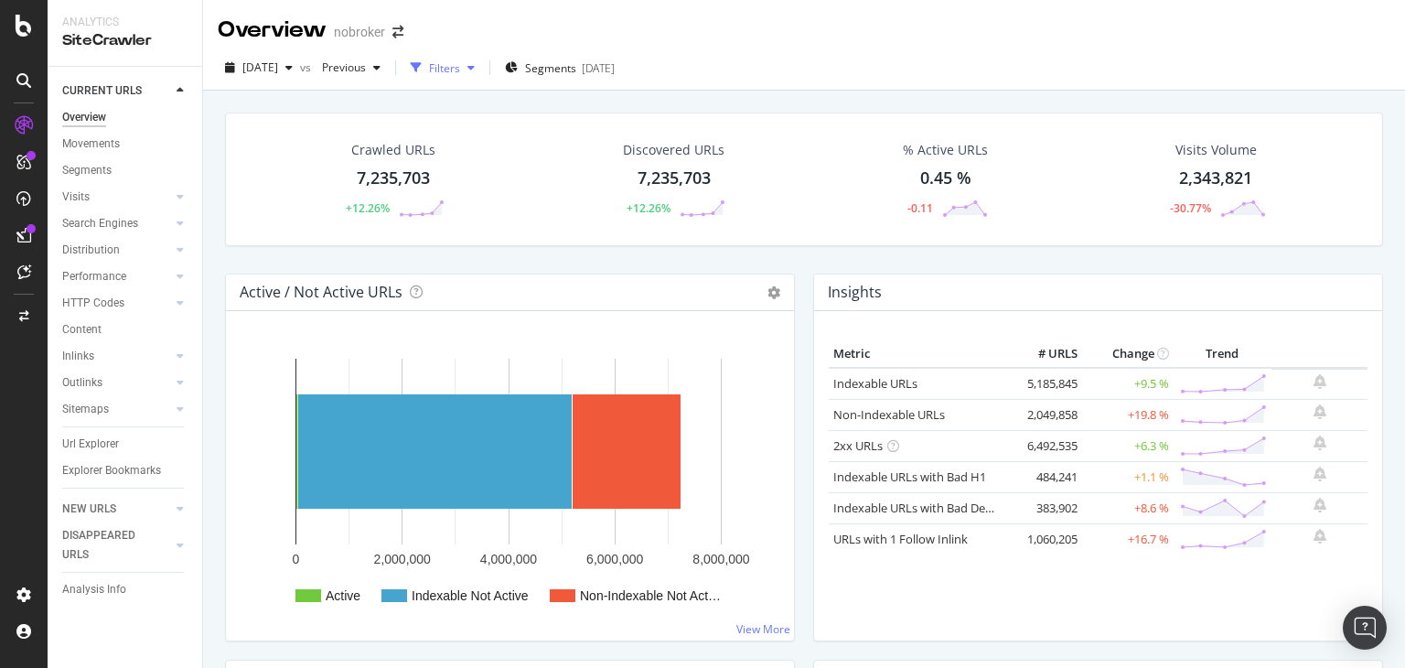
click at [460, 67] on div "Filters" at bounding box center [444, 68] width 31 height 16
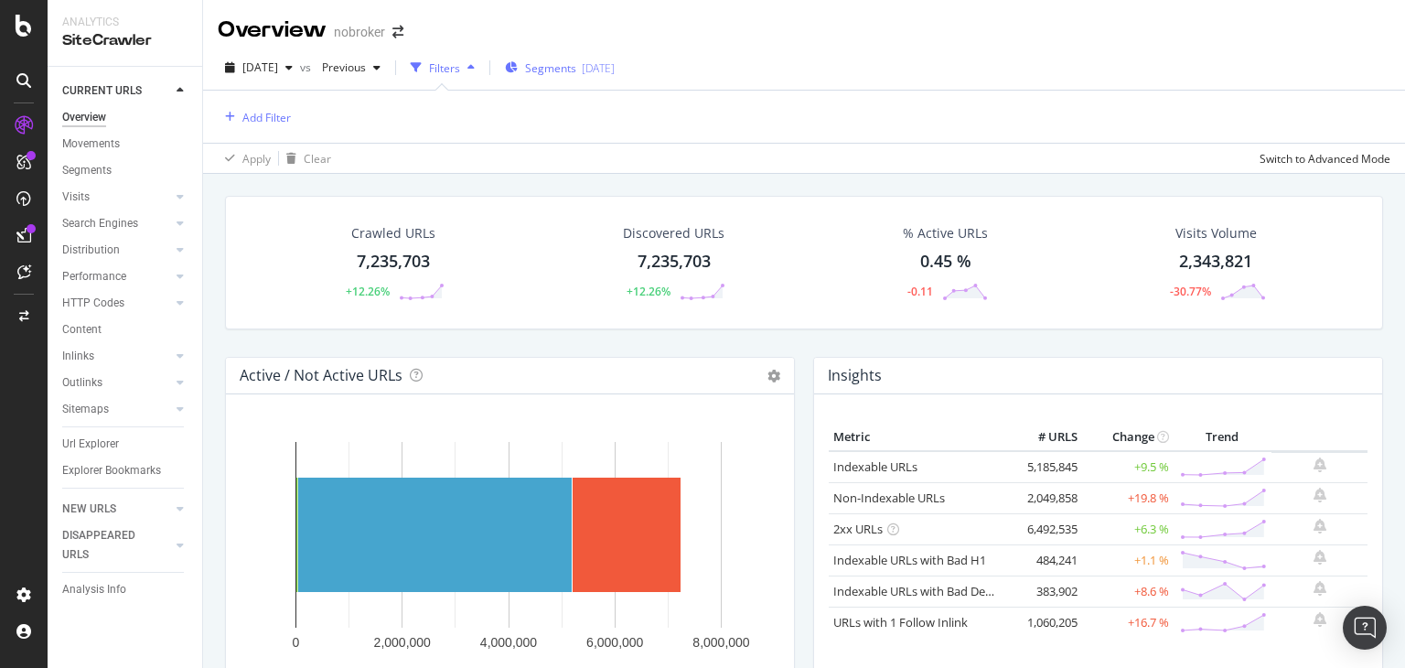
click at [576, 63] on span "Segments" at bounding box center [550, 68] width 51 height 16
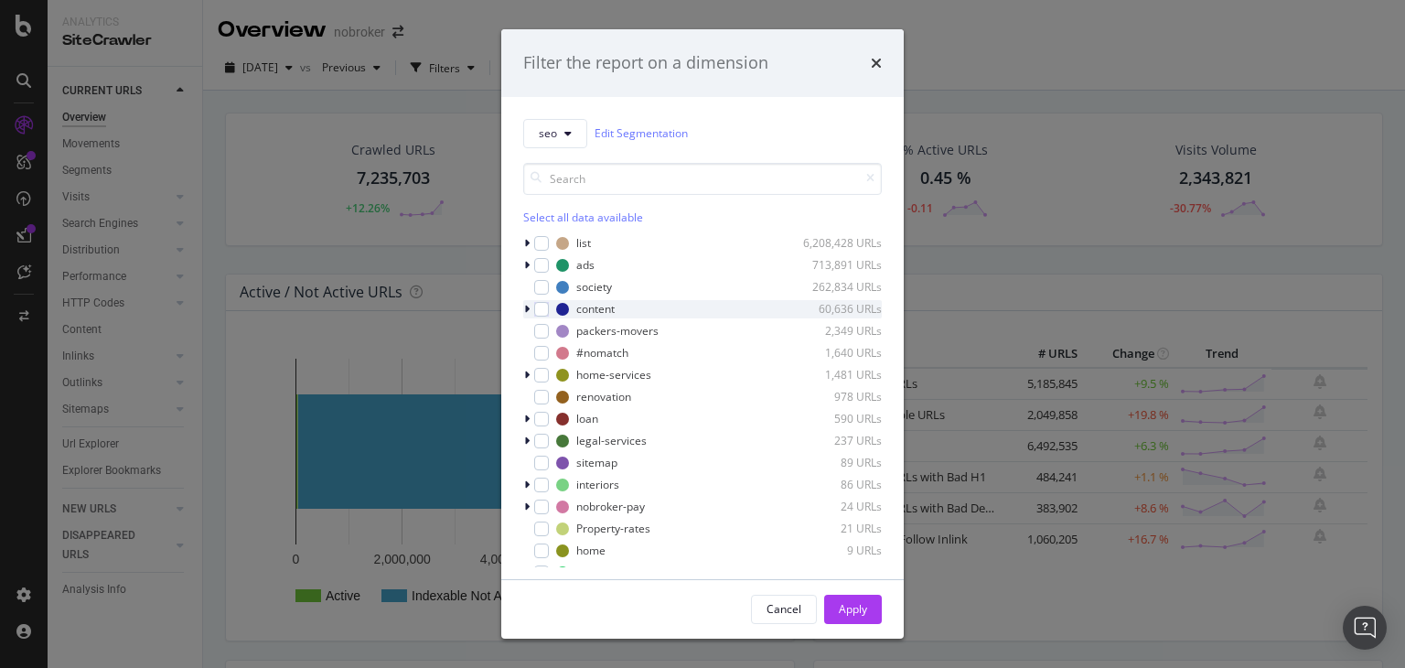
click at [524, 305] on icon "modal" at bounding box center [526, 309] width 5 height 11
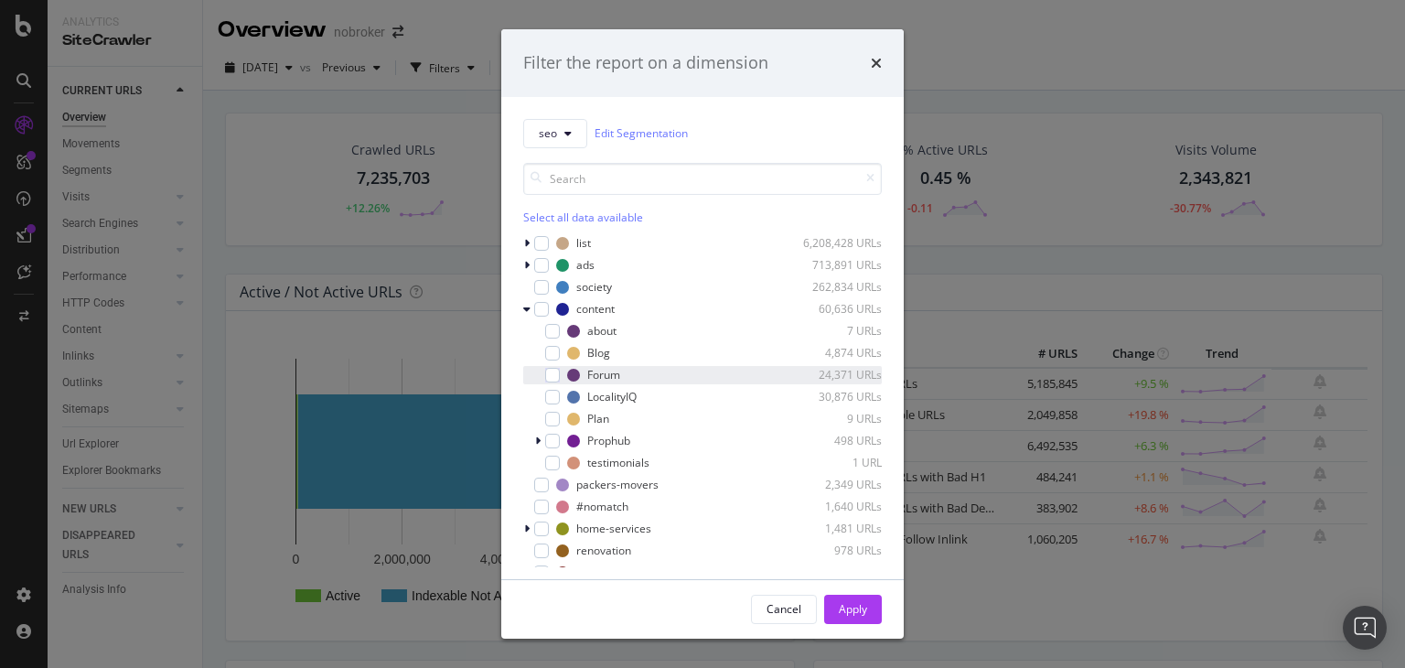
click at [560, 368] on div "Forum 24,371 URLs" at bounding box center [702, 375] width 358 height 18
click at [844, 612] on div "Apply" at bounding box center [853, 609] width 28 height 16
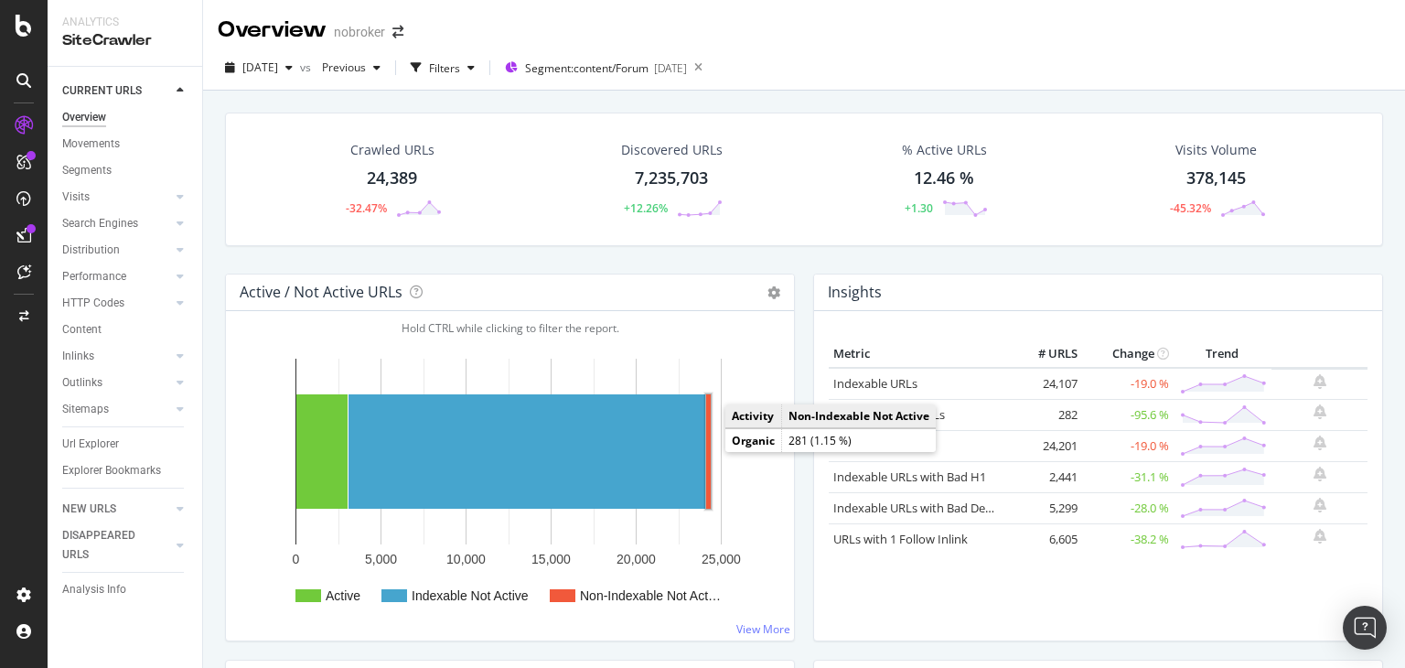
click at [706, 450] on rect "A chart." at bounding box center [708, 451] width 5 height 114
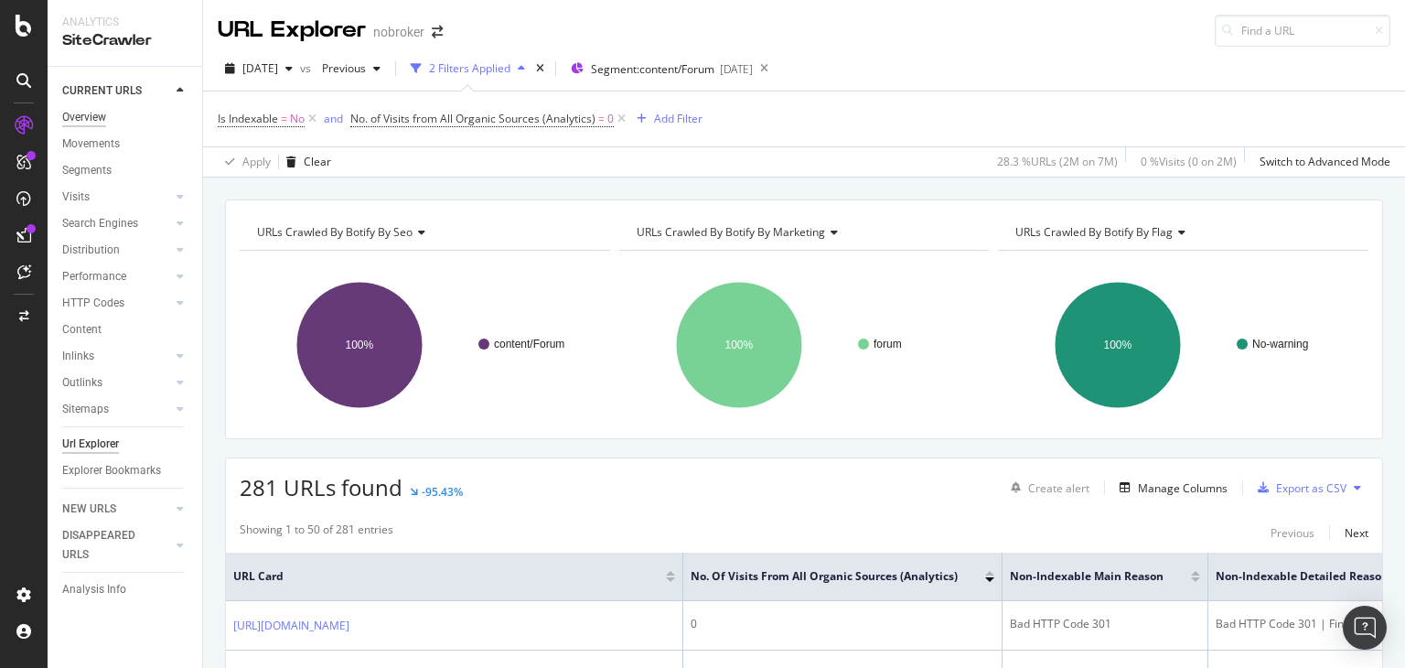
click at [101, 120] on div "Overview" at bounding box center [84, 117] width 44 height 19
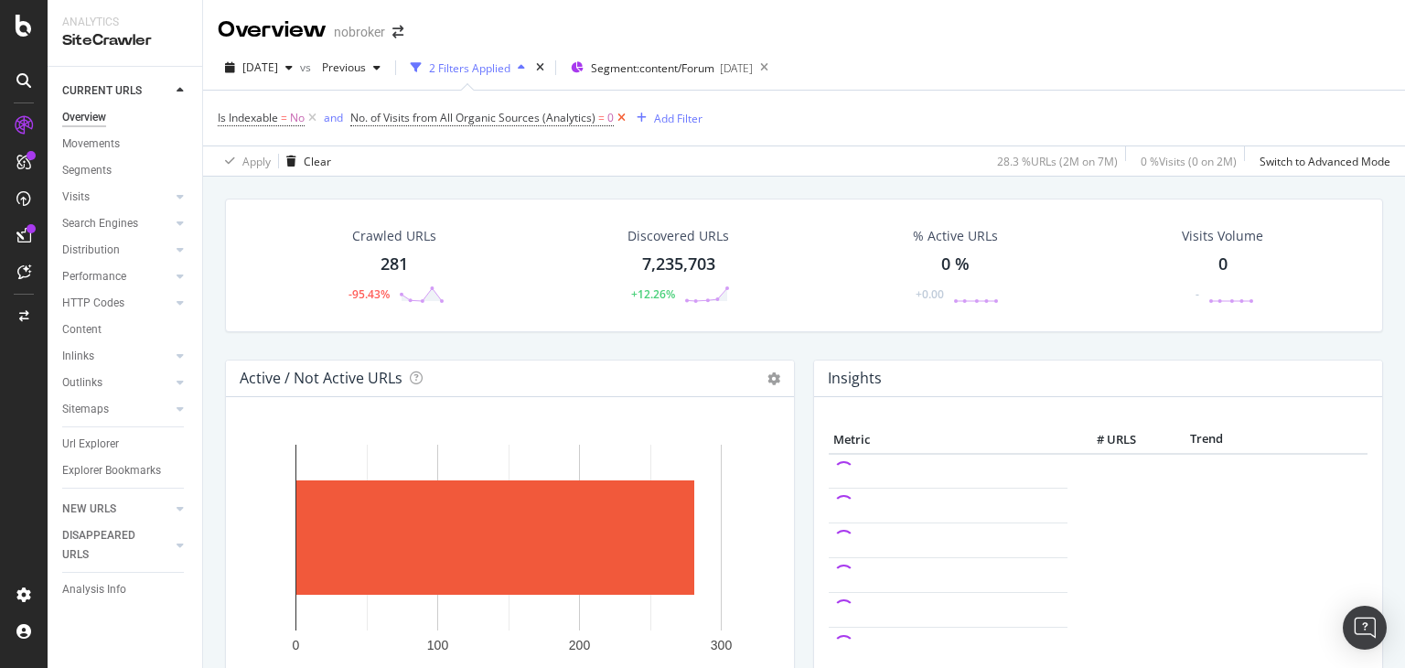
click at [628, 117] on icon at bounding box center [622, 118] width 16 height 18
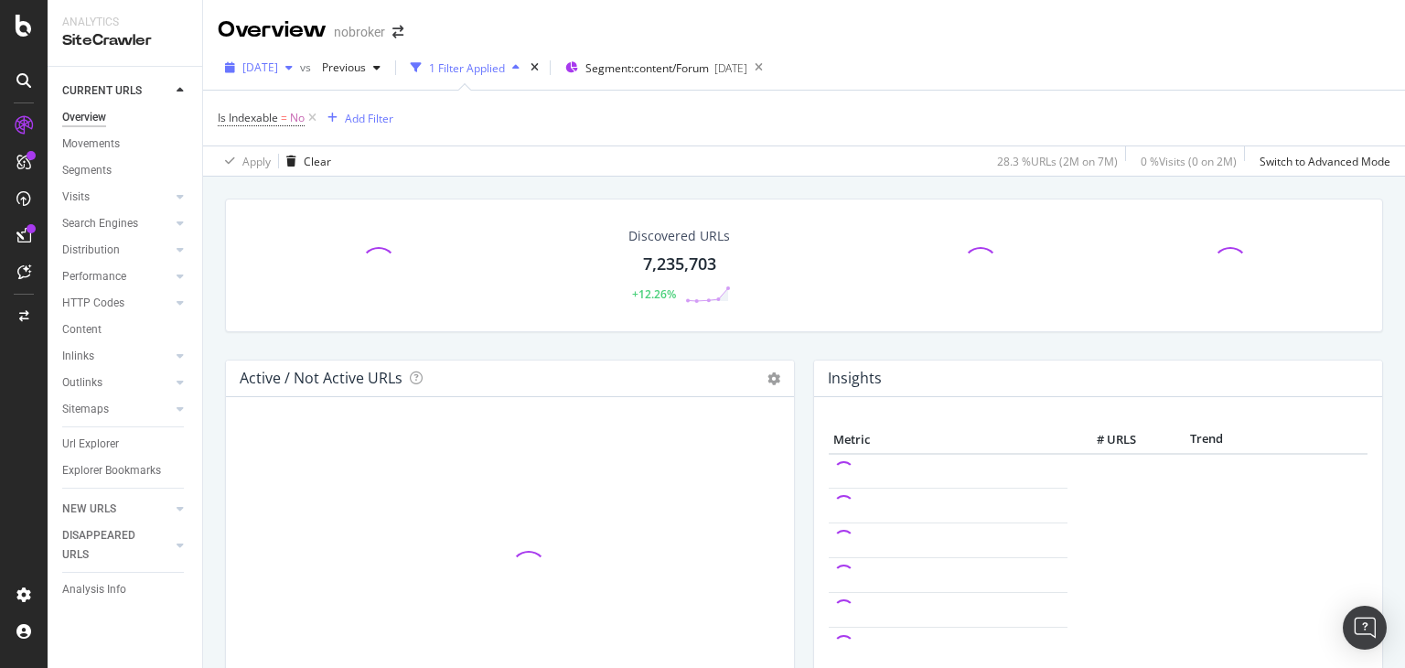
click at [278, 72] on span "[DATE]" at bounding box center [260, 67] width 36 height 16
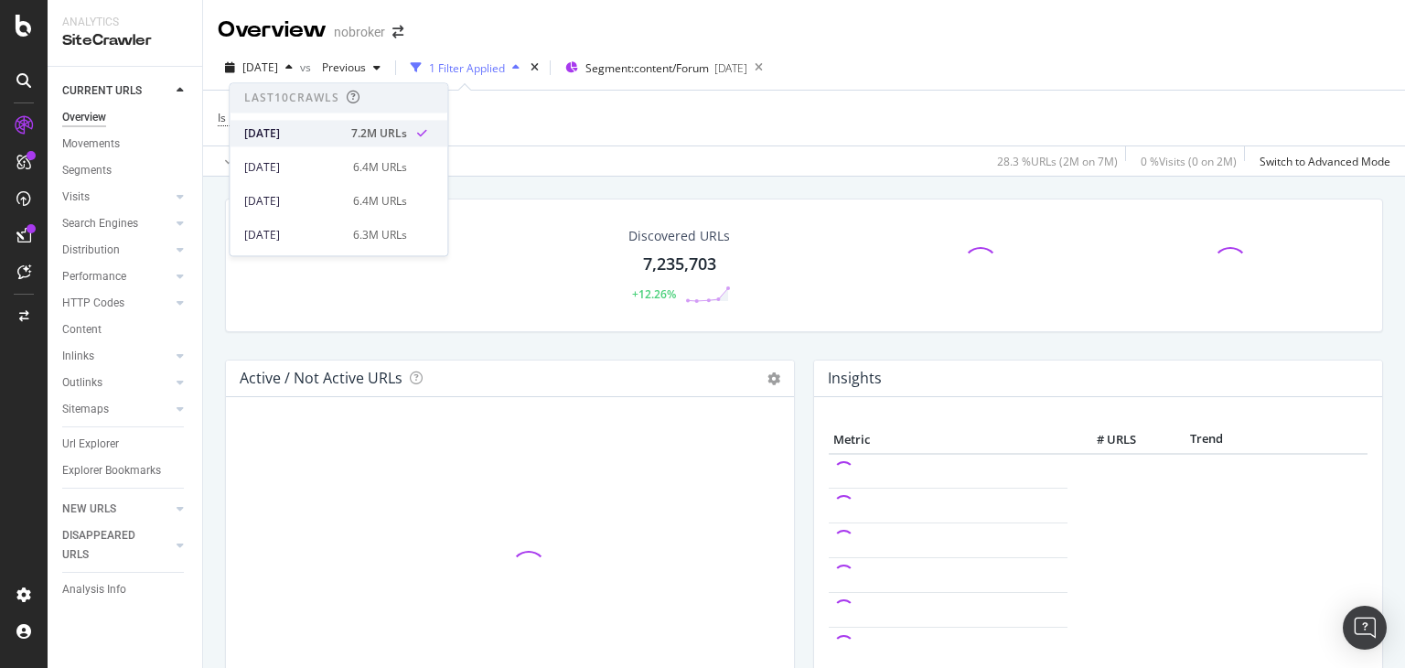
click at [296, 139] on div "[DATE]" at bounding box center [292, 133] width 96 height 16
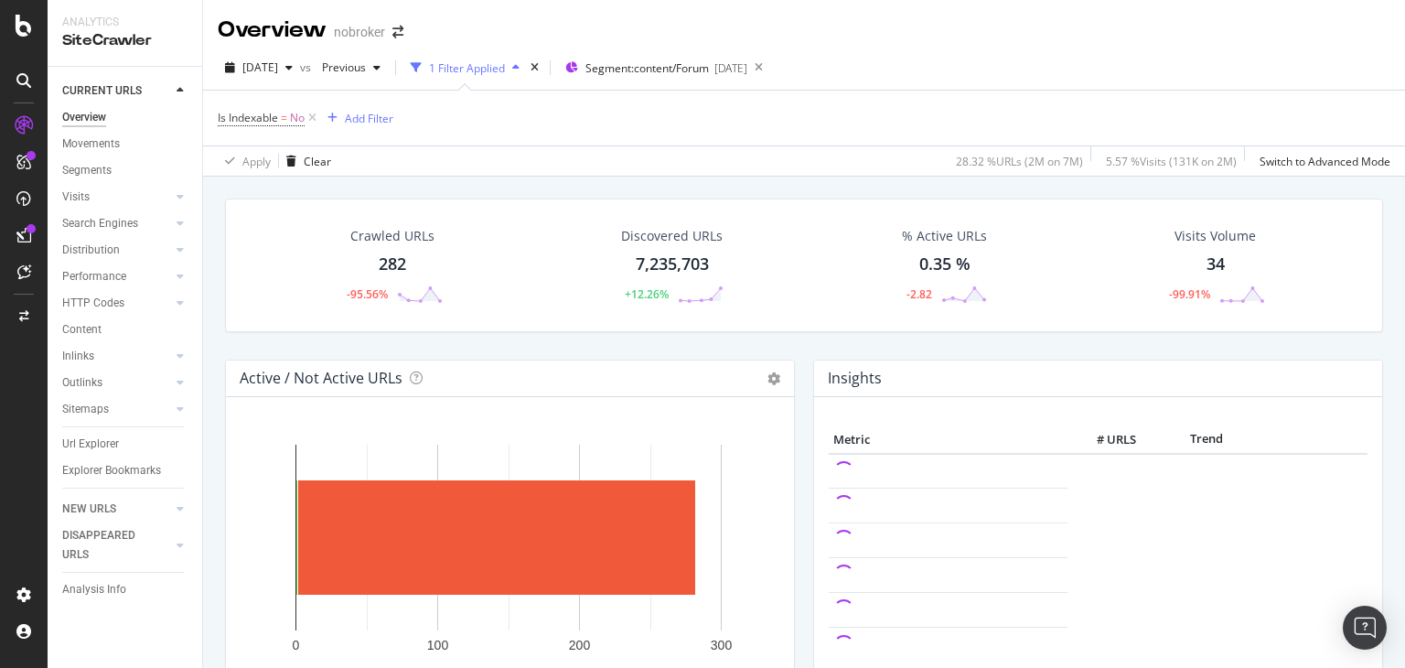
click at [1404, 286] on div "Overview nobroker [DATE] vs Previous 1 Filter Applied Segment: content/Forum [D…" at bounding box center [804, 334] width 1202 height 668
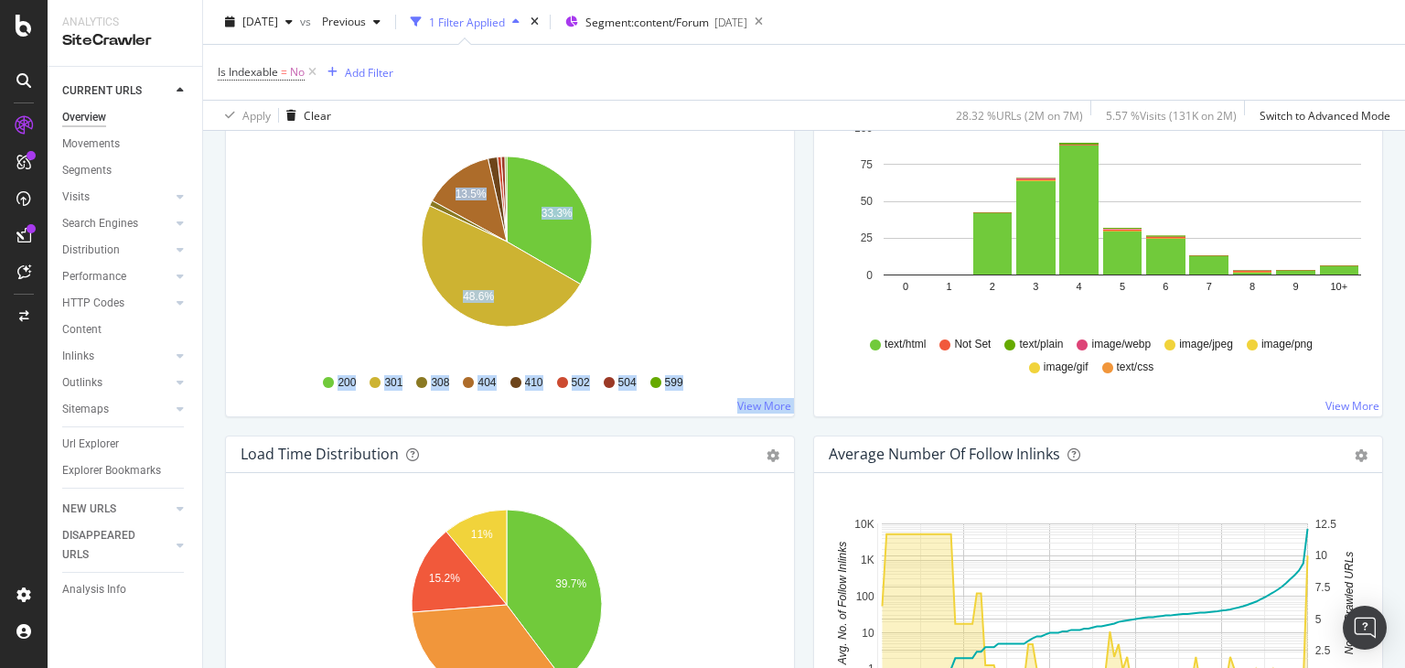
scroll to position [882, 0]
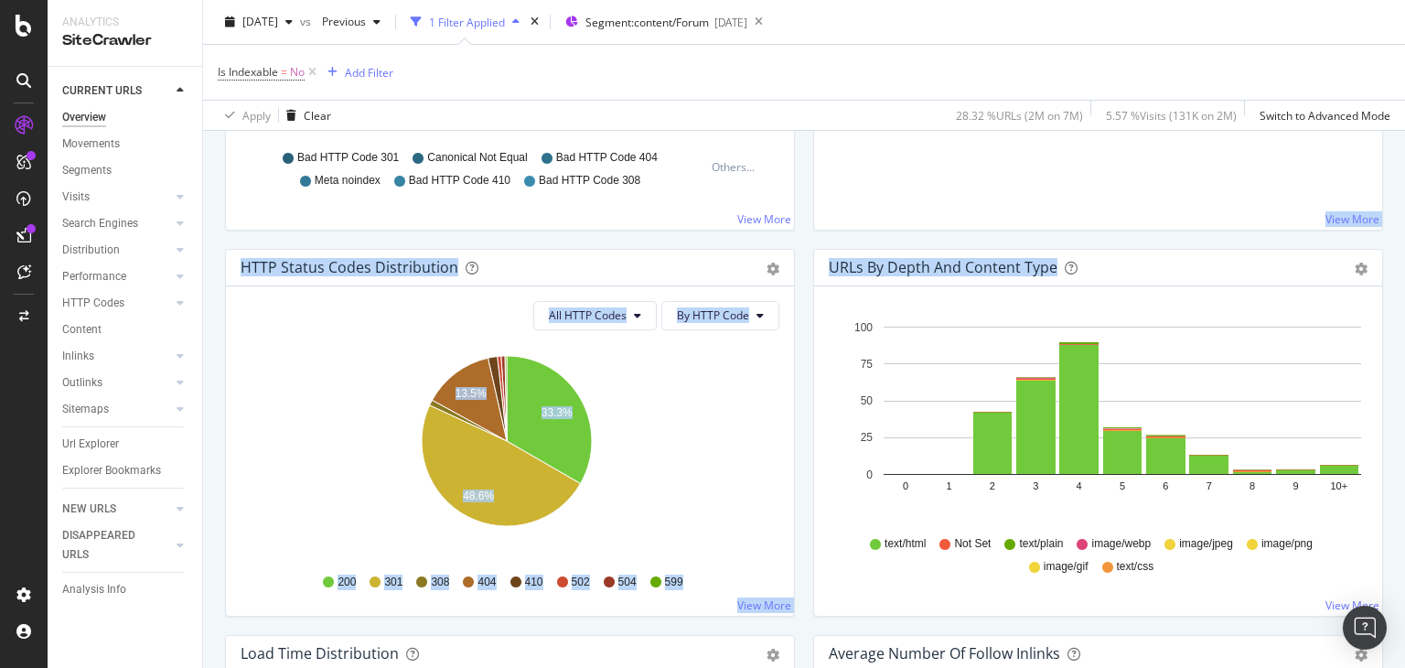
drag, startPoint x: 1404, startPoint y: 219, endPoint x: 1390, endPoint y: 288, distance: 70.8
click at [1390, 288] on div "Overview nobroker [DATE] vs Previous 1 Filter Applied Segment: content/Forum [D…" at bounding box center [804, 334] width 1202 height 668
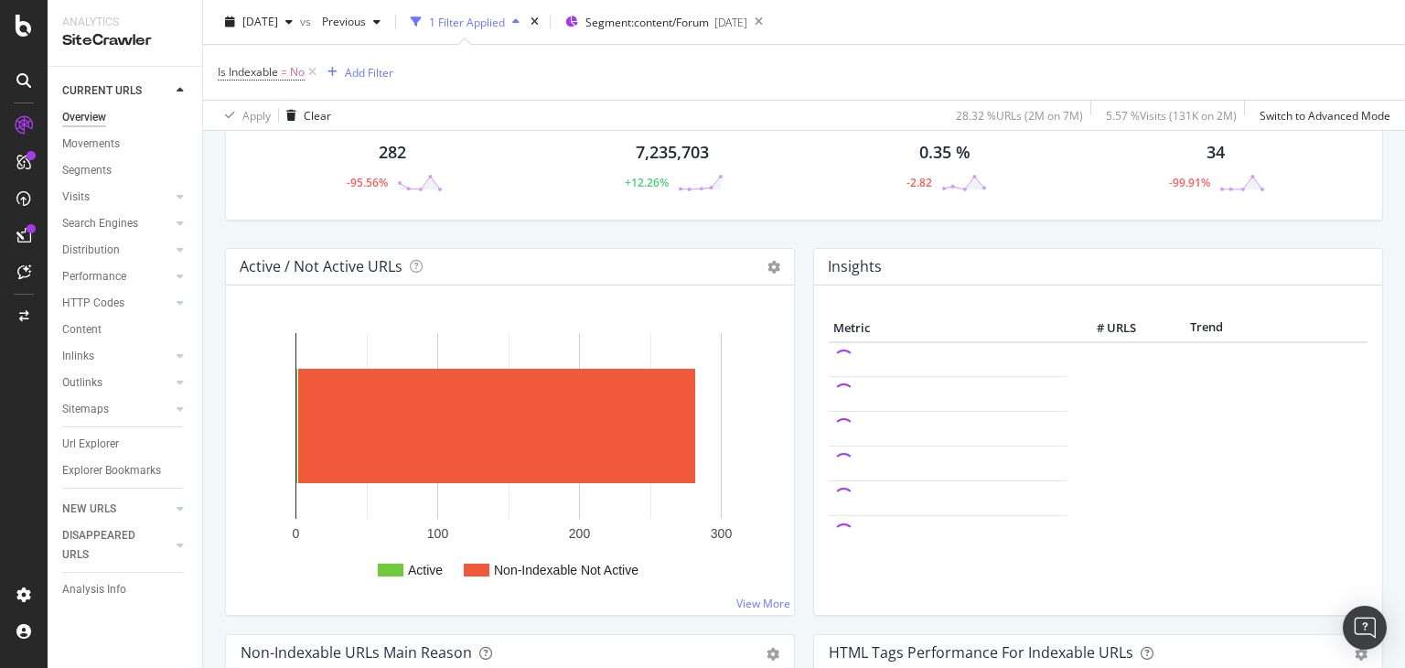
scroll to position [14, 0]
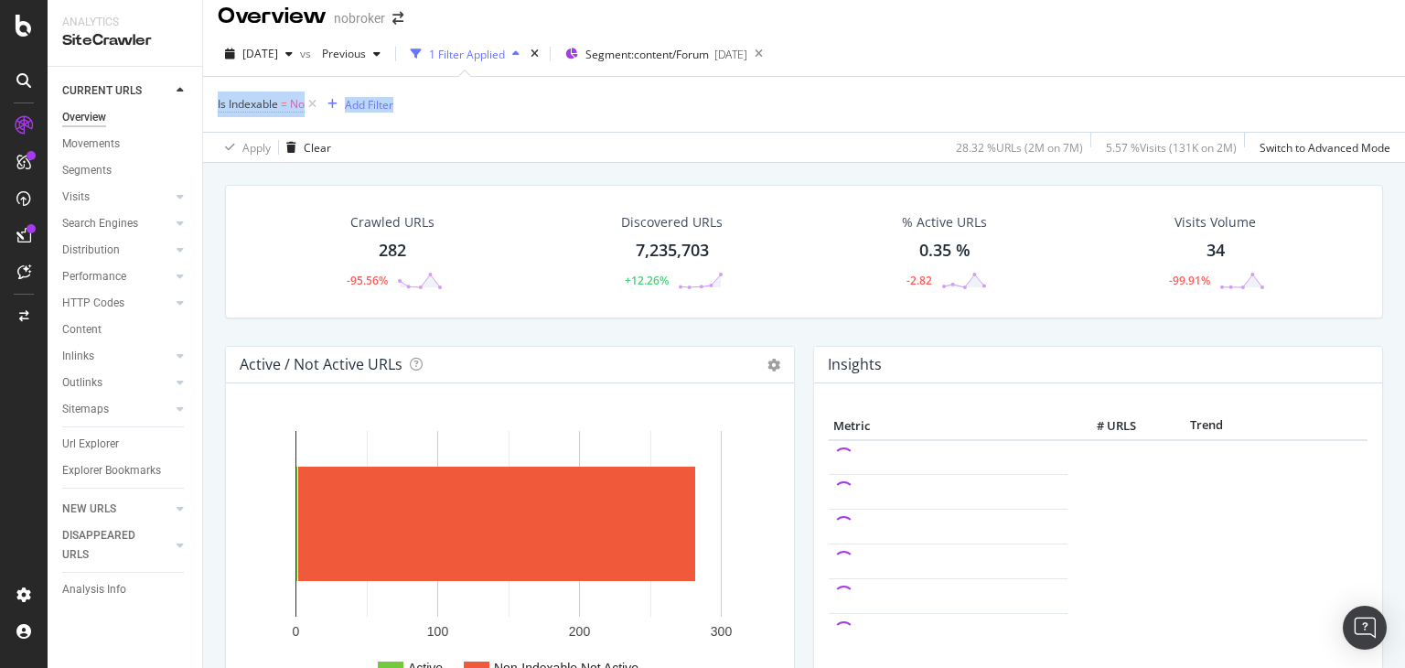
drag, startPoint x: 1386, startPoint y: 87, endPoint x: 1392, endPoint y: 44, distance: 43.3
click at [1392, 44] on div "Overview nobroker [DATE] vs Previous 1 Filter Applied Segment: content/Forum [D…" at bounding box center [804, 334] width 1202 height 668
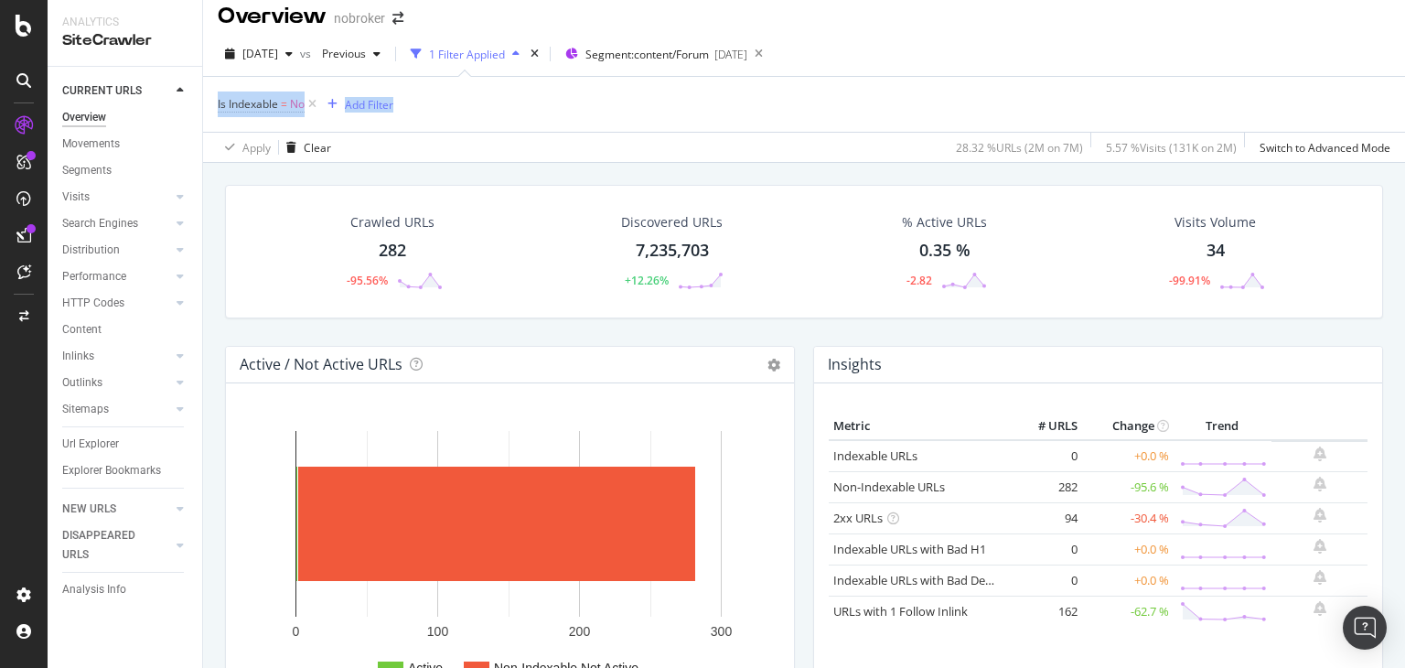
click at [1212, 48] on div "[DATE] vs Previous 1 Filter Applied Segment: content/Forum [DATE]" at bounding box center [804, 57] width 1202 height 37
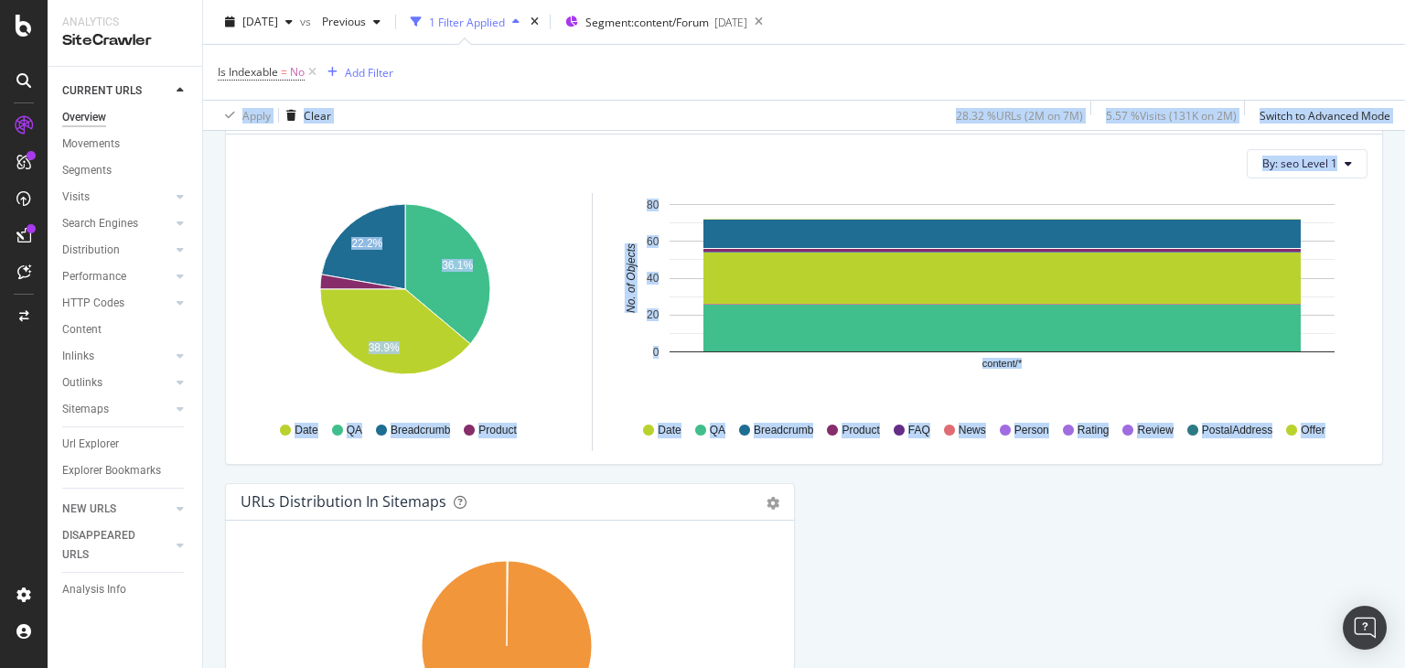
scroll to position [1812, 0]
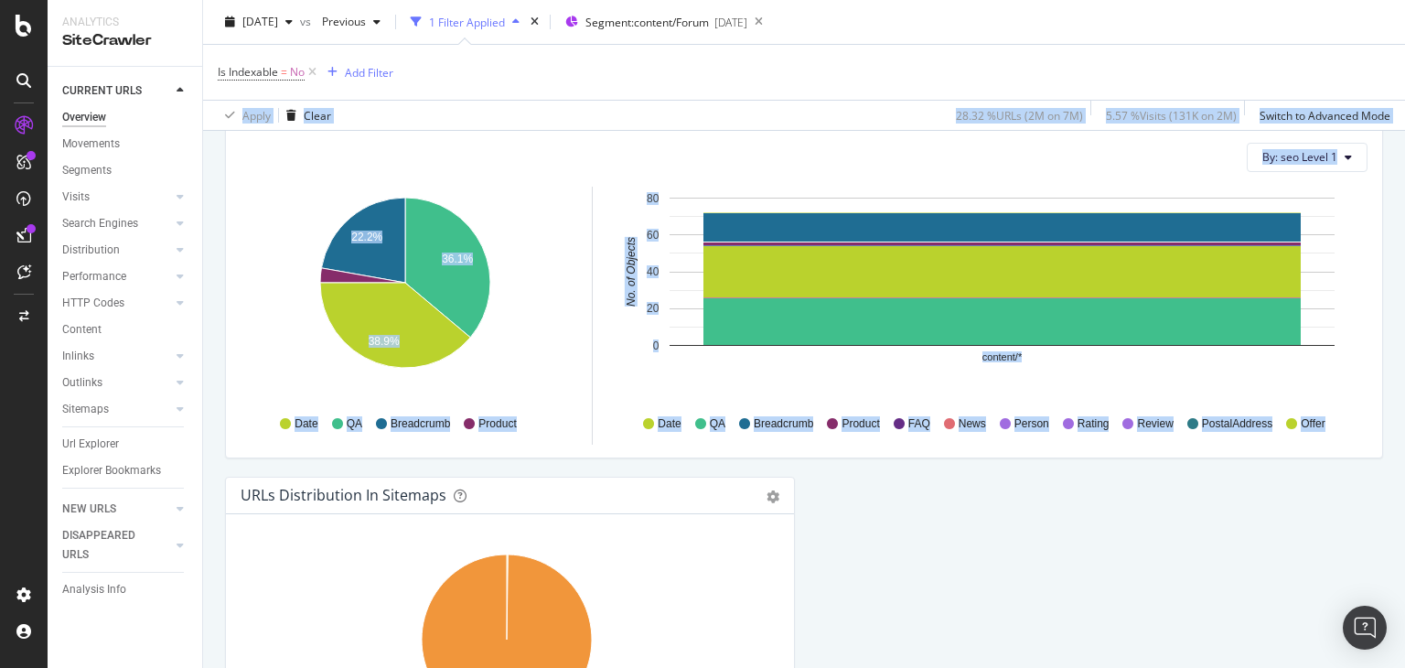
drag, startPoint x: 1404, startPoint y: 131, endPoint x: 1404, endPoint y: 548, distance: 417.0
click at [1404, 548] on div "Overview nobroker [DATE] vs Previous 1 Filter Applied Segment: content/Forum [D…" at bounding box center [804, 334] width 1202 height 668
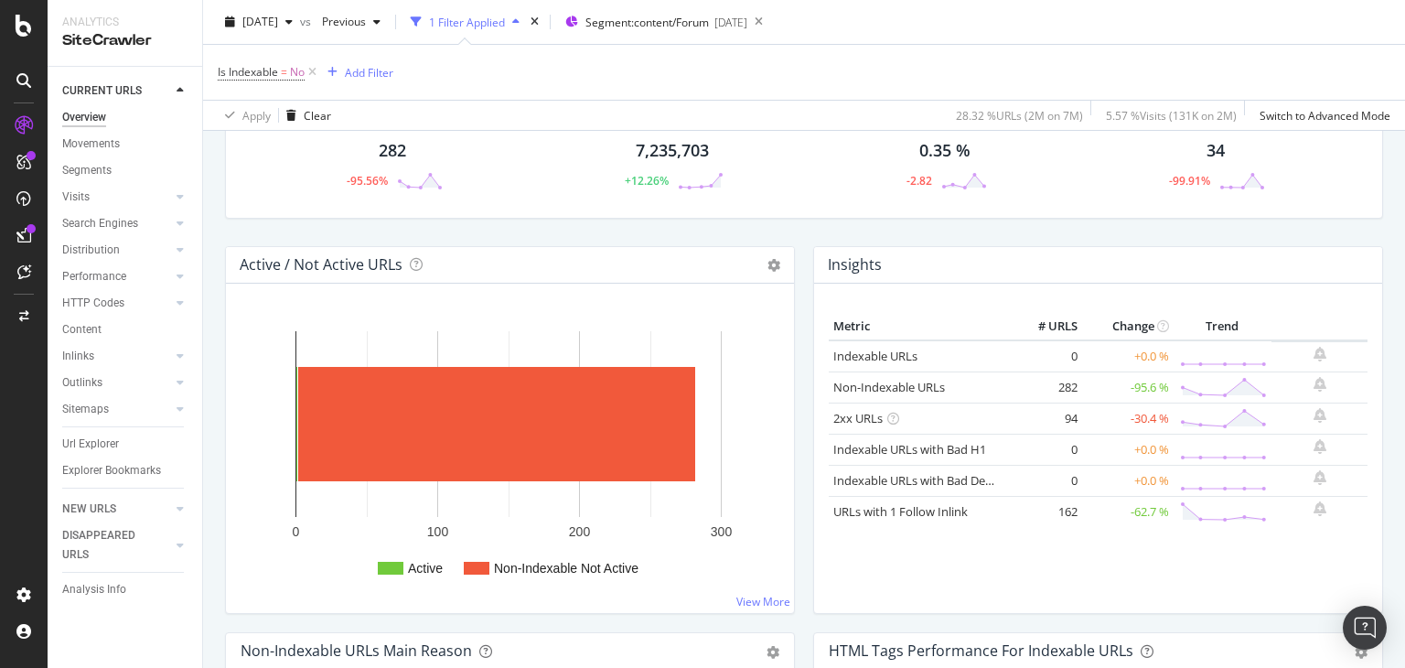
scroll to position [44, 0]
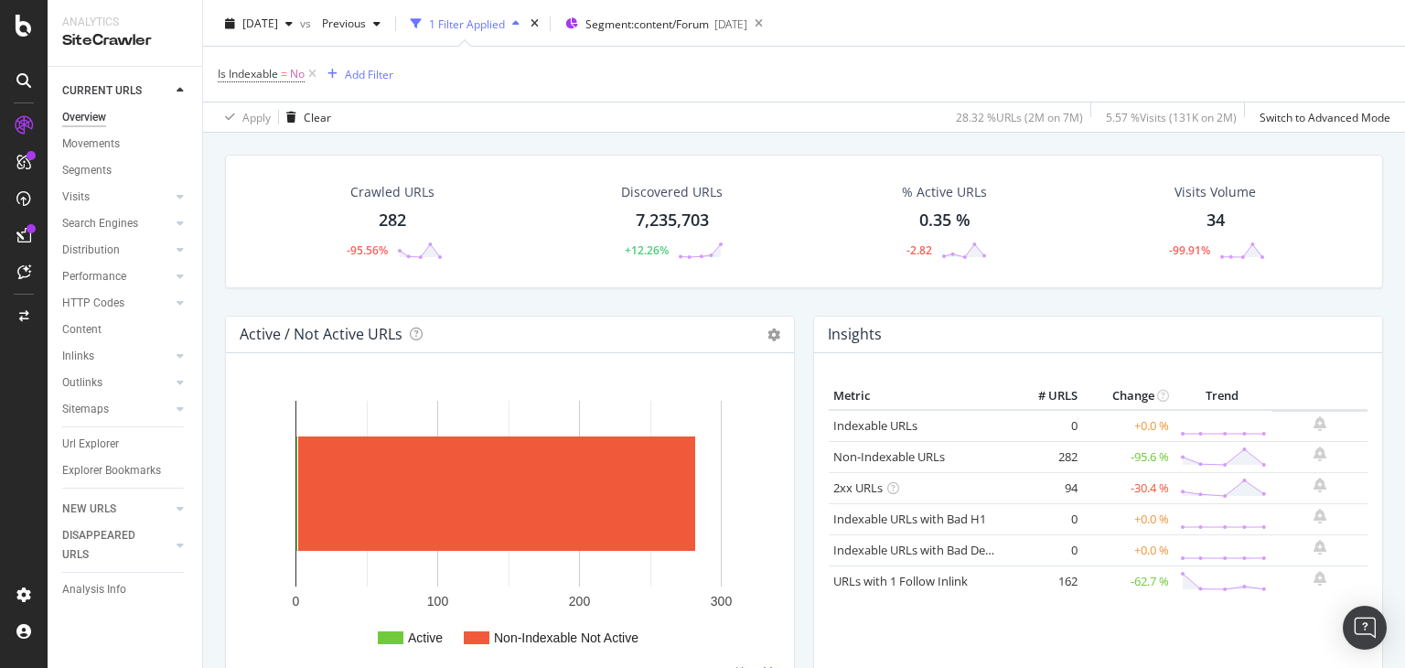
click at [889, 312] on div "Crawled URLs 282 -95.56% Discovered URLs 7,235,703 +12.26% % Active URLs 0.35 %…" at bounding box center [804, 235] width 1176 height 161
